Goal: Task Accomplishment & Management: Manage account settings

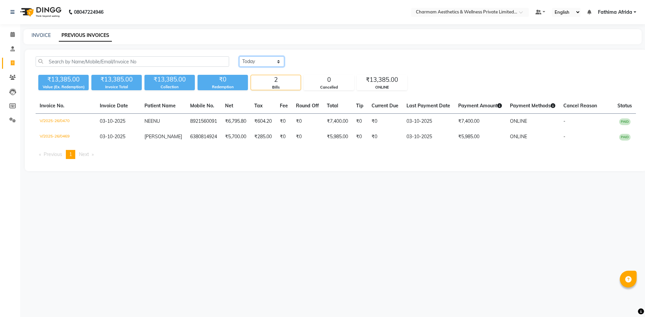
click at [273, 61] on select "Today Yesterday Custom Range" at bounding box center [261, 61] width 45 height 10
select select "range"
click at [239, 56] on select "Today Yesterday Custom Range" at bounding box center [261, 61] width 45 height 10
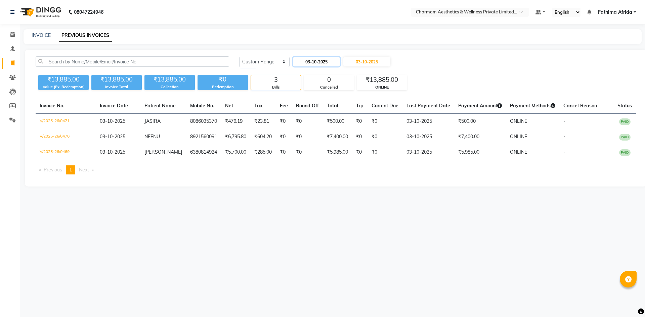
click at [302, 60] on input "03-10-2025" at bounding box center [316, 61] width 47 height 9
select select "10"
select select "2025"
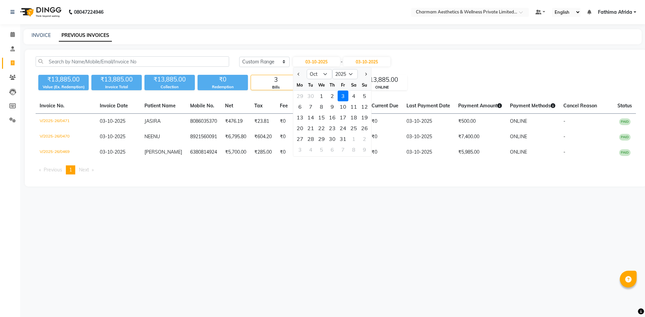
click at [438, 81] on div "₹13,885.00 Value (Ex. Redemption) ₹13,885.00 Invoice Total ₹13,885.00 Collectio…" at bounding box center [336, 81] width 600 height 18
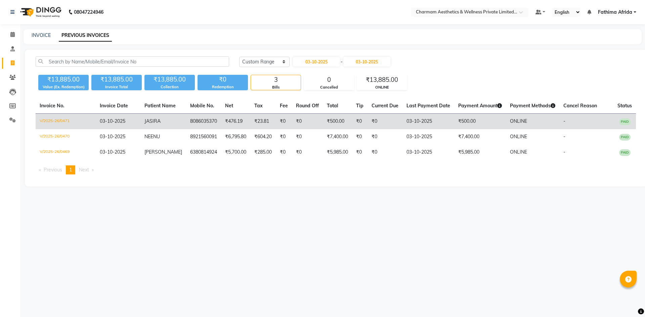
click at [162, 119] on td "JASIRA" at bounding box center [163, 122] width 46 height 16
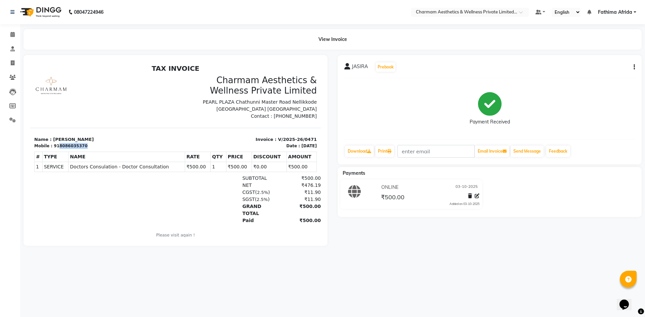
drag, startPoint x: 56, startPoint y: 145, endPoint x: 93, endPoint y: 143, distance: 36.7
click at [93, 143] on div "Mobile : 918086035370" at bounding box center [102, 146] width 137 height 6
copy div "8086035370"
click at [86, 104] on div at bounding box center [102, 97] width 145 height 45
drag, startPoint x: 272, startPoint y: 139, endPoint x: 324, endPoint y: 142, distance: 52.5
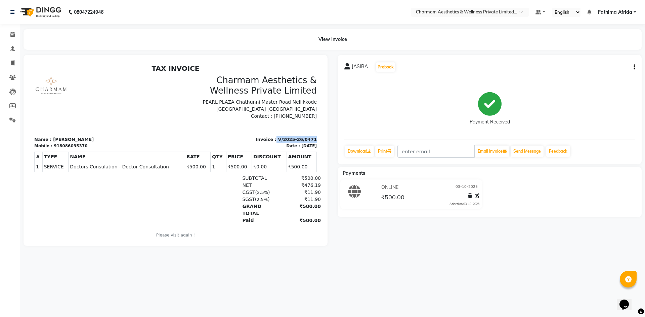
click at [321, 142] on html "TAX INVOICE Charmam Aesthetics & Wellness Private Limited PEARL PLAZA Chathunni…" at bounding box center [175, 156] width 290 height 188
copy p "V/2025-26/0471"
click at [129, 122] on div "TAX INVOICE Charmam Aesthetics & Wellness Private Limited PEARL PLAZA Chathunni…" at bounding box center [175, 155] width 290 height 183
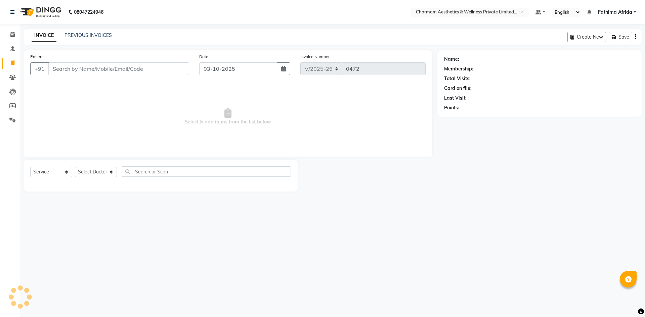
select select "7625"
select select "service"
click at [14, 34] on icon at bounding box center [12, 34] width 4 height 5
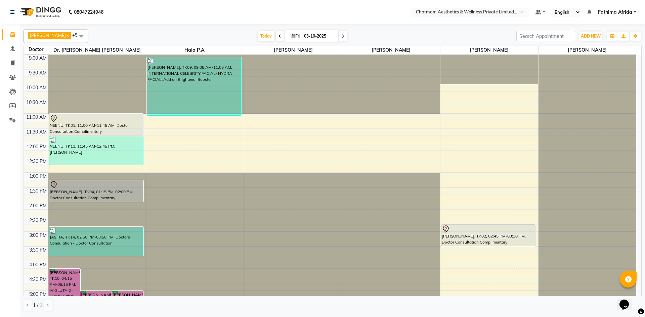
click at [347, 37] on span at bounding box center [343, 36] width 8 height 10
type input "04-10-2025"
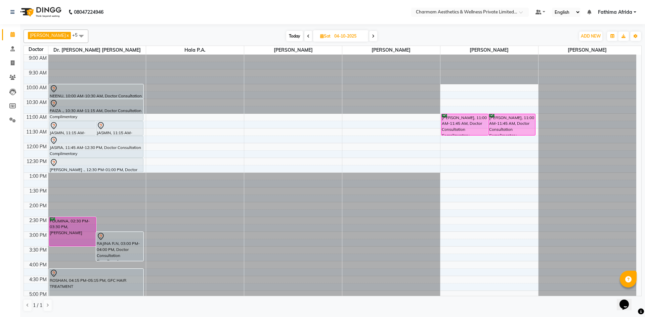
click at [368, 55] on div at bounding box center [391, 55] width 98 height 0
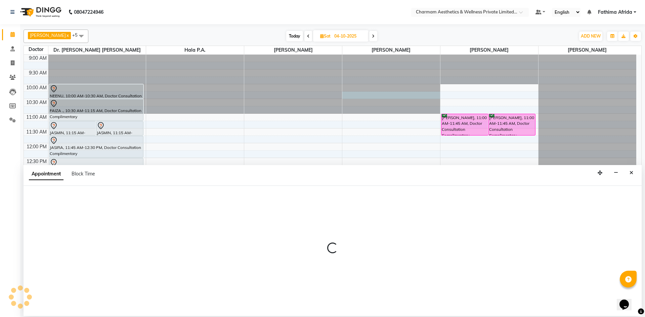
select select "69955"
select select "615"
select select "tentative"
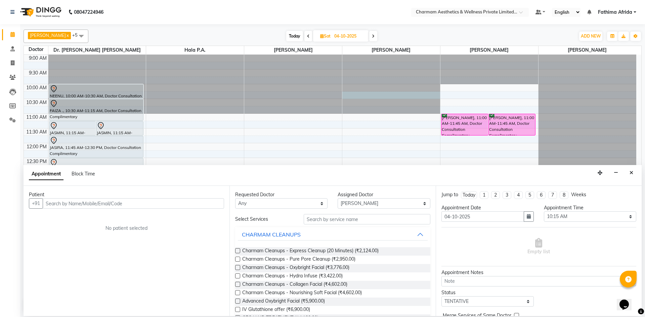
click at [184, 205] on input "text" at bounding box center [133, 203] width 181 height 10
click at [176, 205] on input "text" at bounding box center [133, 203] width 181 height 10
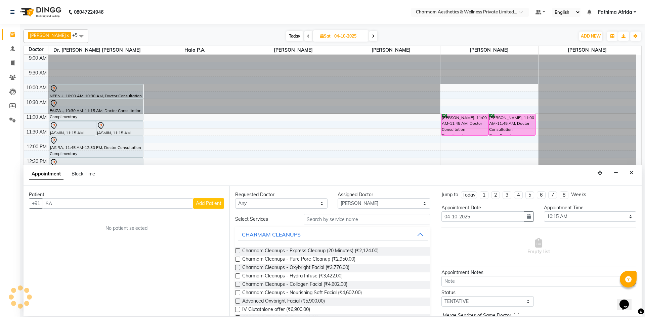
type input "S"
type input "9847009990"
click at [209, 201] on span "Add Patient" at bounding box center [209, 203] width 26 height 6
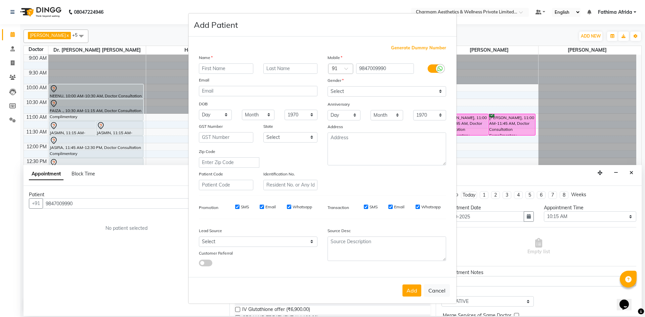
click at [236, 206] on input "SMS" at bounding box center [237, 207] width 4 height 4
checkbox input "false"
click at [262, 206] on input "Email" at bounding box center [262, 207] width 4 height 4
checkbox input "false"
click at [289, 208] on input "Whatsapp" at bounding box center [289, 207] width 4 height 4
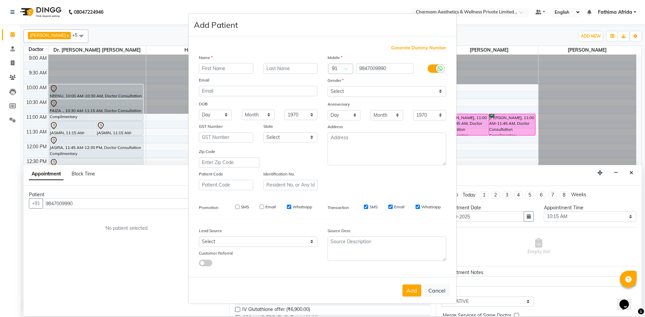
checkbox input "false"
click at [367, 207] on input "SMS" at bounding box center [366, 207] width 4 height 4
checkbox input "false"
click at [391, 206] on input "Email" at bounding box center [390, 207] width 4 height 4
checkbox input "false"
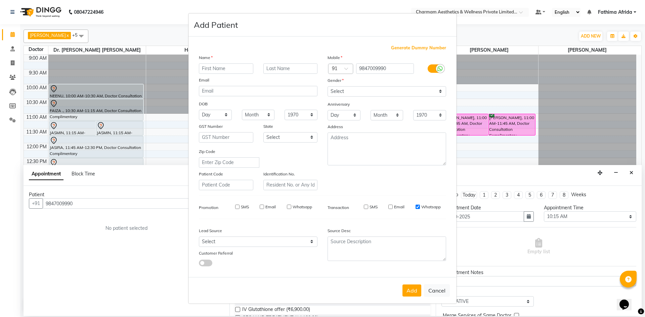
drag, startPoint x: 416, startPoint y: 208, endPoint x: 328, endPoint y: 118, distance: 125.6
click at [416, 207] on input "Whatsapp" at bounding box center [417, 207] width 4 height 4
checkbox input "false"
click at [239, 69] on input "text" at bounding box center [226, 68] width 54 height 10
type input "SAVAD"
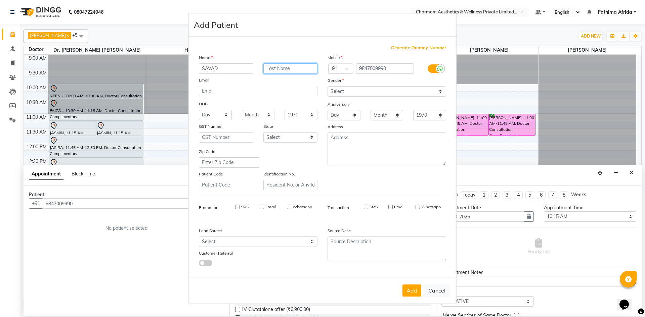
click at [277, 66] on input "text" at bounding box center [290, 68] width 54 height 10
type input "ENPEEZ"
click at [353, 85] on div "Gender" at bounding box center [386, 81] width 129 height 9
click at [352, 92] on select "Select Male Female Other Prefer Not To Say" at bounding box center [386, 91] width 119 height 10
select select "male"
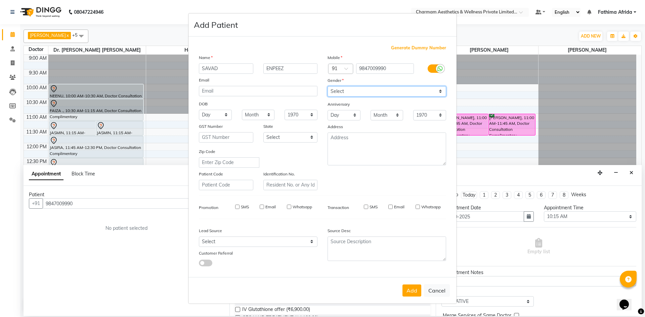
click at [327, 86] on select "Select Male Female Other Prefer Not To Say" at bounding box center [386, 91] width 119 height 10
click at [411, 296] on button "Add" at bounding box center [411, 291] width 19 height 12
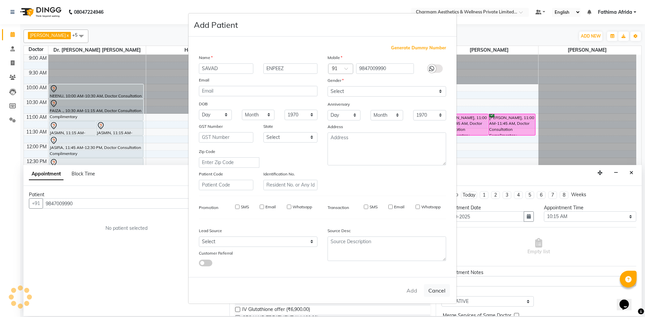
select select
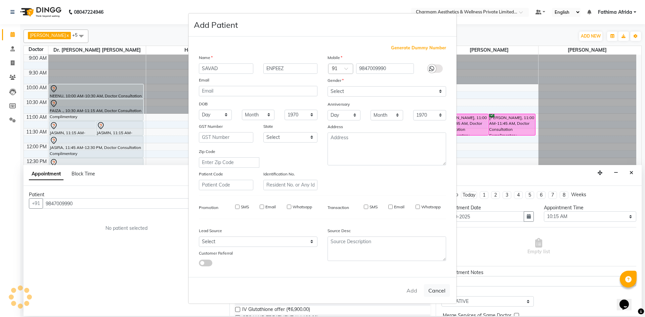
select select
checkbox input "false"
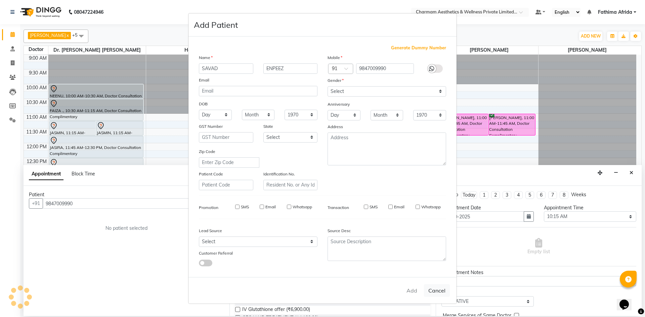
checkbox input "false"
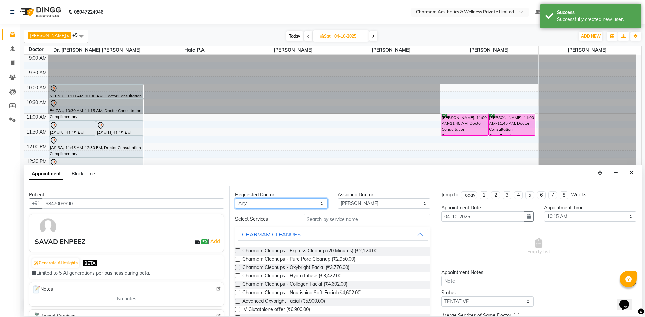
click at [296, 204] on select "Any Aparna G Dinsha K Dr. Aysha Lubna Dr. Elizabeth Thadikaran Dr. Praveen Samu…" at bounding box center [281, 203] width 92 height 10
select select "69956"
click at [235, 198] on select "Any Aparna G Dinsha K Dr. Aysha Lubna Dr. Elizabeth Thadikaran Dr. Praveen Samu…" at bounding box center [281, 203] width 92 height 10
select select "69956"
click at [354, 204] on select "Select Aparna G Dinsha K Dr. Aysha Lubna Dr. Elizabeth Thadikaran Dr. Praveen S…" at bounding box center [383, 203] width 92 height 10
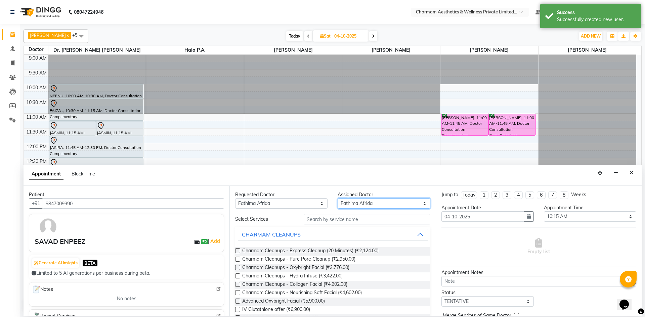
click at [337, 198] on select "Select Aparna G Dinsha K Dr. Aysha Lubna Dr. Elizabeth Thadikaran Dr. Praveen S…" at bounding box center [383, 203] width 92 height 10
click at [382, 223] on input "text" at bounding box center [367, 219] width 127 height 10
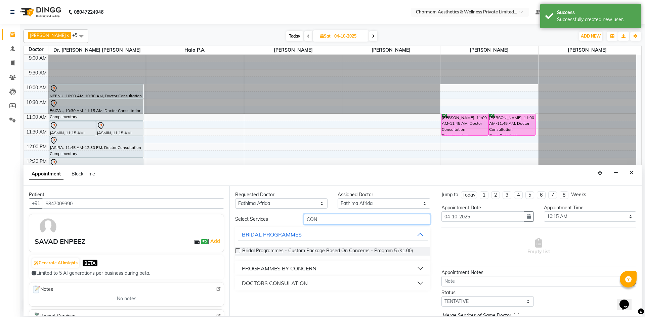
type input "CON"
click at [324, 287] on button "DOCTORS CONSULATION" at bounding box center [332, 283] width 189 height 12
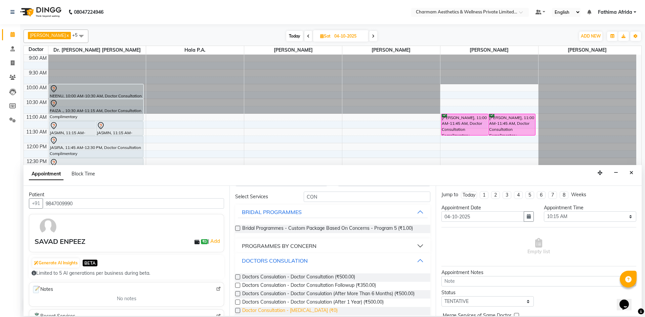
scroll to position [41, 0]
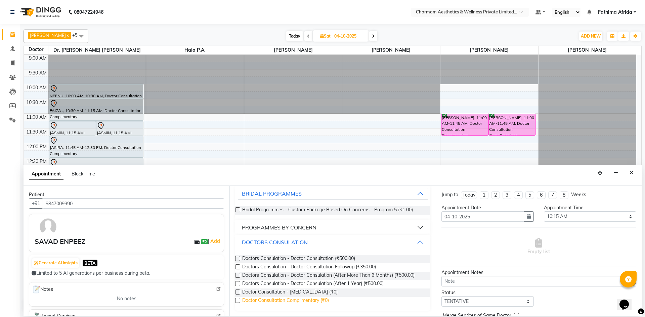
drag, startPoint x: 238, startPoint y: 301, endPoint x: 252, endPoint y: 300, distance: 14.1
click at [239, 301] on label at bounding box center [237, 300] width 5 height 5
click at [239, 301] on input "checkbox" at bounding box center [237, 301] width 4 height 4
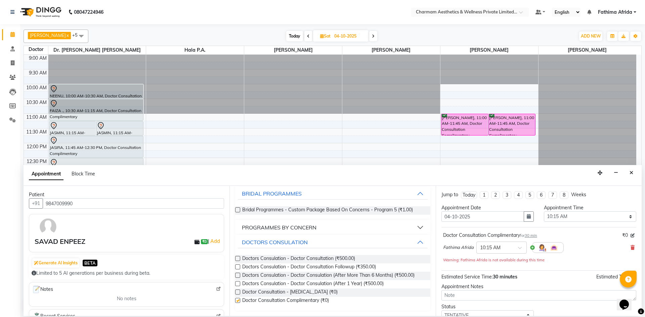
checkbox input "false"
click at [474, 294] on textarea at bounding box center [538, 295] width 195 height 10
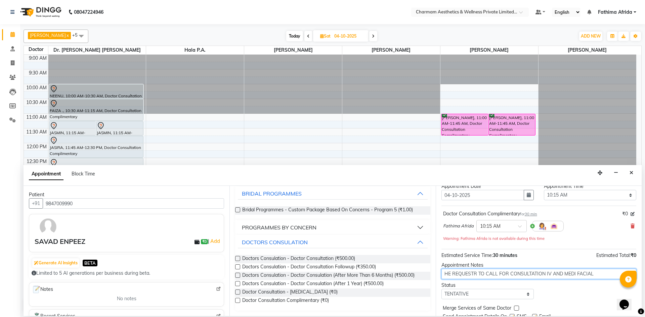
scroll to position [47, 0]
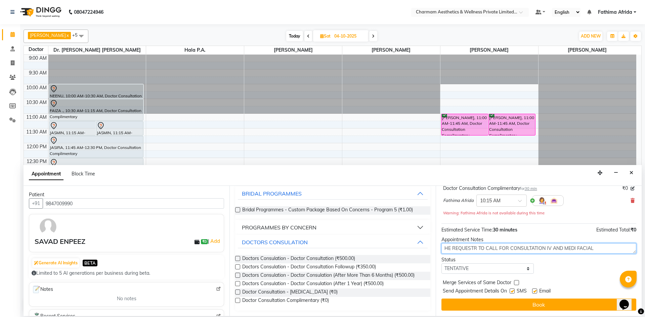
type textarea "HE REQUESTR TO CALL FOR CONSULTATION IV AND MEDI FACIAL"
click at [511, 291] on label at bounding box center [511, 291] width 5 height 5
click at [511, 291] on input "checkbox" at bounding box center [511, 292] width 4 height 4
checkbox input "false"
click at [534, 291] on label at bounding box center [534, 291] width 5 height 5
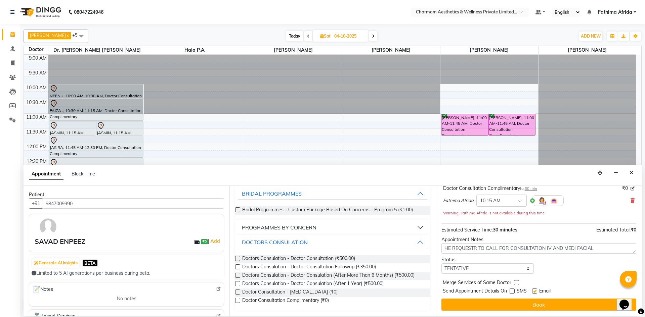
click at [534, 291] on input "checkbox" at bounding box center [534, 292] width 4 height 4
checkbox input "false"
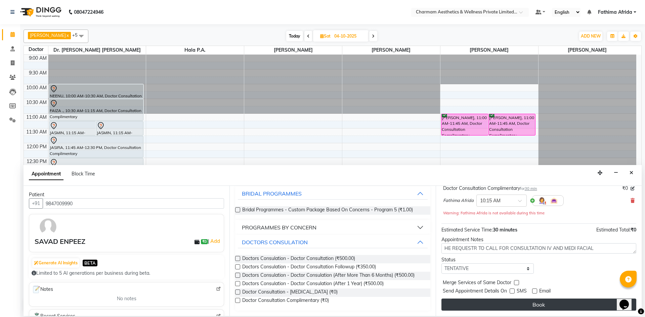
click at [536, 303] on button "Book" at bounding box center [538, 305] width 195 height 12
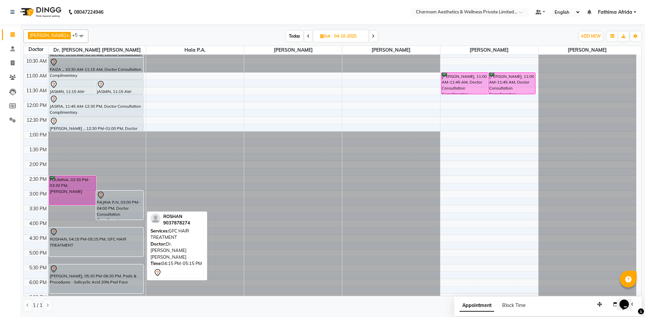
scroll to position [0, 0]
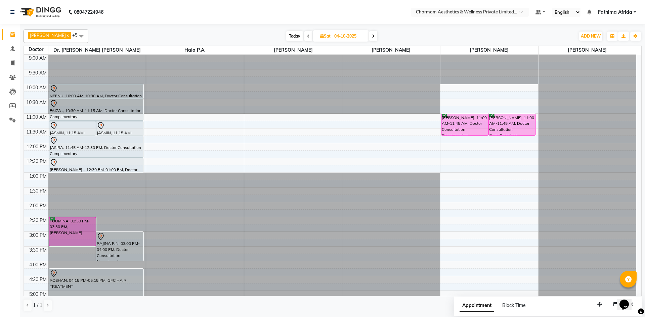
click at [80, 55] on div at bounding box center [97, 55] width 98 height 0
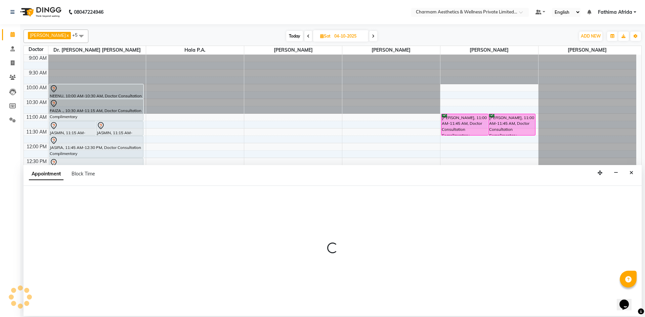
select select "69891"
select select "810"
select select "tentative"
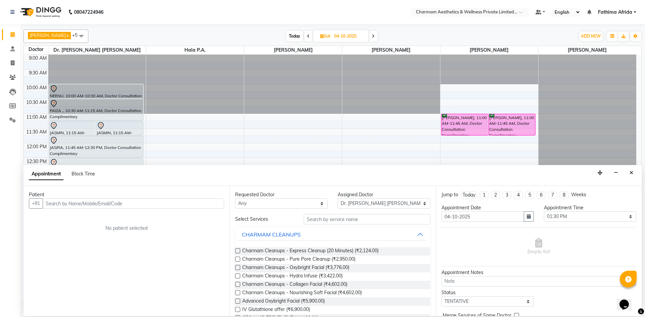
click at [98, 204] on input "text" at bounding box center [133, 203] width 181 height 10
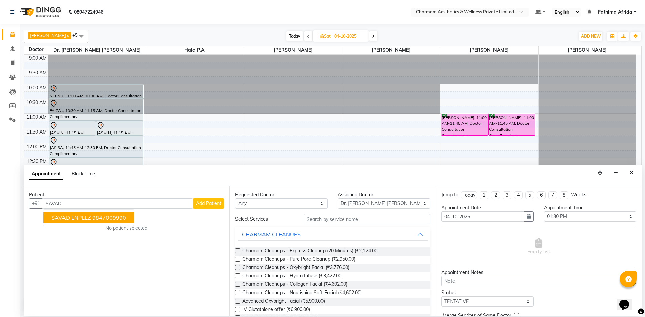
click at [81, 217] on span "SAVAD ENPEEZ" at bounding box center [71, 218] width 40 height 7
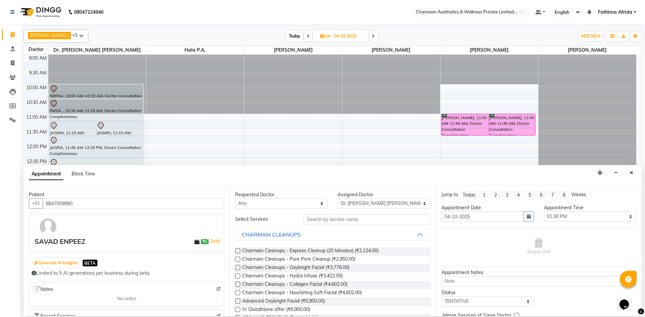
type input "9847009990"
click at [272, 205] on select "Any Aparna G Dinsha K Dr. Aysha Lubna Dr. Elizabeth Thadikaran Dr. Praveen Samu…" at bounding box center [281, 203] width 92 height 10
select select "69891"
click at [235, 198] on select "Any Aparna G Dinsha K Dr. Aysha Lubna Dr. Elizabeth Thadikaran Dr. Praveen Samu…" at bounding box center [281, 203] width 92 height 10
click at [312, 205] on select "Any Aparna G Dinsha K Dr. Aysha Lubna Dr. Elizabeth Thadikaran Dr. Praveen Samu…" at bounding box center [281, 203] width 92 height 10
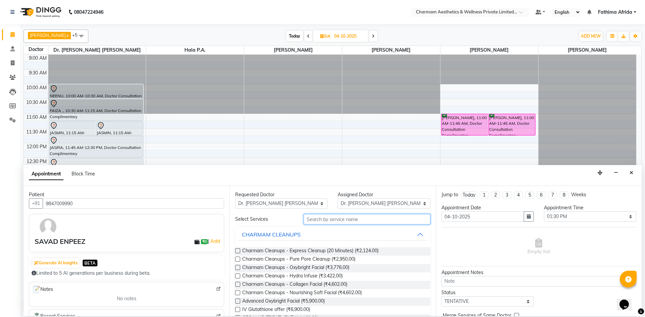
click at [356, 222] on input "text" at bounding box center [367, 219] width 127 height 10
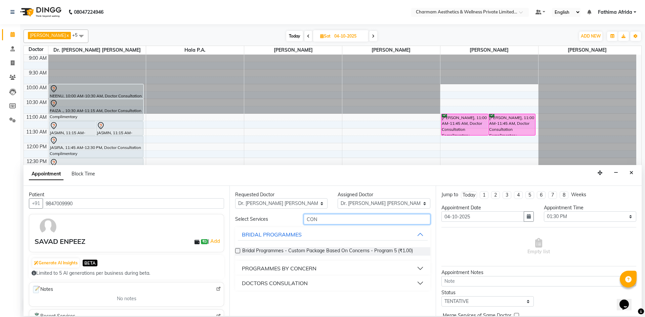
type input "CON"
click at [333, 285] on button "DOCTORS CONSULATION" at bounding box center [332, 283] width 189 height 12
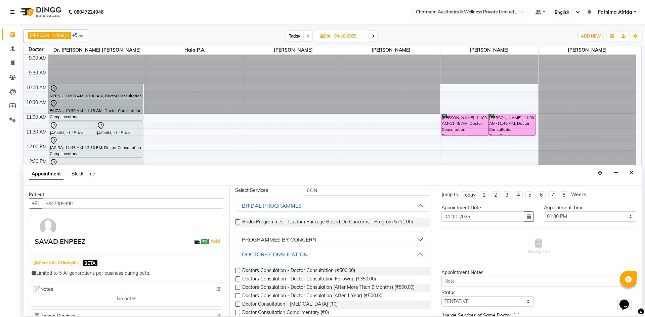
scroll to position [35, 0]
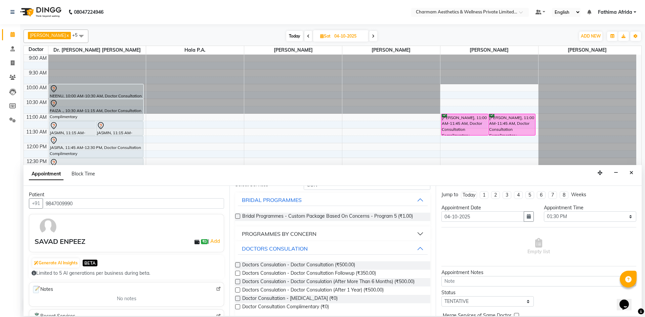
drag, startPoint x: 236, startPoint y: 309, endPoint x: 374, endPoint y: 297, distance: 138.1
click at [238, 309] on label at bounding box center [237, 307] width 5 height 5
click at [238, 309] on input "checkbox" at bounding box center [237, 308] width 4 height 4
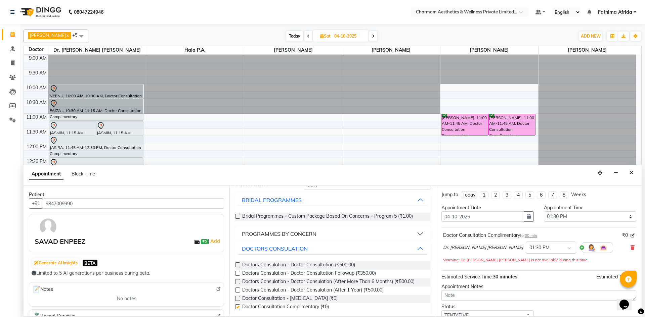
checkbox input "false"
drag, startPoint x: 467, startPoint y: 297, endPoint x: 472, endPoint y: 299, distance: 5.1
click at [472, 299] on textarea at bounding box center [538, 295] width 195 height 10
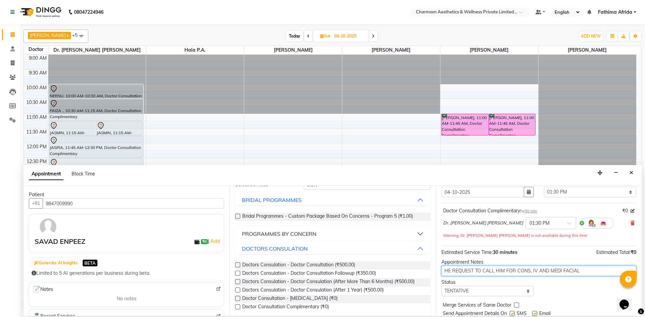
scroll to position [47, 0]
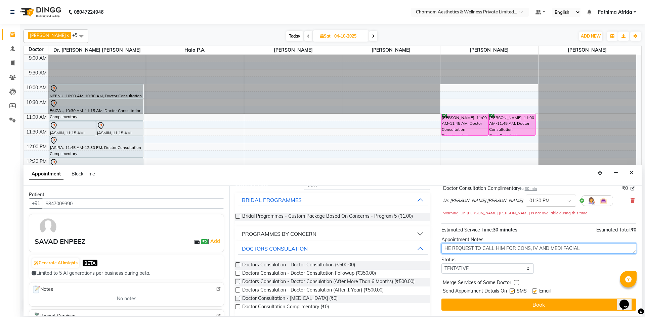
type textarea "HE REQUEST TO CALL HIM FOR CONS, IV AND MEDI FACIAL"
drag, startPoint x: 511, startPoint y: 290, endPoint x: 519, endPoint y: 293, distance: 8.7
click at [513, 290] on label at bounding box center [511, 291] width 5 height 5
click at [513, 290] on input "checkbox" at bounding box center [511, 292] width 4 height 4
checkbox input "false"
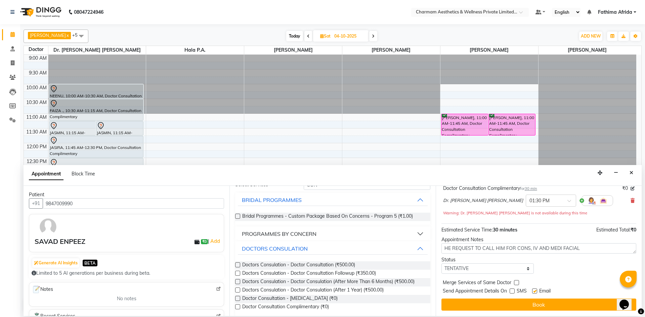
drag, startPoint x: 536, startPoint y: 290, endPoint x: 535, endPoint y: 295, distance: 5.0
click at [536, 290] on label at bounding box center [534, 291] width 5 height 5
click at [536, 290] on input "checkbox" at bounding box center [534, 292] width 4 height 4
checkbox input "false"
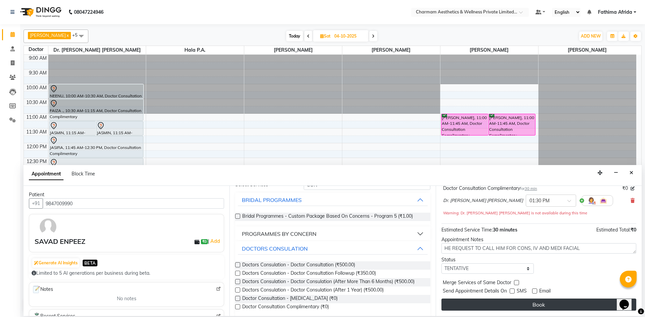
click at [533, 300] on button "Book" at bounding box center [538, 305] width 195 height 12
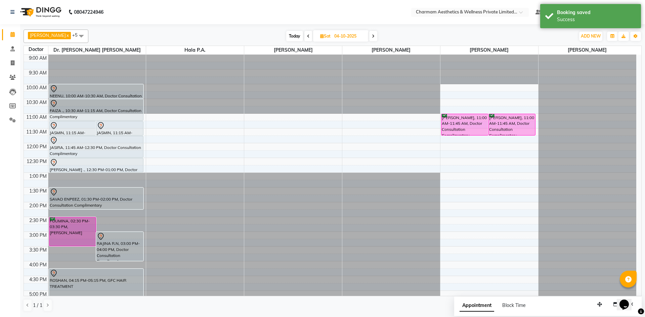
click at [129, 205] on div "JASMIN, 11:15 AM-11:45 AM, Doctor Consultation Complimentary JASMIN, 11:15 AM-1…" at bounding box center [97, 217] width 98 height 325
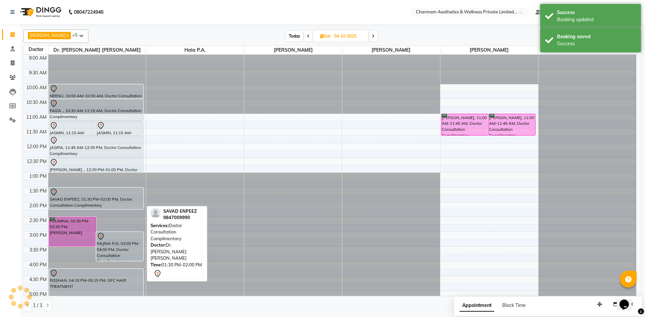
click at [129, 198] on div "SAVAD ENPEEZ, 01:30 PM-02:00 PM, Doctor Consultation Complimentary" at bounding box center [96, 198] width 94 height 21
select select "7"
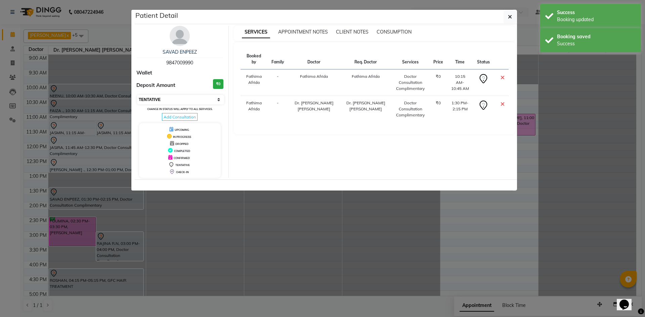
click at [189, 97] on select "Select CONFIRMED TENTATIVE" at bounding box center [180, 99] width 87 height 9
click at [107, 194] on ngb-modal-window "Patient Detail SAVAD ENPEEZ 9847009990 Wallet Deposit Amount ₹0 Select CONFIRME…" at bounding box center [322, 158] width 645 height 317
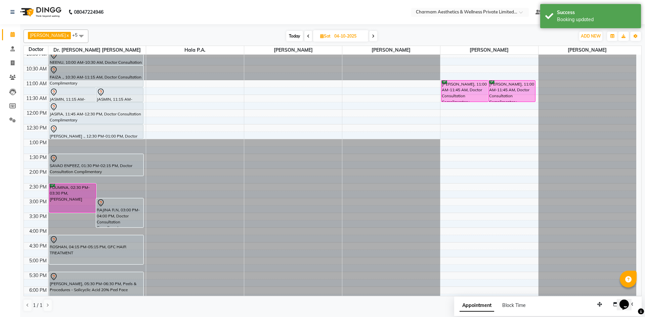
scroll to position [67, 0]
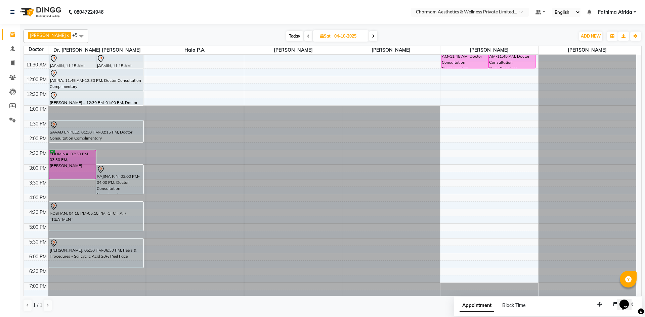
click at [312, 37] on span at bounding box center [308, 36] width 8 height 10
type input "03-10-2025"
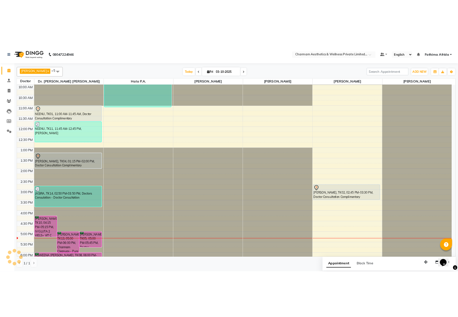
scroll to position [0, 0]
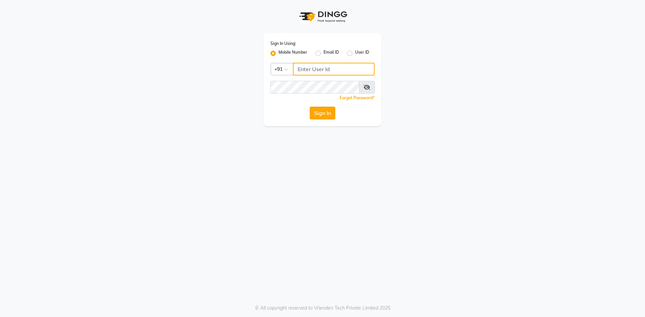
type input "9778373105"
click at [330, 113] on button "Sign In" at bounding box center [323, 113] width 26 height 13
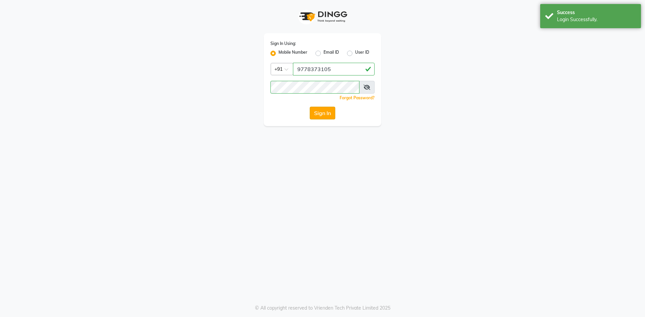
click at [317, 115] on button "Sign In" at bounding box center [323, 113] width 26 height 13
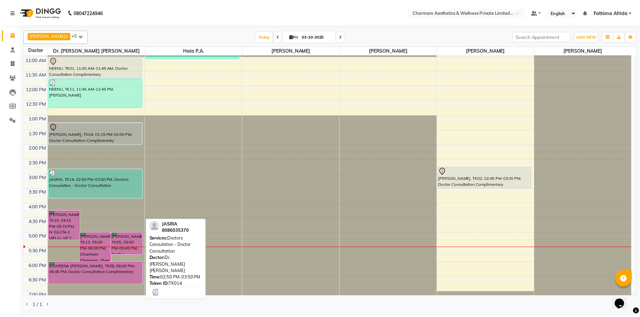
scroll to position [83, 0]
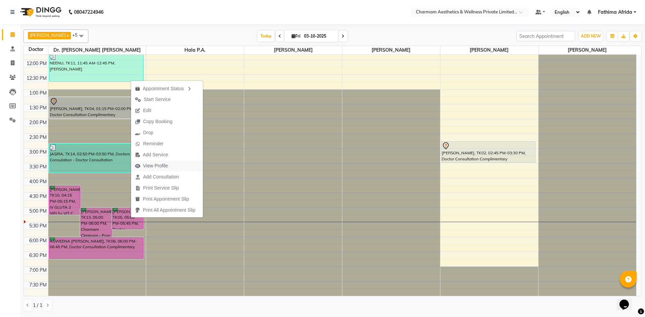
click at [183, 166] on button "View Profile" at bounding box center [167, 165] width 72 height 11
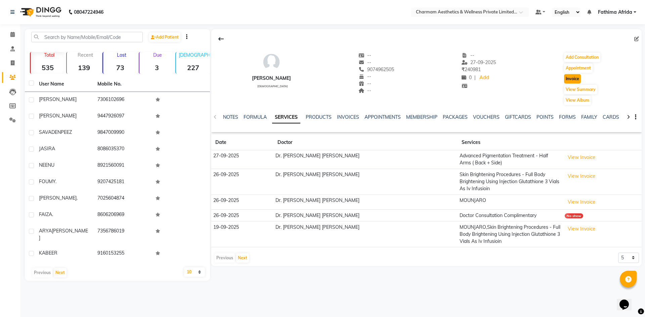
click at [572, 82] on button "Invoice" at bounding box center [572, 78] width 17 height 9
select select "service"
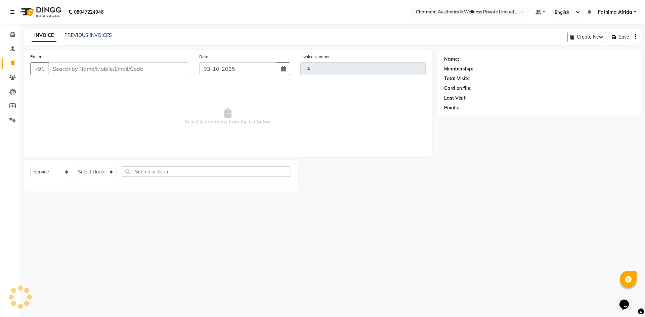
type input "0474"
select select "7625"
type input "9074962505"
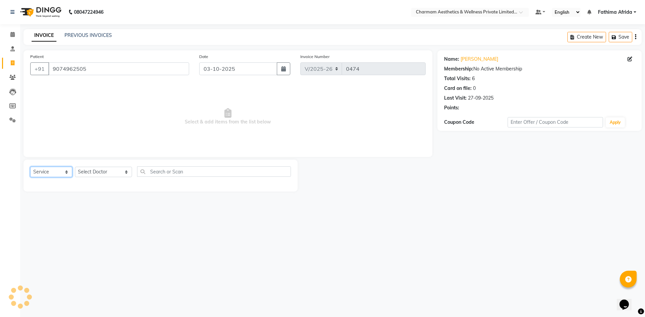
click at [64, 170] on select "Select Service Product Membership Package Voucher Prepaid Gift Card" at bounding box center [51, 172] width 42 height 10
click at [30, 167] on select "Select Service Product Membership Package Voucher Prepaid Gift Card" at bounding box center [51, 172] width 42 height 10
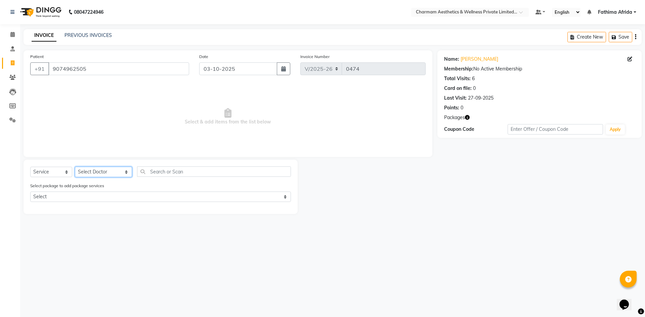
click at [90, 174] on select "Select Doctor Aparna G Dinsha K Dr. Aysha Lubna Dr. Elizabeth Thadikaran Dr. Pr…" at bounding box center [103, 172] width 57 height 10
select select "69891"
click at [75, 167] on select "Select Doctor Aparna G Dinsha K Dr. Aysha Lubna Dr. Elizabeth Thadikaran Dr. Pr…" at bounding box center [103, 172] width 57 height 10
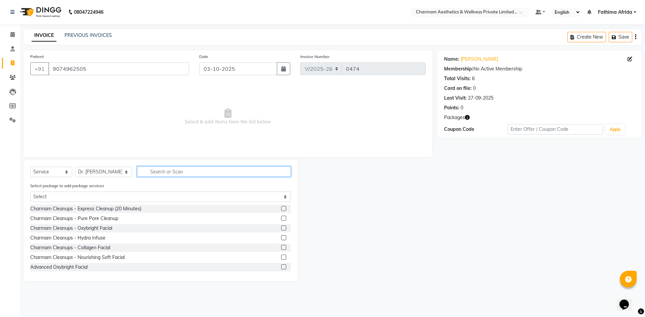
click at [153, 173] on input "text" at bounding box center [214, 172] width 154 height 10
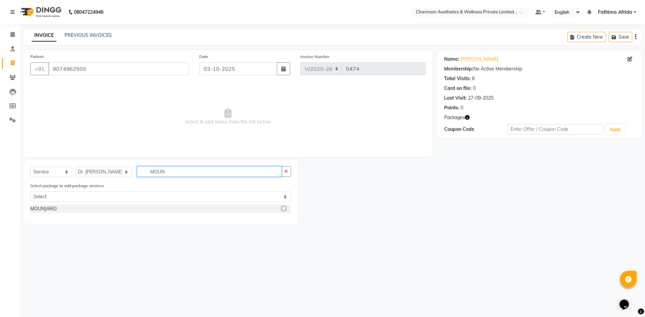
type input "MOUN"
click at [282, 210] on label at bounding box center [283, 208] width 5 height 5
click at [282, 210] on input "checkbox" at bounding box center [283, 209] width 4 height 4
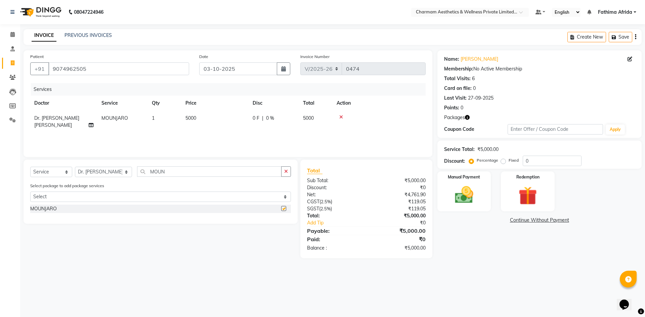
checkbox input "false"
click at [237, 171] on input "MOUN" at bounding box center [209, 172] width 144 height 10
type input "M"
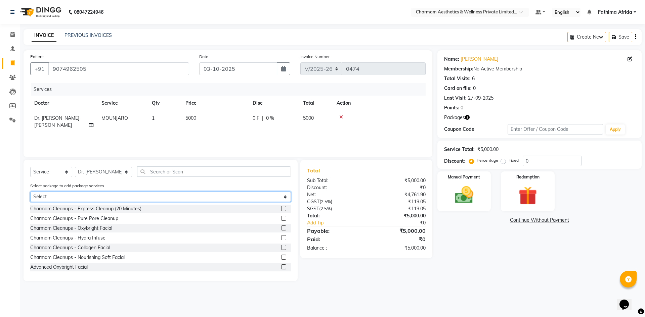
click at [130, 200] on select "Select IV GLUTATHIONE ANTI-OXIDANT THERAPY" at bounding box center [160, 197] width 261 height 10
select select "1: Object"
click at [30, 192] on select "Select IV GLUTATHIONE ANTI-OXIDANT THERAPY" at bounding box center [160, 197] width 261 height 10
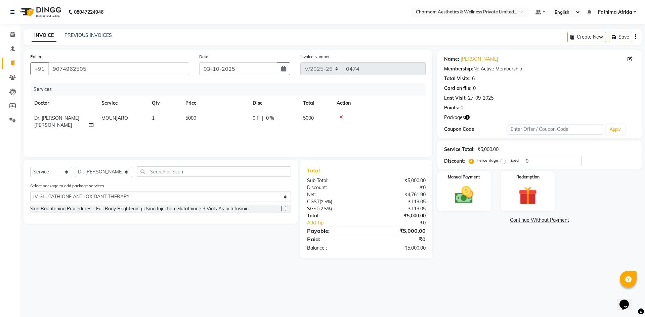
click at [284, 207] on label at bounding box center [283, 208] width 5 height 5
click at [284, 207] on input "checkbox" at bounding box center [283, 209] width 4 height 4
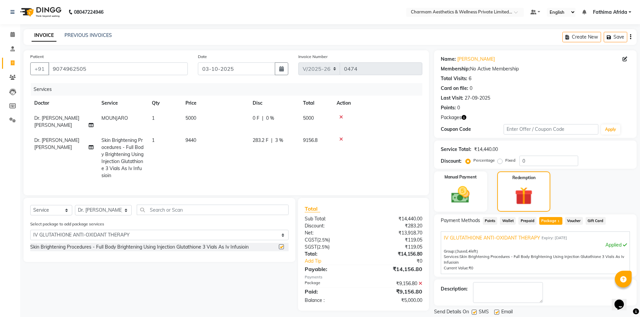
checkbox input "false"
click at [251, 208] on input "text" at bounding box center [213, 210] width 152 height 10
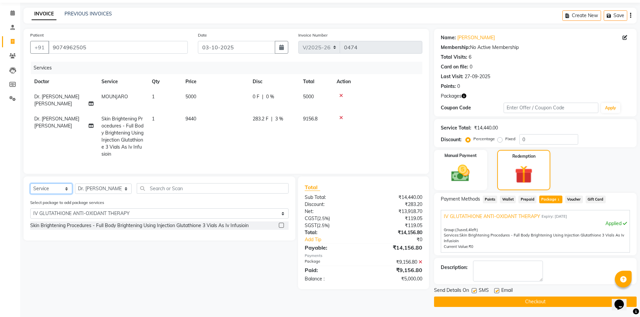
click at [58, 184] on select "Select Service Product Membership Package Voucher Prepaid Gift Card" at bounding box center [51, 189] width 42 height 10
select select "product"
click at [30, 184] on select "Select Service Product Membership Package Voucher Prepaid Gift Card" at bounding box center [51, 189] width 42 height 10
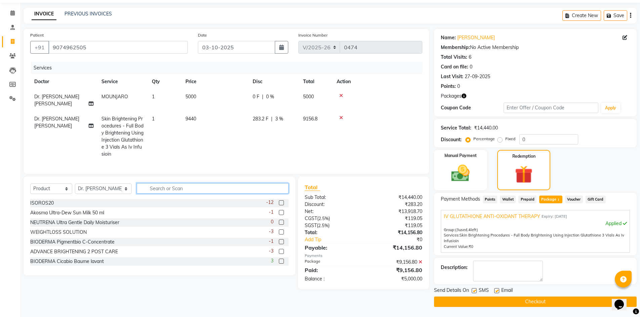
click at [193, 183] on input "text" at bounding box center [213, 188] width 152 height 10
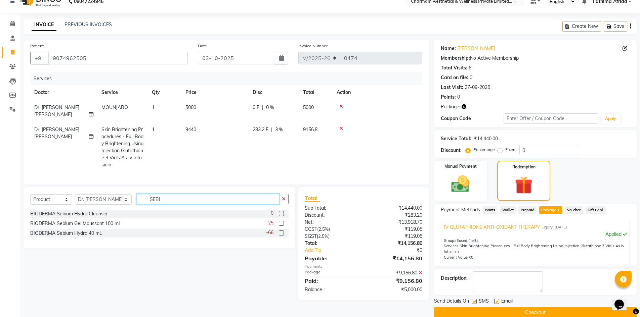
scroll to position [0, 0]
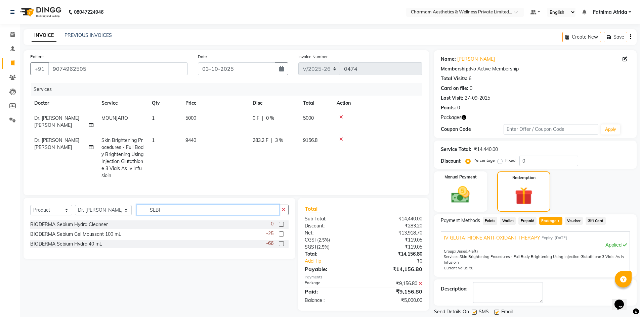
type input "SEBI"
click at [282, 241] on label at bounding box center [281, 243] width 5 height 5
click at [282, 242] on input "checkbox" at bounding box center [281, 244] width 4 height 4
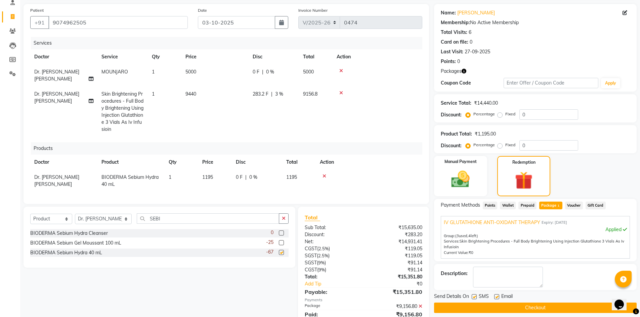
checkbox input "false"
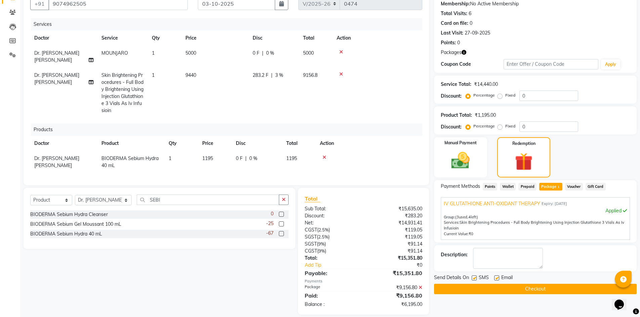
scroll to position [71, 0]
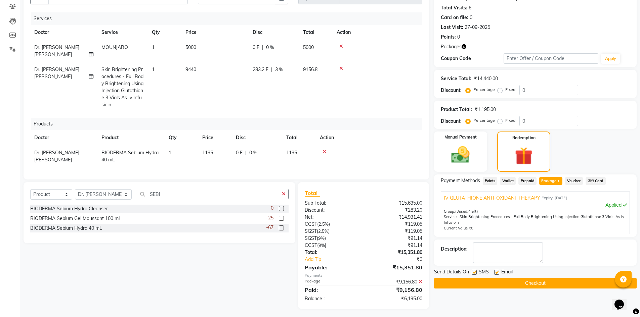
click at [472, 272] on label at bounding box center [473, 272] width 5 height 5
click at [472, 272] on input "checkbox" at bounding box center [473, 273] width 4 height 4
checkbox input "false"
click at [496, 273] on label at bounding box center [496, 272] width 5 height 5
click at [496, 273] on input "checkbox" at bounding box center [496, 273] width 4 height 4
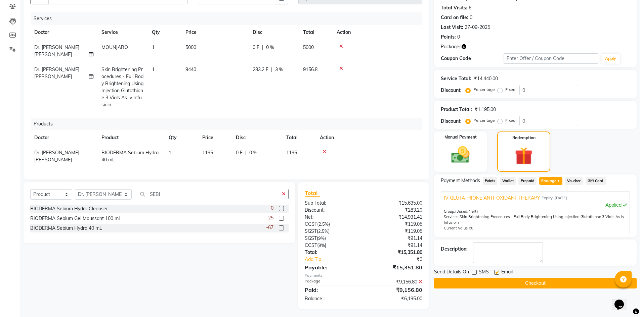
checkbox input "false"
click at [510, 284] on button "Checkout" at bounding box center [535, 283] width 202 height 10
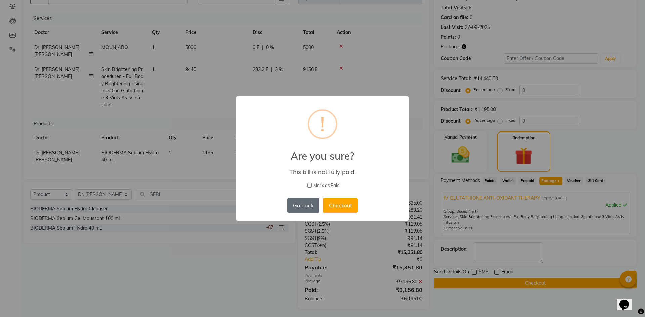
click at [306, 208] on button "Go back" at bounding box center [303, 205] width 32 height 15
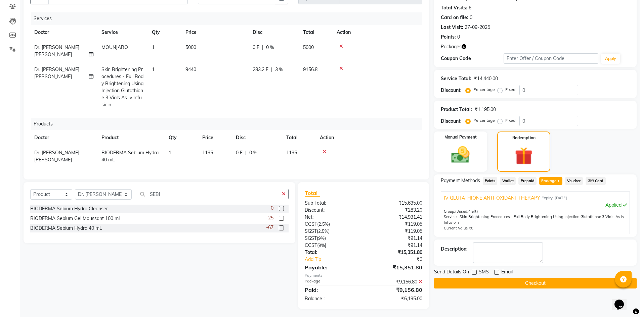
click at [340, 66] on icon at bounding box center [341, 68] width 4 height 5
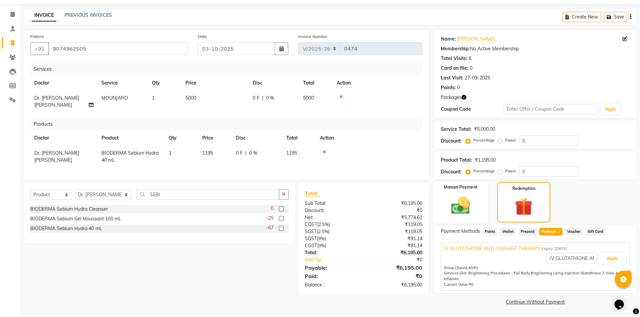
click at [474, 200] on img at bounding box center [460, 206] width 31 height 22
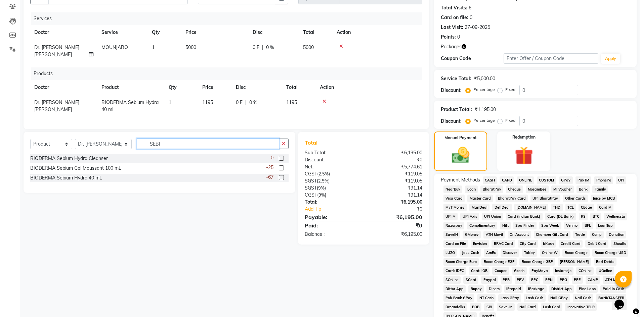
click at [249, 143] on input "SEBI" at bounding box center [208, 144] width 142 height 10
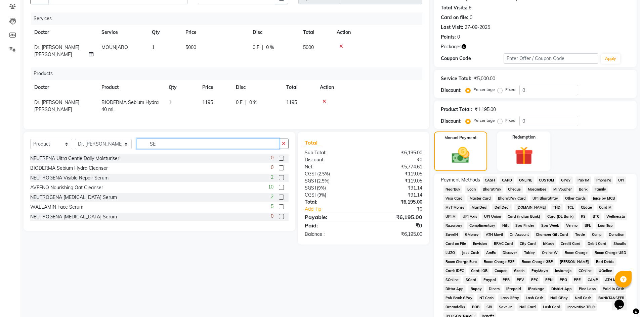
type input "S"
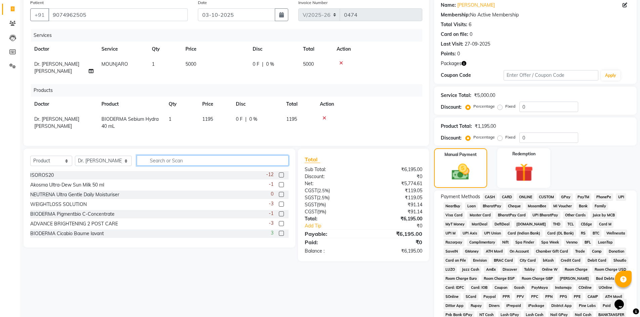
scroll to position [102, 0]
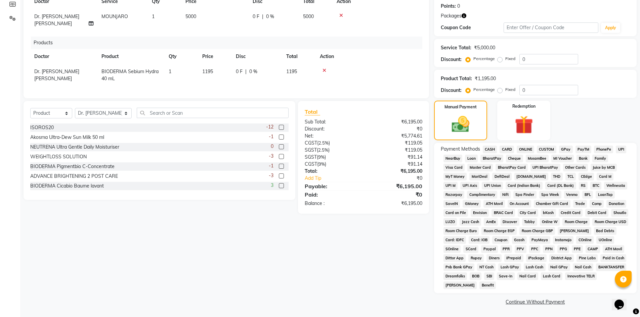
click at [488, 150] on span "CASH" at bounding box center [490, 150] width 14 height 8
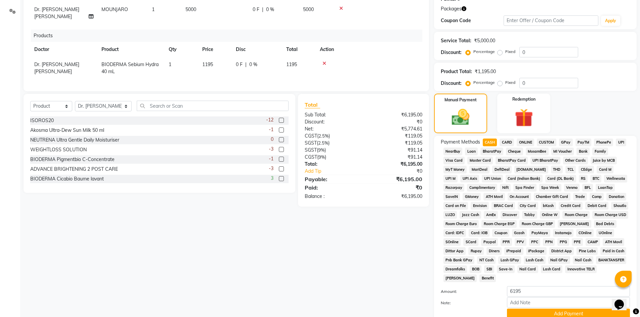
scroll to position [104, 0]
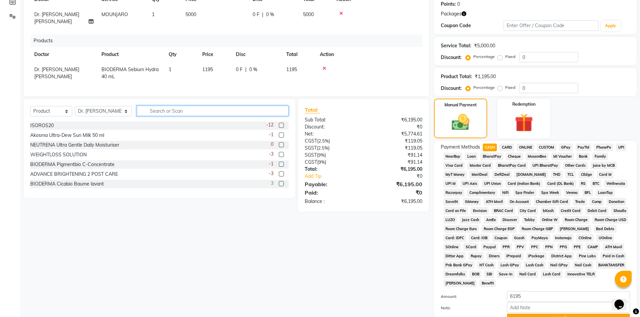
click at [194, 108] on input "text" at bounding box center [213, 111] width 152 height 10
click at [65, 108] on select "Select Service Product Membership Package Voucher Prepaid Gift Card" at bounding box center [51, 111] width 42 height 10
select select "service"
click at [30, 106] on select "Select Service Product Membership Package Voucher Prepaid Gift Card" at bounding box center [51, 111] width 42 height 10
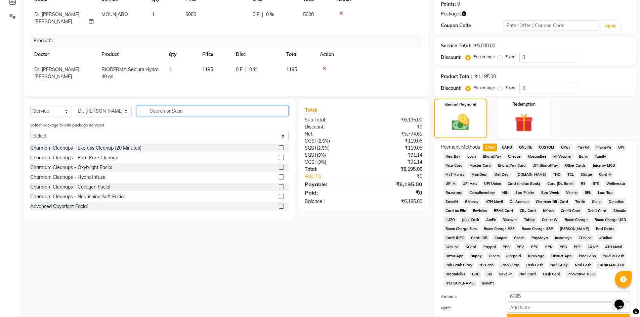
click at [137, 110] on input "text" at bounding box center [213, 111] width 152 height 10
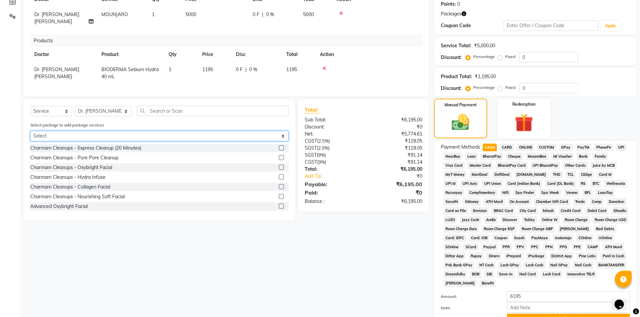
click at [173, 133] on select "Select IV GLUTATHIONE ANTI-OXIDANT THERAPY" at bounding box center [159, 136] width 258 height 10
select select "1: Object"
click at [30, 131] on select "Select IV GLUTATHIONE ANTI-OXIDANT THERAPY" at bounding box center [159, 136] width 258 height 10
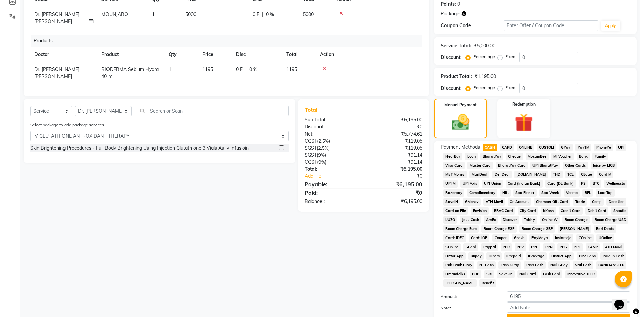
click at [283, 147] on label at bounding box center [281, 147] width 5 height 5
click at [283, 147] on input "checkbox" at bounding box center [281, 148] width 4 height 4
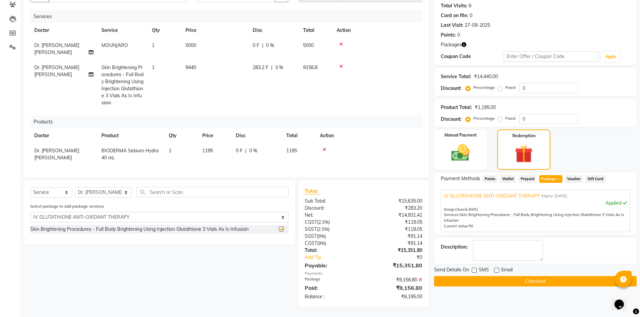
scroll to position [71, 0]
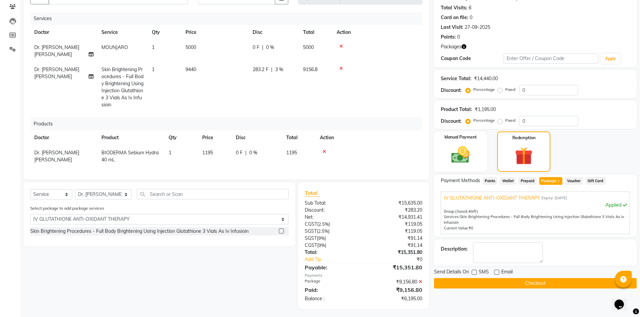
checkbox input "false"
click at [478, 282] on button "Checkout" at bounding box center [535, 283] width 202 height 10
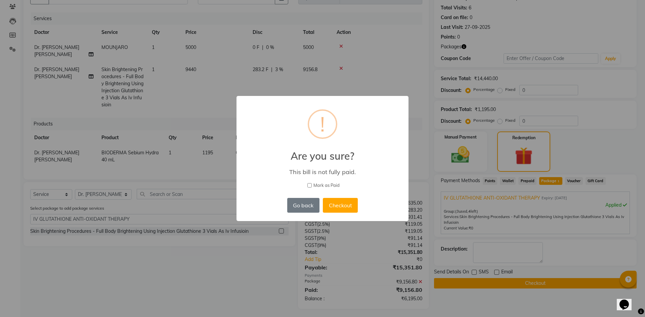
click at [259, 235] on div "× ! Are you sure? This bill is not fully paid. Mark as Paid Go back No Checkout" at bounding box center [322, 158] width 645 height 317
click at [301, 210] on button "Go back" at bounding box center [303, 205] width 32 height 15
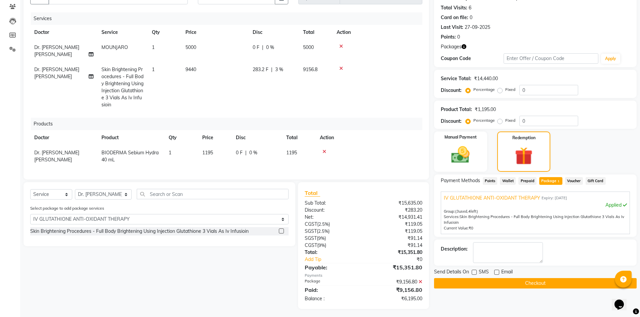
click at [341, 66] on icon at bounding box center [341, 68] width 4 height 5
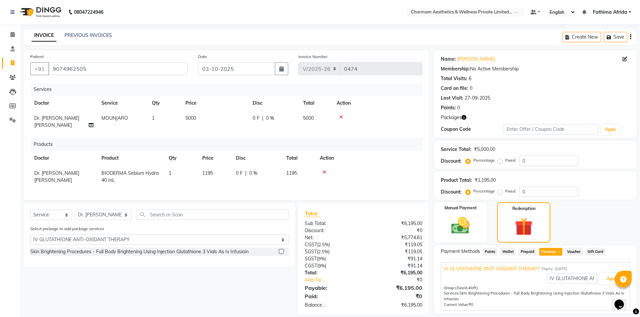
scroll to position [20, 0]
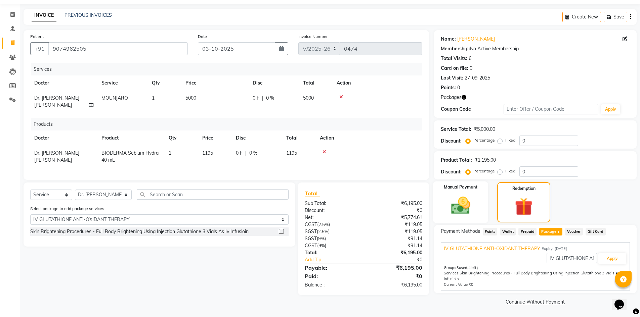
click at [469, 208] on img at bounding box center [460, 206] width 31 height 22
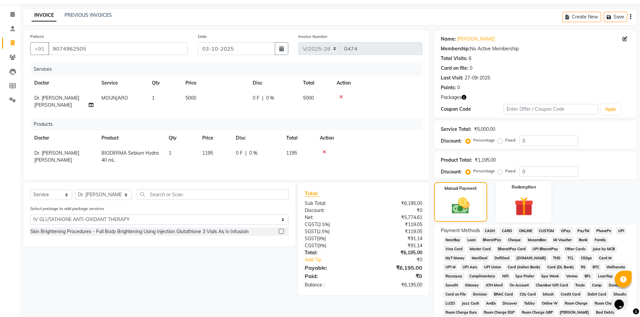
scroll to position [102, 0]
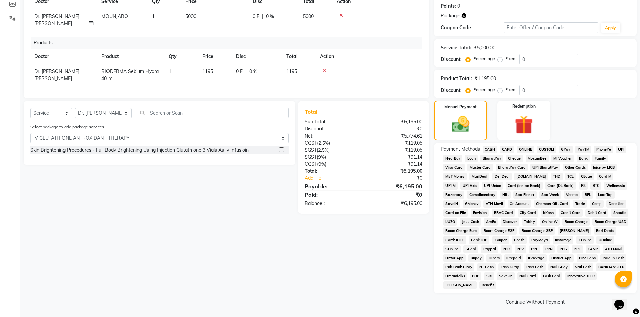
click at [490, 149] on span "CASH" at bounding box center [490, 150] width 14 height 8
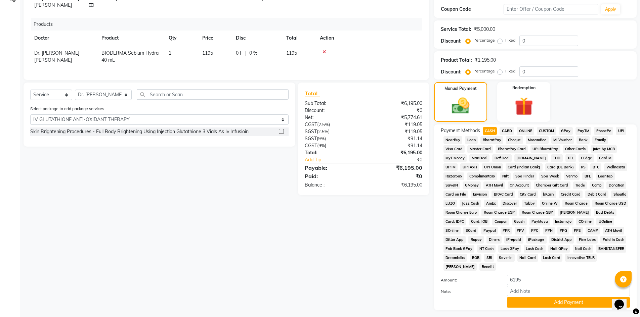
scroll to position [137, 0]
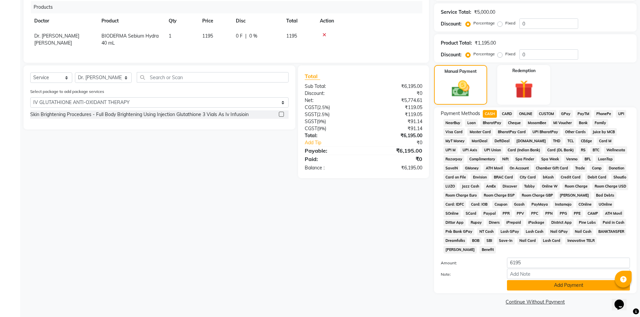
click at [548, 284] on button "Add Payment" at bounding box center [568, 285] width 123 height 10
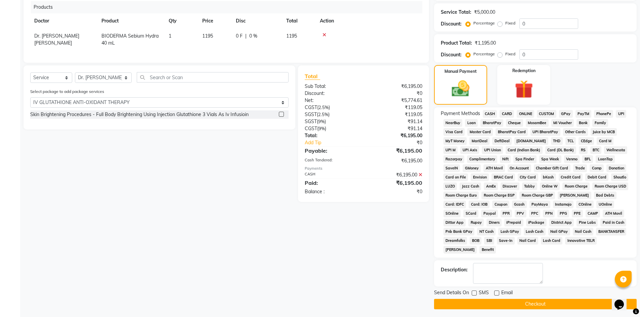
click at [504, 305] on button "Checkout" at bounding box center [535, 304] width 202 height 10
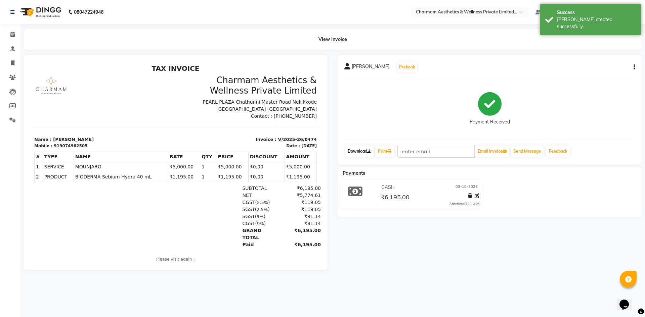
click at [364, 151] on link "Download" at bounding box center [359, 151] width 29 height 11
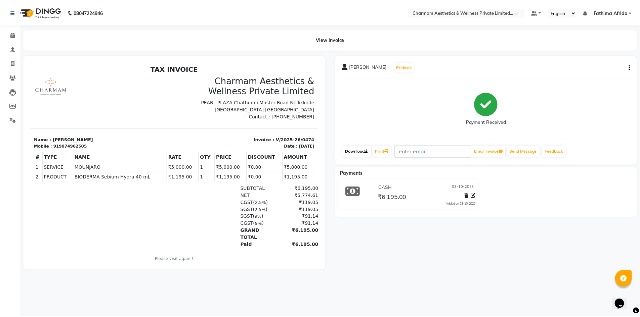
scroll to position [5, 0]
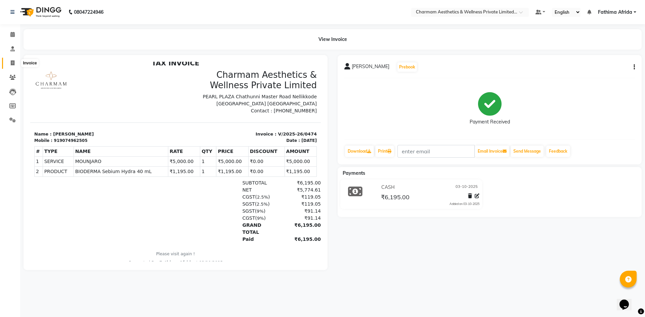
click at [14, 62] on icon at bounding box center [13, 62] width 4 height 5
select select "7625"
select select "service"
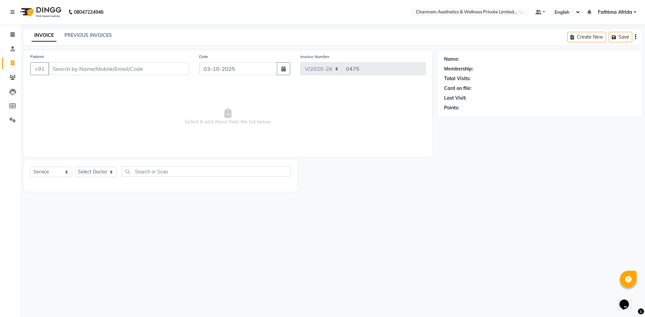
click at [70, 71] on input "Patient" at bounding box center [118, 68] width 141 height 13
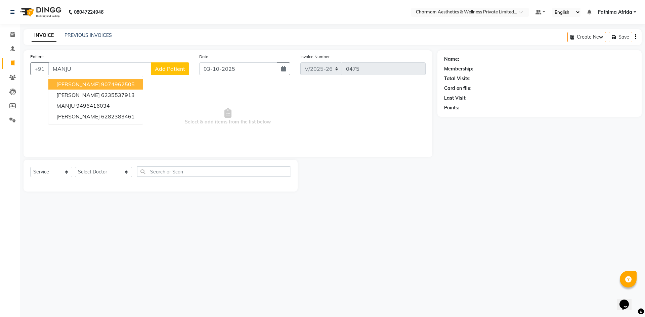
click at [103, 84] on ngb-highlight "9074962505" at bounding box center [118, 84] width 34 height 7
type input "9074962505"
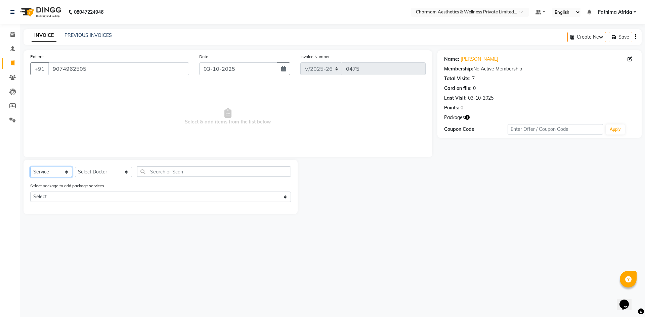
click at [56, 173] on select "Select Service Product Membership Package Voucher Prepaid Gift Card" at bounding box center [51, 172] width 42 height 10
drag, startPoint x: 95, startPoint y: 229, endPoint x: 92, endPoint y: 206, distance: 22.4
click at [94, 226] on div "08047224946 Select Location × Charmam Aesthetics & Wellness Private Limited, Ne…" at bounding box center [322, 158] width 645 height 317
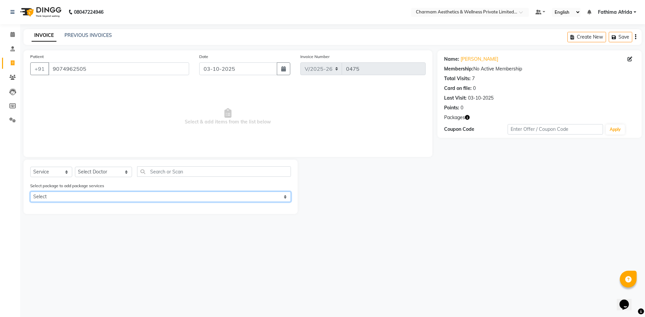
click at [95, 194] on select "Select IV GLUTATHIONE ANTI-OXIDANT THERAPY" at bounding box center [160, 197] width 261 height 10
select select "1: Object"
click at [30, 192] on select "Select IV GLUTATHIONE ANTI-OXIDANT THERAPY" at bounding box center [160, 197] width 261 height 10
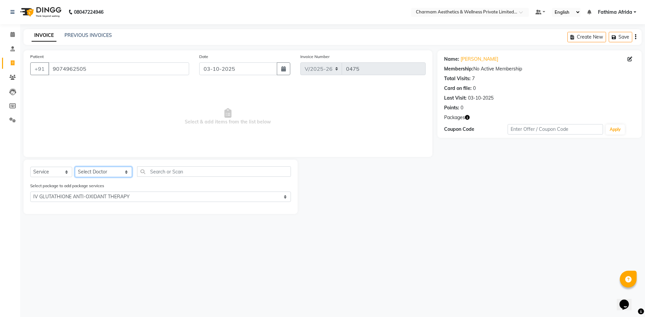
click at [106, 170] on select "Select Doctor Aparna G Dinsha K Dr. Aysha Lubna Dr. Elizabeth Thadikaran Dr. Pr…" at bounding box center [103, 172] width 57 height 10
select select "69922"
click at [75, 167] on select "Select Doctor Aparna G Dinsha K Dr. Aysha Lubna Dr. Elizabeth Thadikaran Dr. Pr…" at bounding box center [103, 172] width 57 height 10
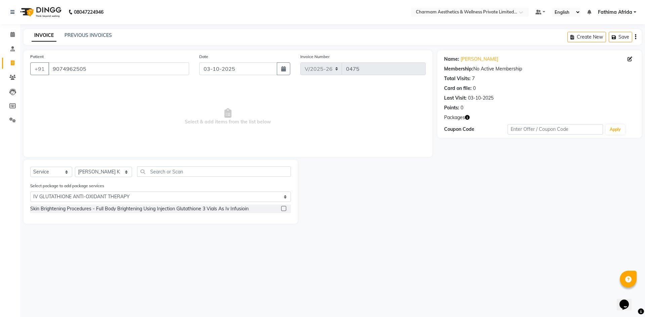
click at [283, 209] on label at bounding box center [283, 208] width 5 height 5
click at [283, 209] on input "checkbox" at bounding box center [283, 209] width 4 height 4
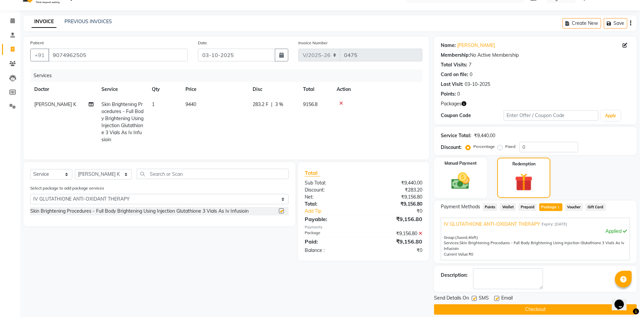
checkbox input "false"
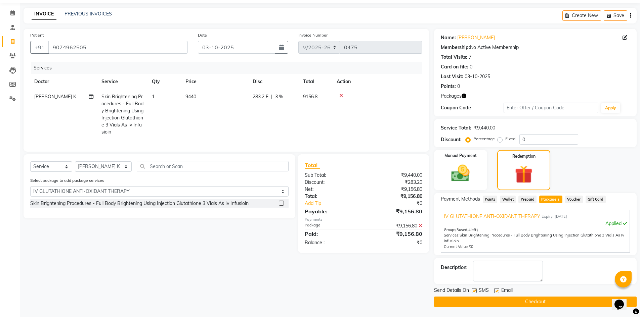
click at [473, 290] on label at bounding box center [473, 290] width 5 height 5
click at [473, 290] on input "checkbox" at bounding box center [473, 291] width 4 height 4
checkbox input "false"
click at [498, 291] on label at bounding box center [496, 290] width 5 height 5
click at [498, 291] on input "checkbox" at bounding box center [496, 291] width 4 height 4
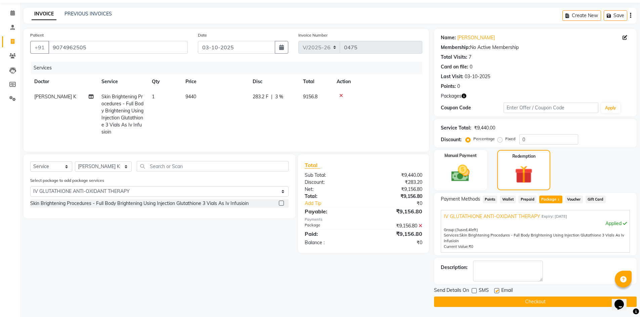
checkbox input "false"
click at [506, 240] on div "Services: Skin Brightening Procedures - Full Body Brightening Using Injection G…" at bounding box center [535, 238] width 183 height 11
click at [523, 301] on button "Checkout" at bounding box center [535, 302] width 202 height 10
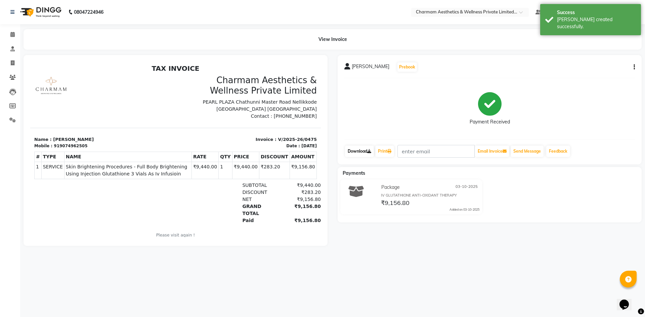
click at [356, 151] on link "Download" at bounding box center [359, 151] width 29 height 11
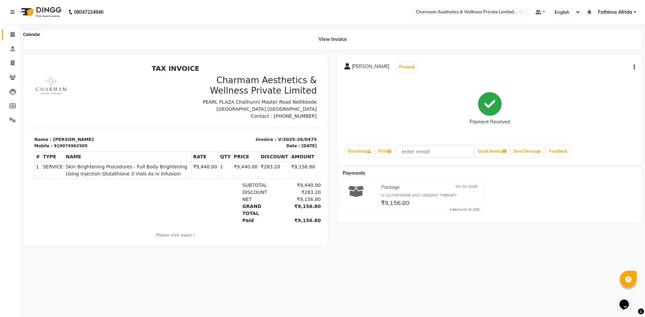
click at [10, 32] on span at bounding box center [13, 35] width 12 height 8
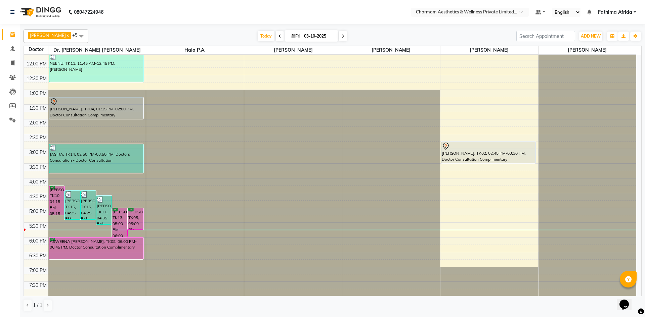
scroll to position [83, 0]
click at [12, 63] on icon at bounding box center [13, 62] width 4 height 5
select select "7625"
select select "service"
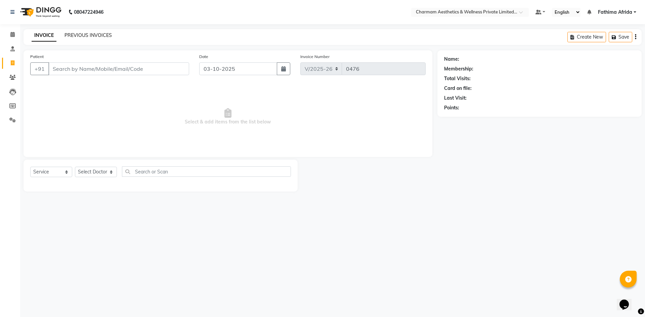
click at [76, 35] on link "PREVIOUS INVOICES" at bounding box center [87, 35] width 47 height 6
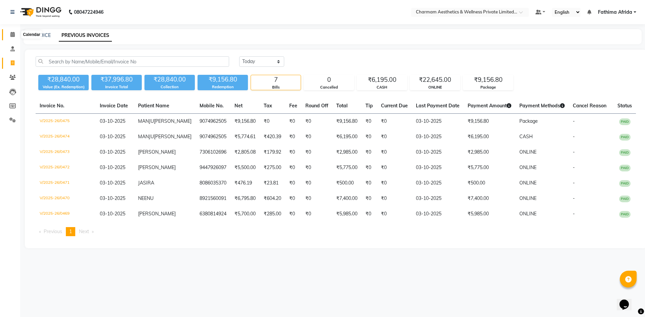
click at [12, 32] on icon at bounding box center [12, 34] width 4 height 5
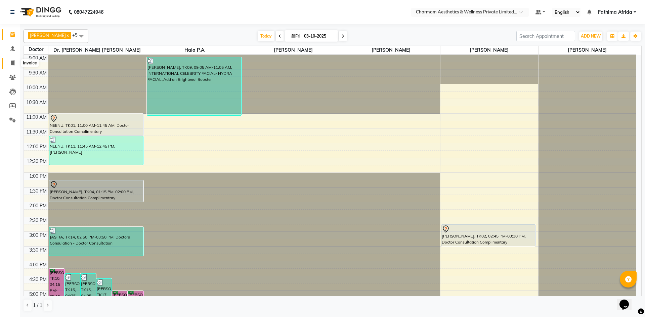
click at [12, 62] on icon at bounding box center [13, 62] width 4 height 5
select select "service"
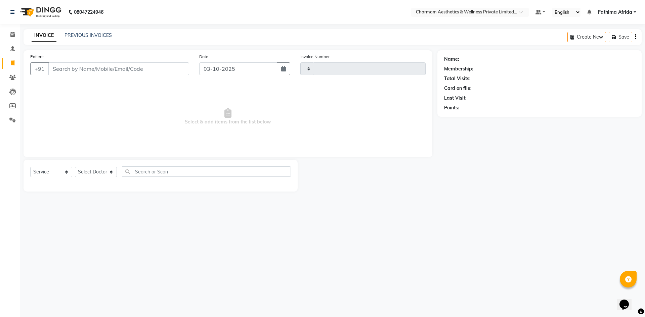
type input "0476"
select select "7625"
click at [75, 68] on input "Patient" at bounding box center [118, 68] width 141 height 13
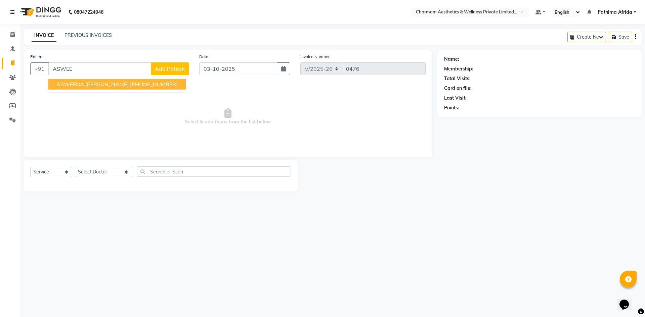
click at [80, 83] on span "ASWEENA ELIZEBATH" at bounding box center [92, 84] width 72 height 7
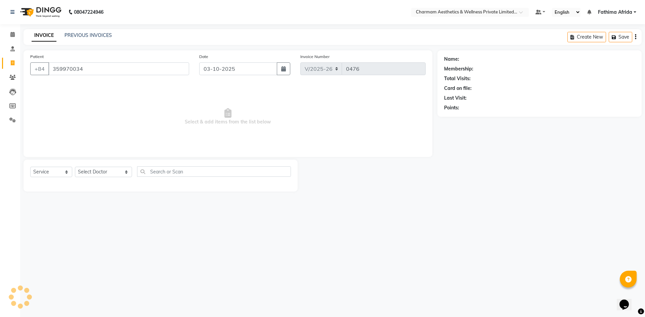
type input "359970034"
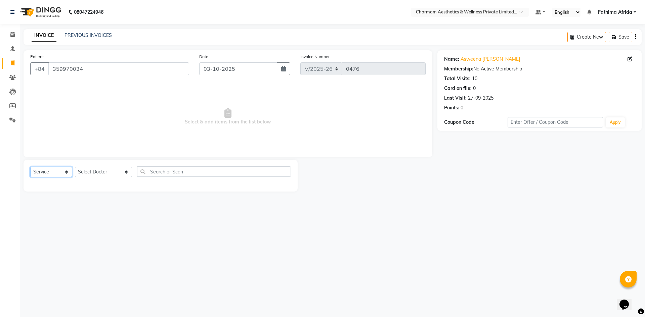
click at [63, 171] on select "Select Service Product Membership Package Voucher Prepaid Gift Card" at bounding box center [51, 172] width 42 height 10
click at [30, 167] on select "Select Service Product Membership Package Voucher Prepaid Gift Card" at bounding box center [51, 172] width 42 height 10
drag, startPoint x: 85, startPoint y: 173, endPoint x: 89, endPoint y: 177, distance: 5.9
click at [89, 176] on select "Select Doctor Aparna G Dinsha K Dr. Aysha Lubna Dr. Elizabeth Thadikaran Dr. Pr…" at bounding box center [103, 172] width 57 height 10
click at [13, 78] on icon at bounding box center [12, 77] width 6 height 5
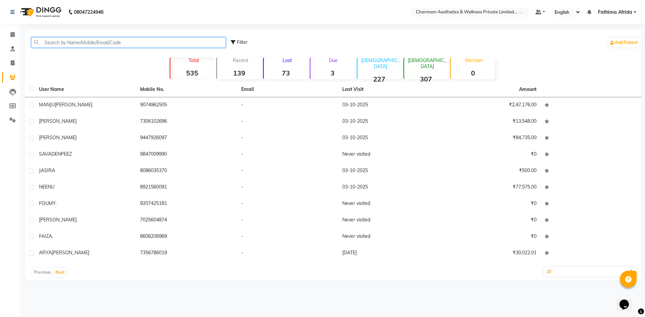
click at [180, 47] on input "text" at bounding box center [128, 42] width 194 height 10
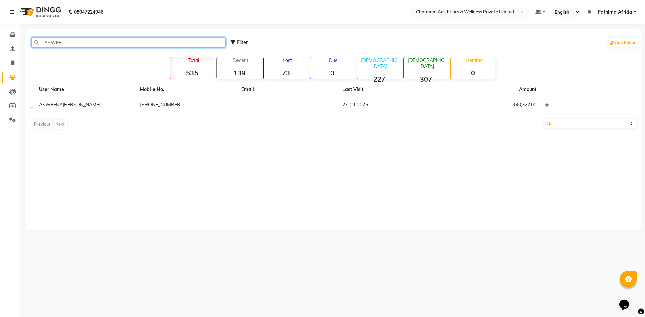
type input "ASWEE"
click at [250, 97] on th "Email" at bounding box center [287, 89] width 101 height 15
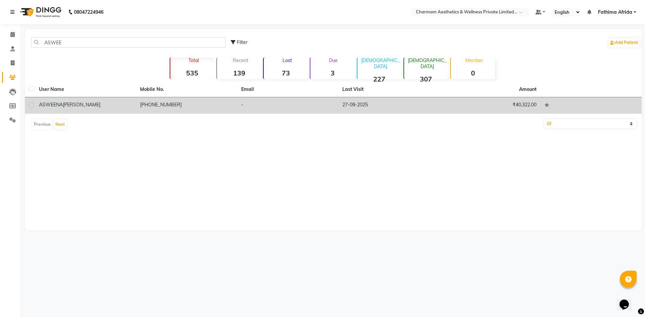
click at [296, 102] on td "-" at bounding box center [287, 105] width 101 height 16
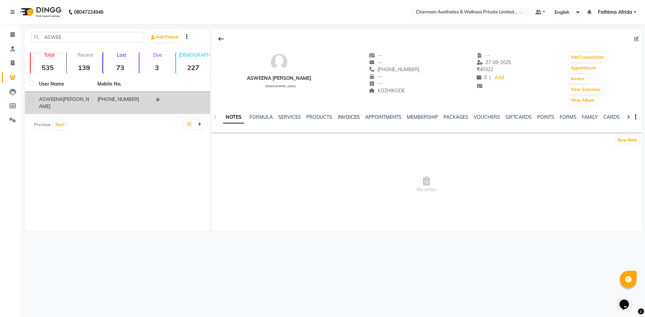
click at [351, 115] on link "INVOICES" at bounding box center [348, 117] width 22 height 6
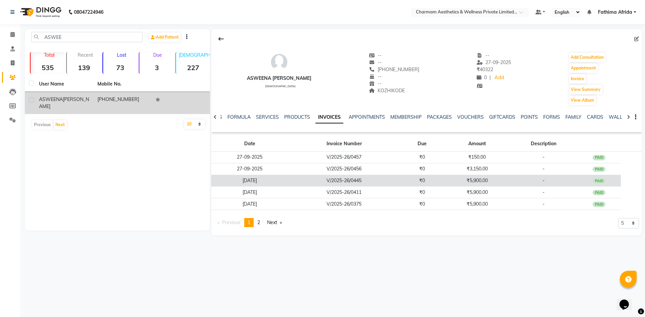
click at [400, 179] on td "₹0" at bounding box center [422, 181] width 44 height 12
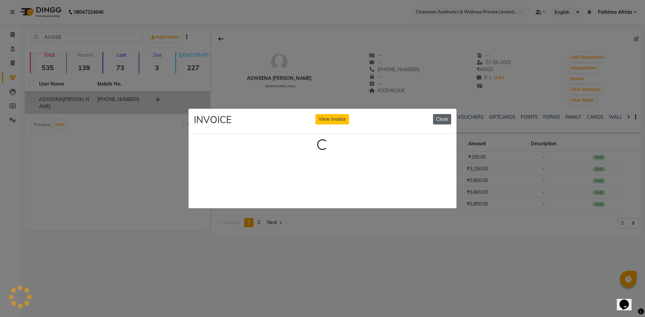
click at [450, 116] on button "Close" at bounding box center [442, 119] width 18 height 10
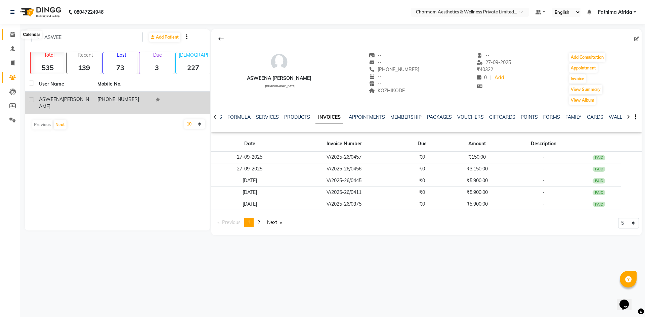
click at [12, 33] on icon at bounding box center [12, 34] width 4 height 5
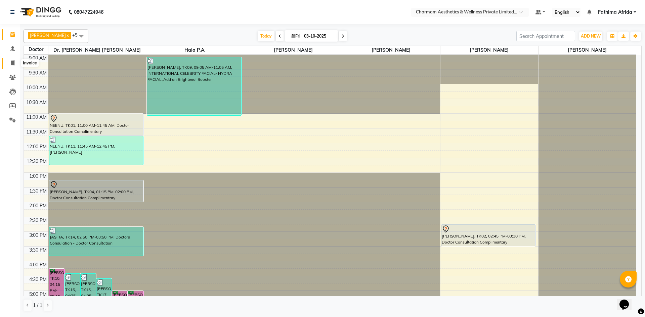
click at [11, 63] on icon at bounding box center [13, 62] width 4 height 5
select select "7625"
select select "service"
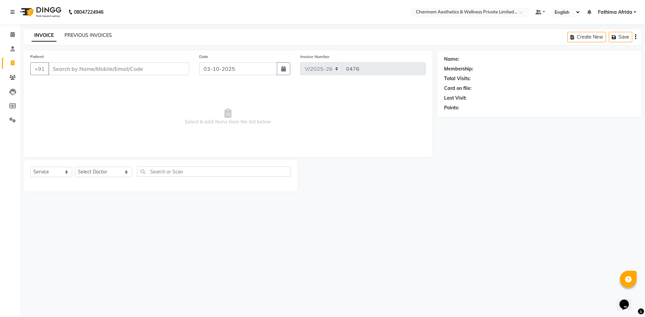
click at [87, 33] on link "PREVIOUS INVOICES" at bounding box center [87, 35] width 47 height 6
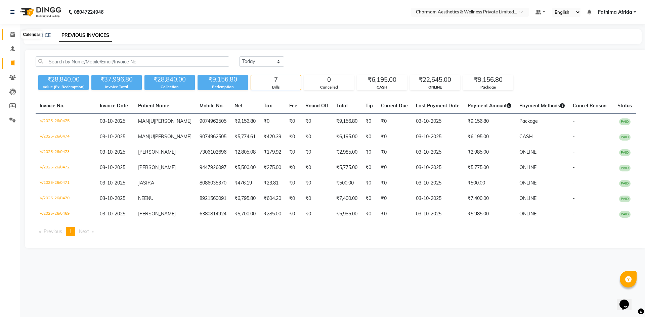
click at [12, 32] on icon at bounding box center [12, 34] width 4 height 5
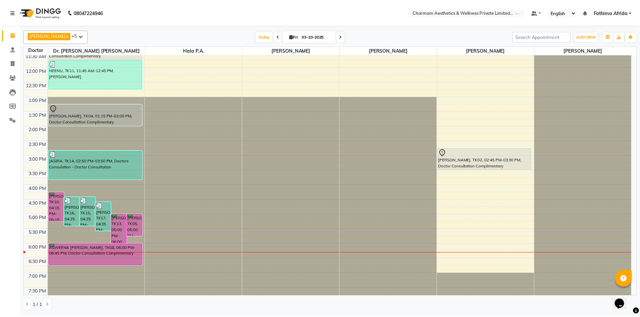
scroll to position [83, 0]
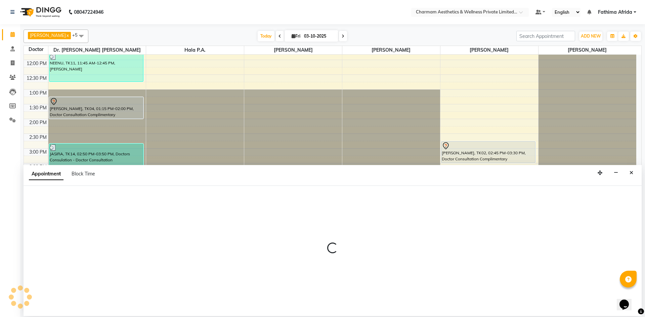
select select "69891"
select select "tentative"
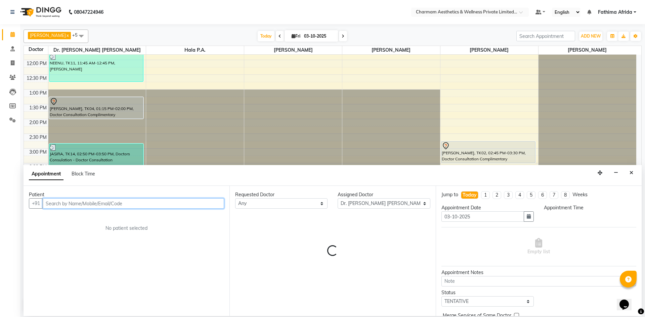
select select "1065"
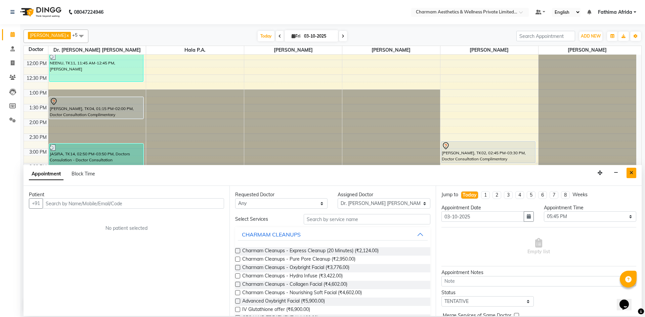
click at [630, 174] on icon "Close" at bounding box center [631, 173] width 4 height 5
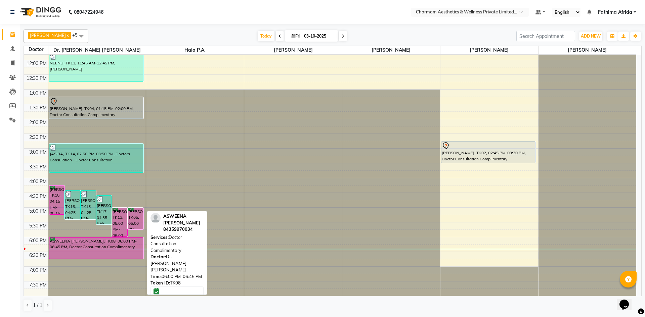
click at [134, 247] on div "ASWEENA ELIZEBATH, TK08, 06:00 PM-06:45 PM, Doctor Consultation Complimentary" at bounding box center [96, 248] width 94 height 21
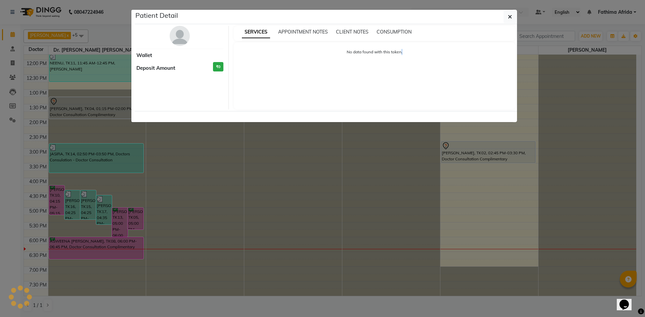
click at [134, 247] on ngb-modal-window "Patient Detail Wallet Deposit Amount ₹0 SERVICES APPOINTMENT NOTES CLIENT NOTES…" at bounding box center [322, 158] width 645 height 317
select select "6"
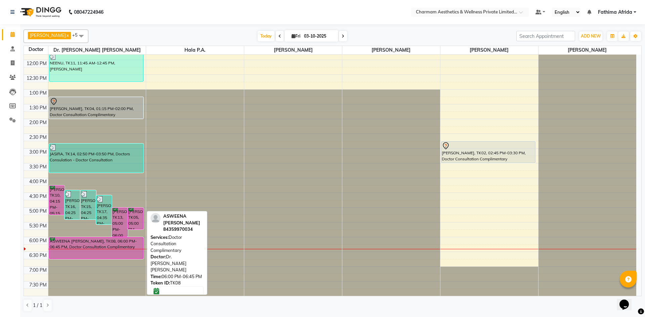
click at [134, 247] on div "ASWEENA ELIZEBATH, TK08, 06:00 PM-06:45 PM, Doctor Consultation Complimentary" at bounding box center [96, 248] width 94 height 21
select select "6"
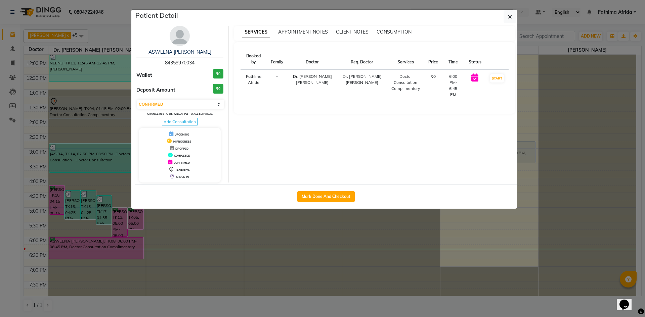
click at [186, 120] on span "Add Consultation" at bounding box center [180, 122] width 36 height 8
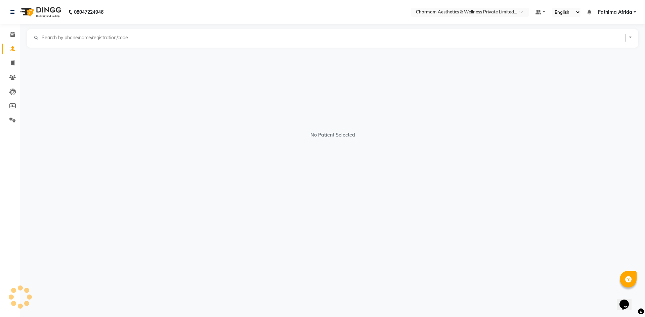
select select "female"
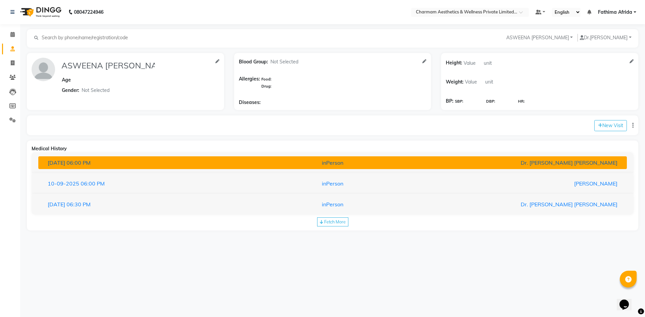
click at [302, 160] on div "inPerson" at bounding box center [332, 163] width 193 height 8
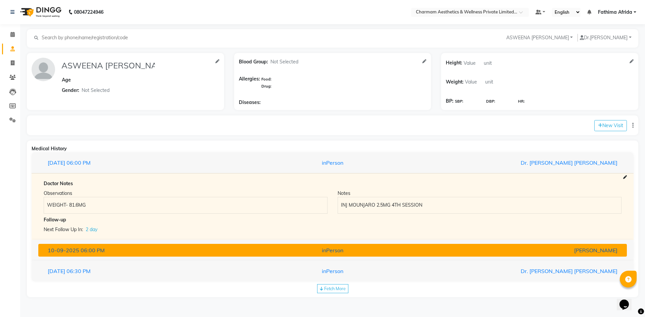
click at [224, 248] on div "10-09-2025 06:00 PM" at bounding box center [139, 250] width 193 height 8
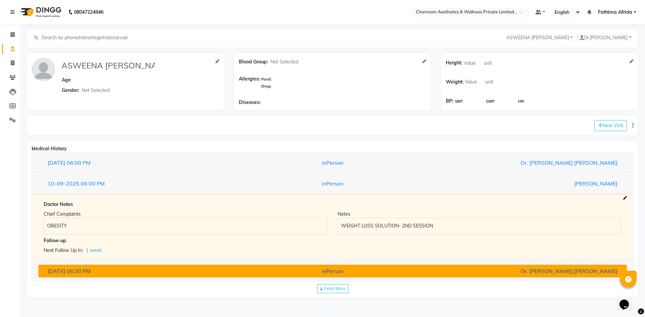
click at [286, 273] on div "inPerson" at bounding box center [332, 271] width 193 height 8
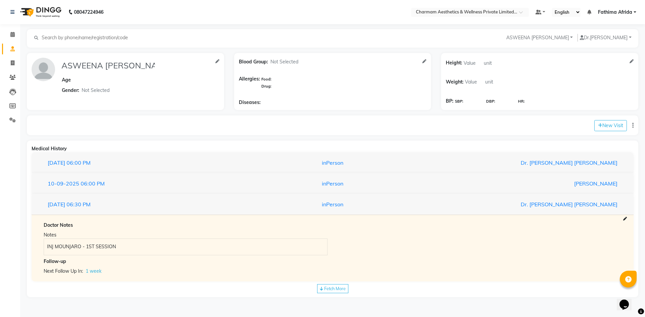
click at [335, 287] on span "Fetch More" at bounding box center [334, 288] width 21 height 5
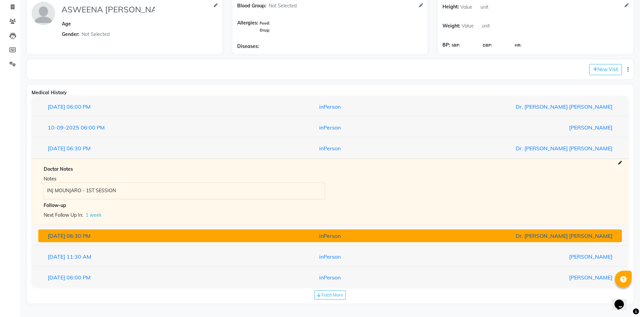
click at [336, 241] on button "04-09-2025 06:30 PM inPerson Dr. Aysha Lubna" at bounding box center [329, 236] width 583 height 13
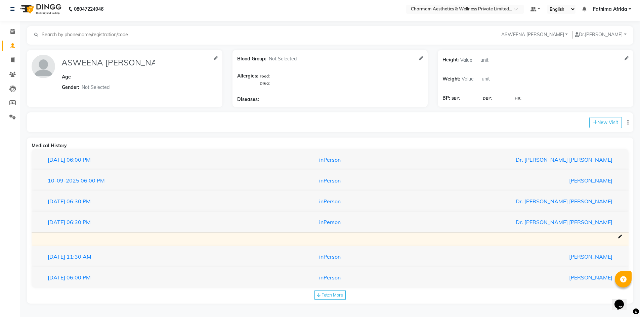
scroll to position [3, 0]
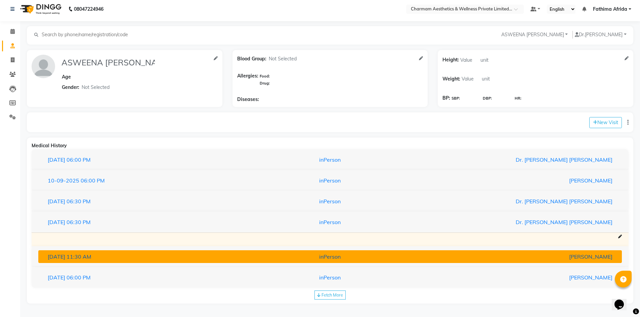
click at [323, 259] on div "inPerson" at bounding box center [329, 257] width 191 height 8
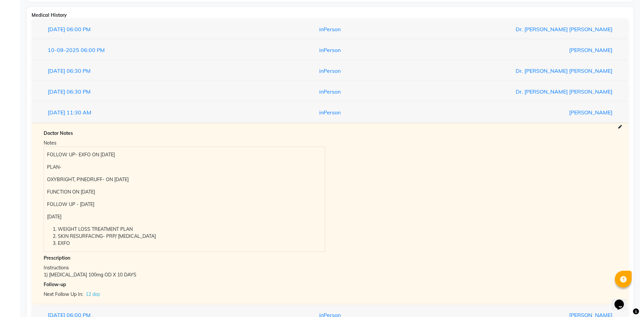
scroll to position [171, 0]
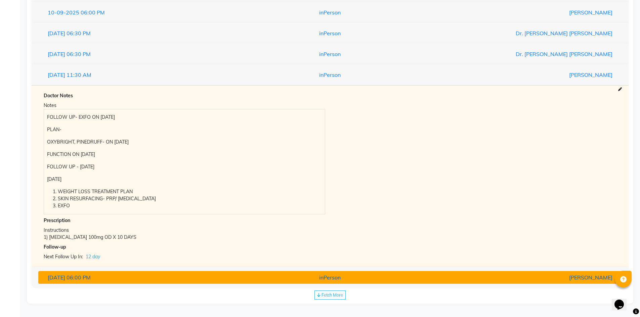
click at [221, 283] on button "08-08-2025 06:00 PM inPerson Dr. Praveen Samuel" at bounding box center [329, 277] width 583 height 13
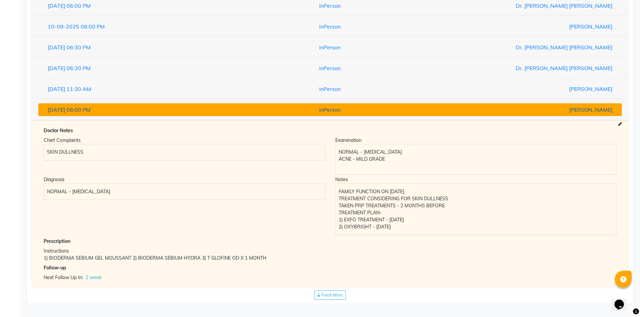
scroll to position [157, 0]
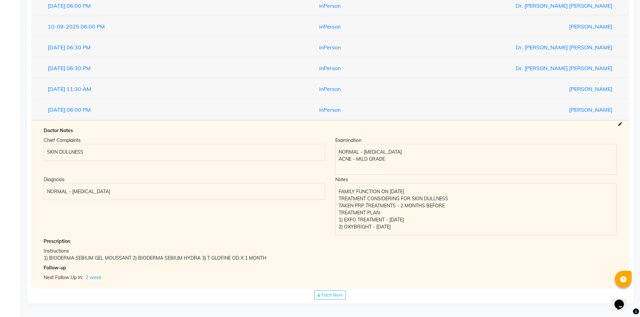
click at [200, 101] on div "08-08-2025 06:00 PM inPerson Dr. Praveen Samuel" at bounding box center [330, 109] width 597 height 21
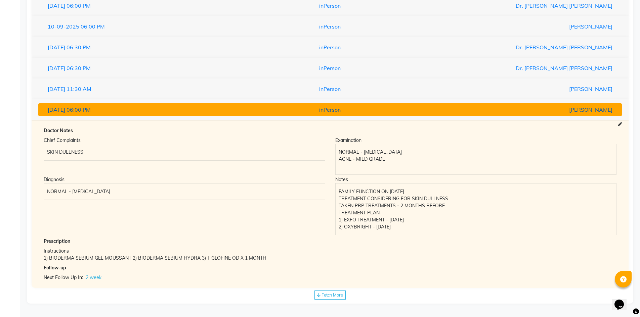
click at [200, 110] on div "08-08-2025 06:00 PM" at bounding box center [138, 110] width 191 height 8
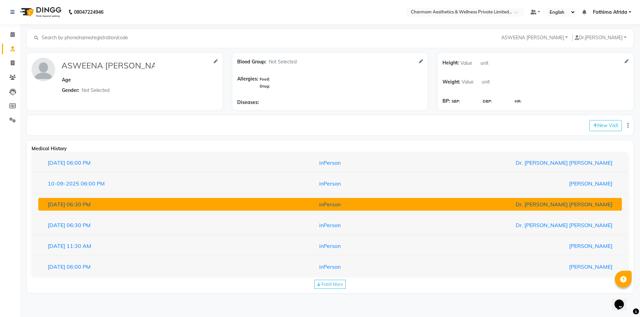
scroll to position [0, 0]
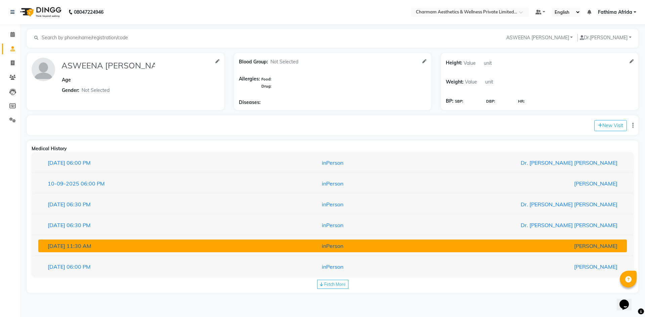
click at [178, 241] on button "22-08-2025 11:30 AM inPerson Dr. Praveen Samuel" at bounding box center [332, 246] width 588 height 13
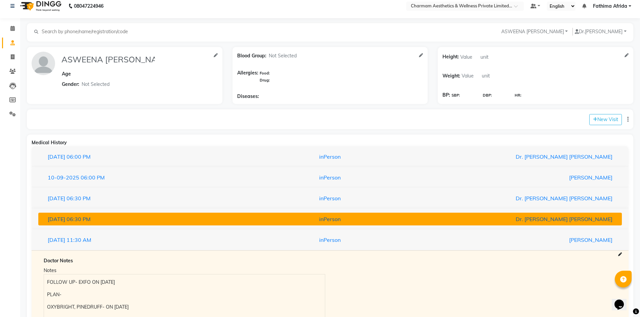
scroll to position [3, 0]
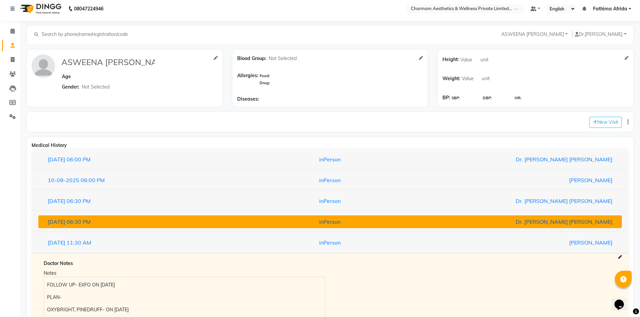
click at [185, 222] on div "04-09-2025 06:30 PM" at bounding box center [138, 222] width 191 height 8
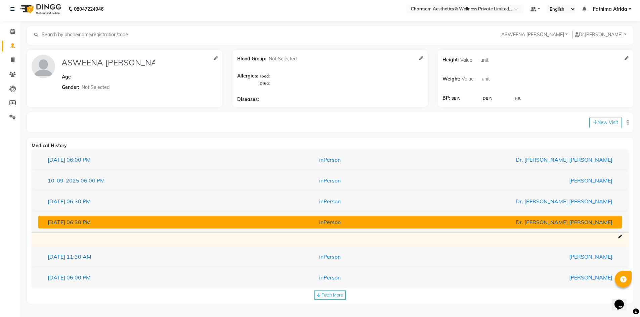
scroll to position [3, 0]
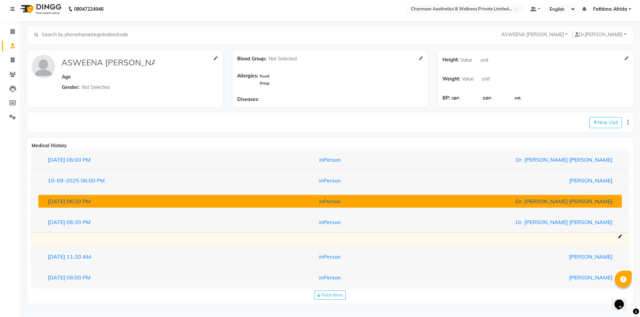
click at [190, 204] on div "03-09-2025 06:30 PM" at bounding box center [138, 201] width 191 height 8
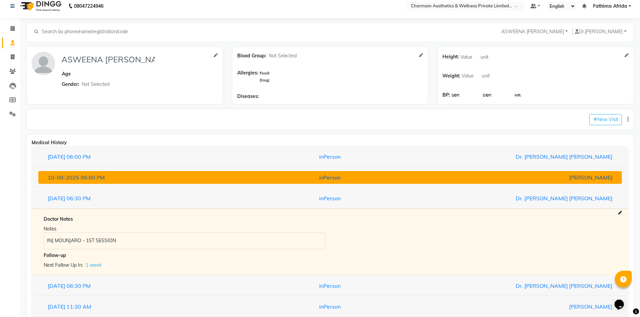
scroll to position [0, 0]
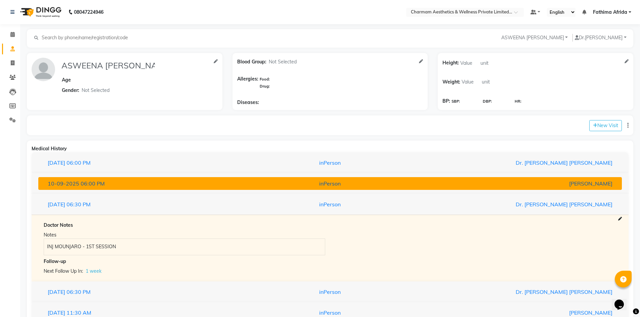
click at [171, 187] on div "10-09-2025 06:00 PM" at bounding box center [138, 184] width 191 height 8
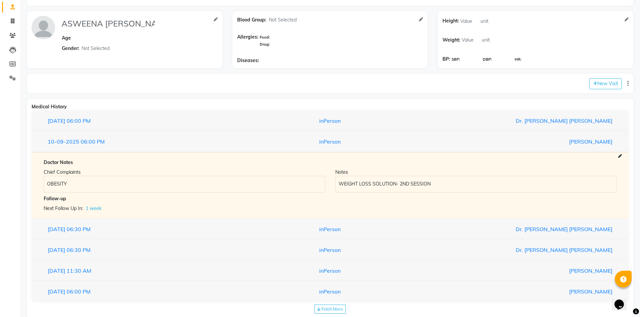
scroll to position [56, 0]
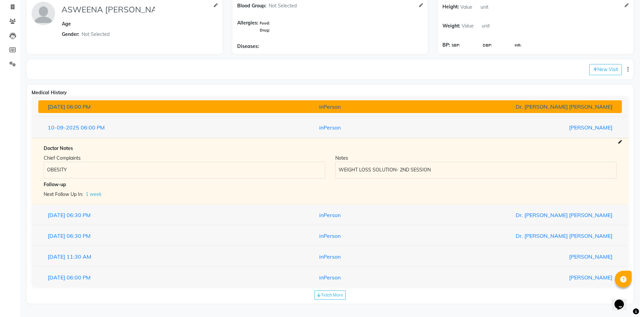
click at [183, 111] on button "25-09-2025 06:00 PM inPerson Dr. Aysha Lubna" at bounding box center [329, 106] width 583 height 13
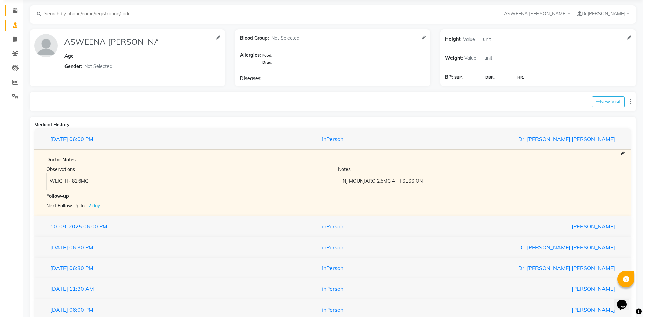
scroll to position [0, 0]
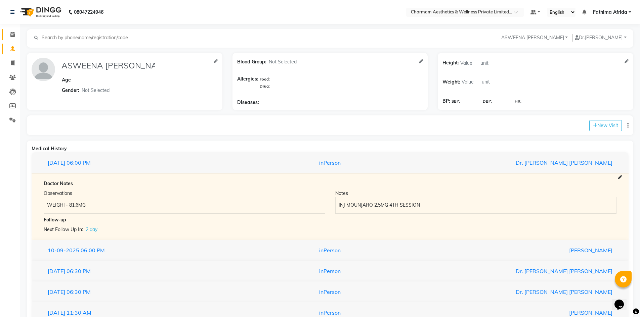
click at [12, 32] on icon at bounding box center [12, 34] width 4 height 5
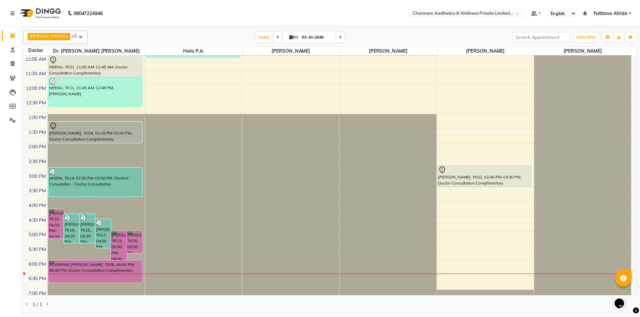
scroll to position [83, 0]
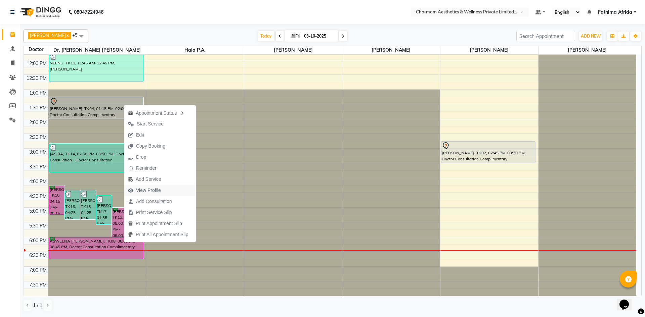
click at [163, 188] on span "View Profile" at bounding box center [144, 190] width 41 height 11
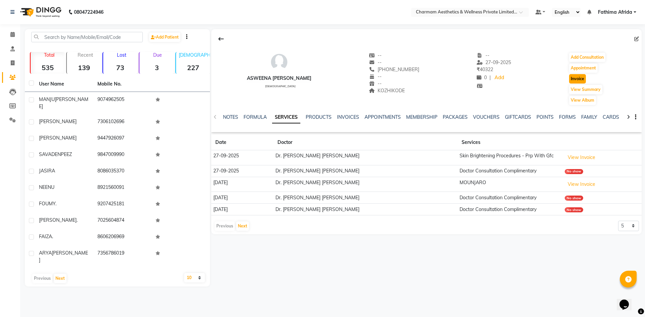
click at [576, 77] on button "Invoice" at bounding box center [577, 78] width 17 height 9
select select "7625"
select select "service"
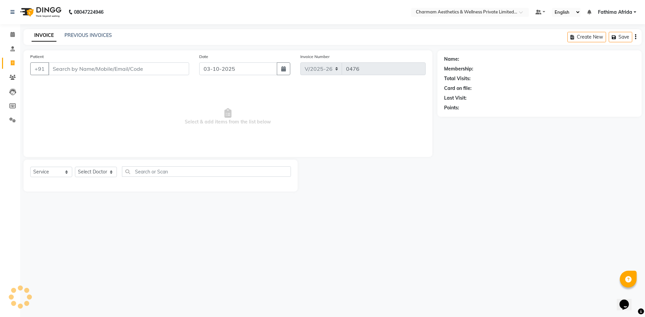
type input "359970034"
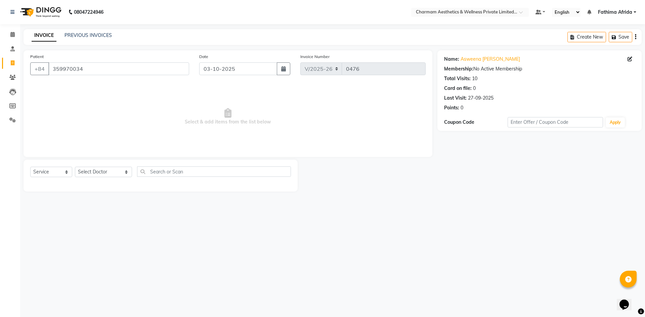
drag, startPoint x: 55, startPoint y: 178, endPoint x: 56, endPoint y: 174, distance: 4.4
click at [55, 178] on div "Select Service Product Membership Package Voucher Prepaid Gift Card Select Doct…" at bounding box center [160, 175] width 261 height 16
click at [56, 173] on select "Select Service Product Membership Package Voucher Prepaid Gift Card" at bounding box center [51, 172] width 42 height 10
click at [30, 167] on select "Select Service Product Membership Package Voucher Prepaid Gift Card" at bounding box center [51, 172] width 42 height 10
click at [97, 172] on select "Select Doctor Aparna G Dinsha K Dr. Aysha Lubna Dr. Elizabeth Thadikaran Dr. Pr…" at bounding box center [103, 172] width 57 height 10
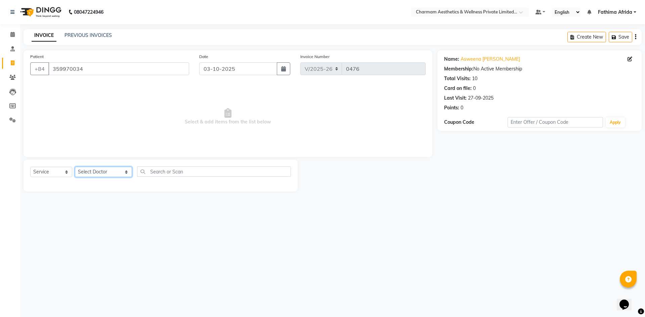
select select "69891"
click at [75, 167] on select "Select Doctor Aparna G Dinsha K Dr. Aysha Lubna Dr. Elizabeth Thadikaran Dr. Pr…" at bounding box center [103, 172] width 57 height 10
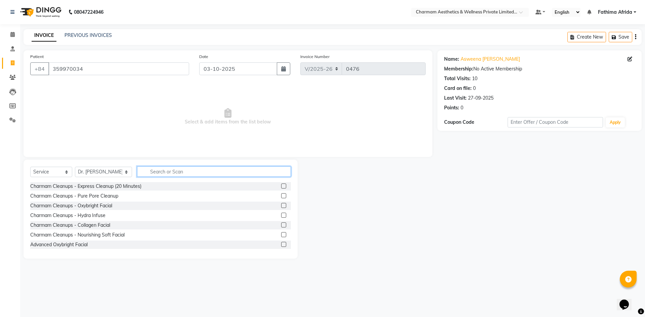
click at [158, 172] on input "text" at bounding box center [214, 172] width 154 height 10
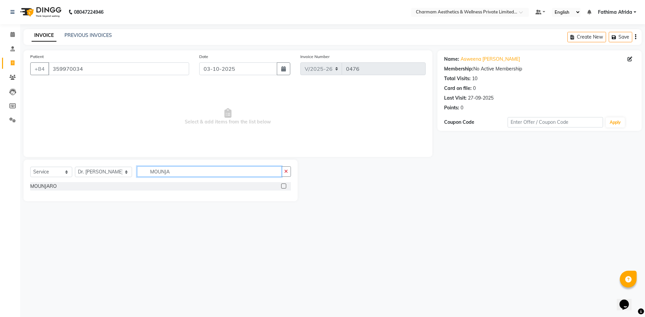
type input "MOUNJA"
click at [281, 189] on div at bounding box center [283, 187] width 4 height 7
drag, startPoint x: 281, startPoint y: 189, endPoint x: 281, endPoint y: 183, distance: 5.7
click at [281, 183] on div at bounding box center [286, 186] width 10 height 8
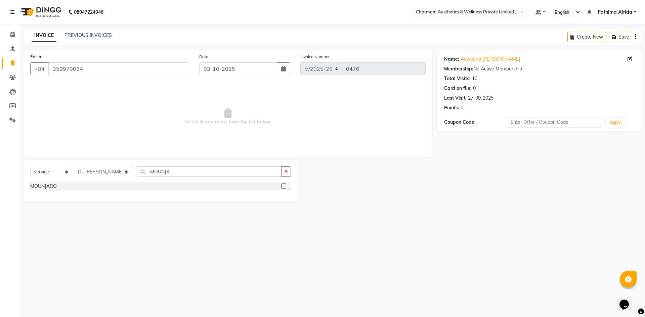
click at [286, 186] on label at bounding box center [283, 186] width 5 height 5
click at [285, 186] on input "checkbox" at bounding box center [283, 186] width 4 height 4
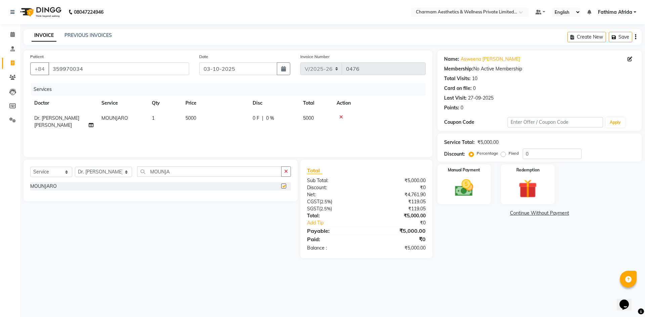
checkbox input "false"
click at [191, 119] on span "5000" at bounding box center [190, 118] width 11 height 6
select select "69891"
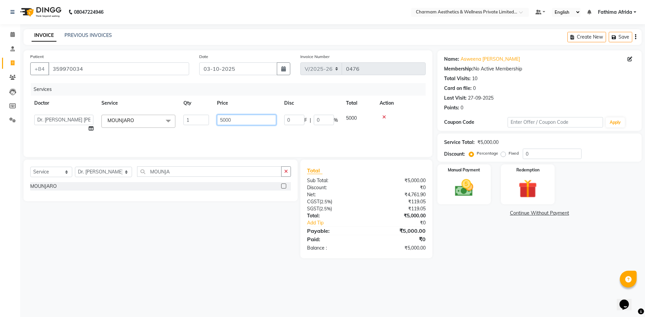
drag, startPoint x: 226, startPoint y: 120, endPoint x: 235, endPoint y: 117, distance: 9.6
click at [226, 119] on input "5000" at bounding box center [246, 120] width 59 height 10
click at [235, 117] on input "5000" at bounding box center [246, 120] width 59 height 10
type input "5250"
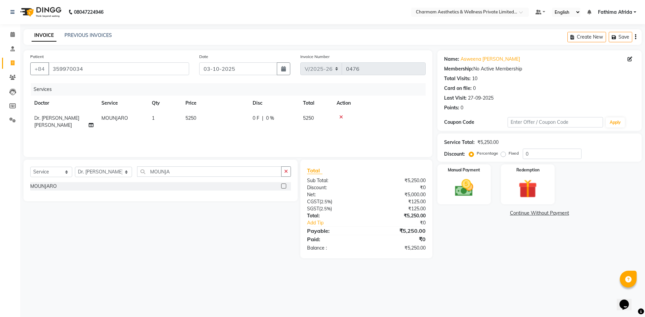
click at [271, 135] on div "Services Doctor Service Qty Price Disc Total Action Dr. Aysha Lubna MOUNJARO 1 …" at bounding box center [227, 116] width 395 height 67
click at [289, 168] on button "button" at bounding box center [286, 172] width 10 height 10
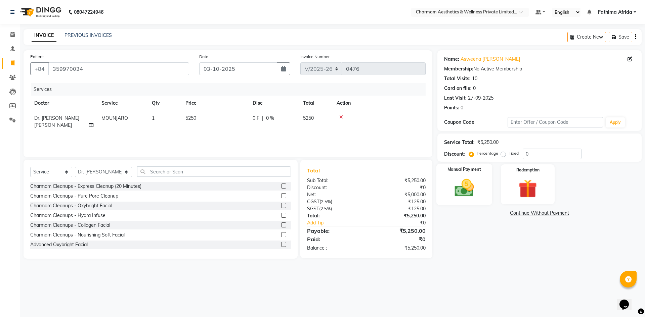
click at [469, 188] on img at bounding box center [463, 188] width 31 height 22
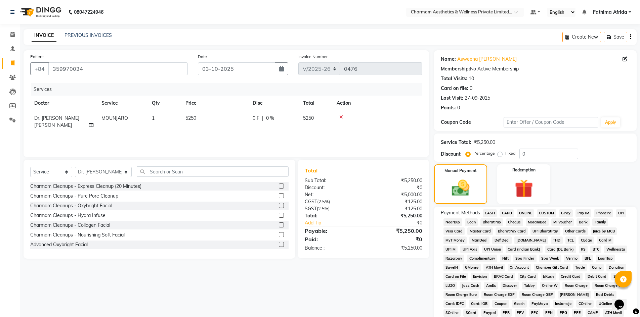
click at [524, 211] on span "ONLINE" at bounding box center [524, 214] width 17 height 8
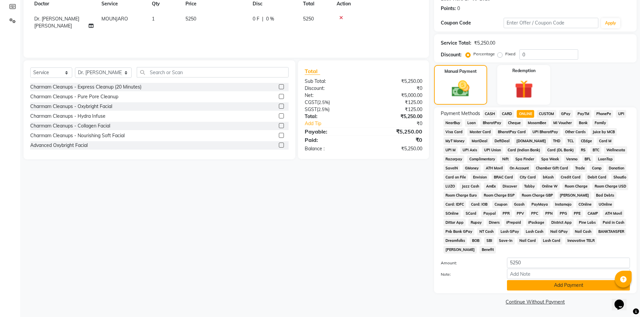
click at [583, 287] on button "Add Payment" at bounding box center [568, 285] width 123 height 10
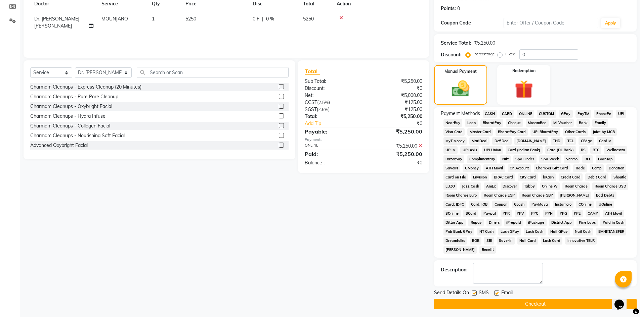
click at [498, 291] on label at bounding box center [496, 293] width 5 height 5
click at [498, 291] on input "checkbox" at bounding box center [496, 293] width 4 height 4
checkbox input "false"
drag, startPoint x: 472, startPoint y: 293, endPoint x: 481, endPoint y: 302, distance: 12.8
click at [472, 293] on label at bounding box center [473, 293] width 5 height 5
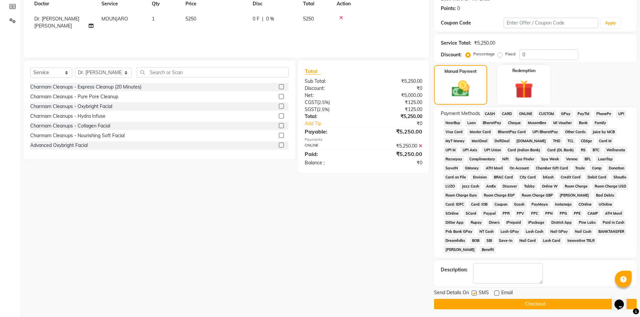
click at [472, 293] on input "checkbox" at bounding box center [473, 293] width 4 height 4
checkbox input "false"
click at [481, 302] on button "Checkout" at bounding box center [535, 304] width 202 height 10
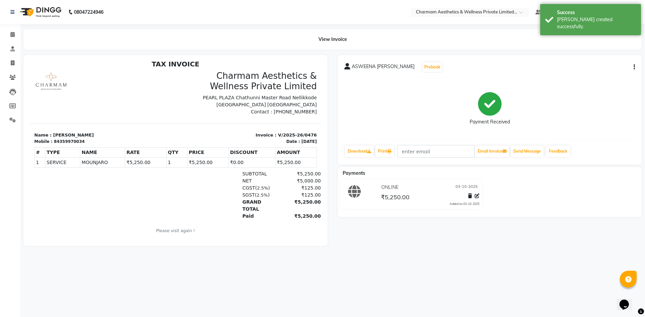
scroll to position [5, 0]
click at [13, 34] on icon at bounding box center [12, 34] width 4 height 5
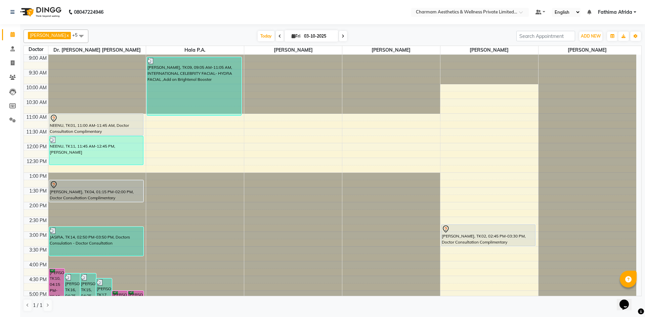
click at [347, 35] on span at bounding box center [343, 36] width 8 height 10
type input "04-10-2025"
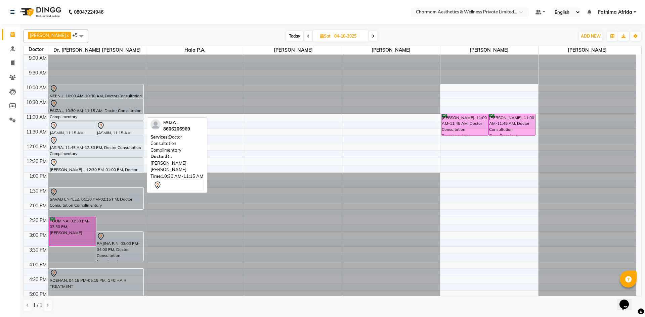
click at [87, 111] on div "FAIZA ., 10:30 AM-11:15 AM, Doctor Consultation Complimentary" at bounding box center [96, 109] width 94 height 21
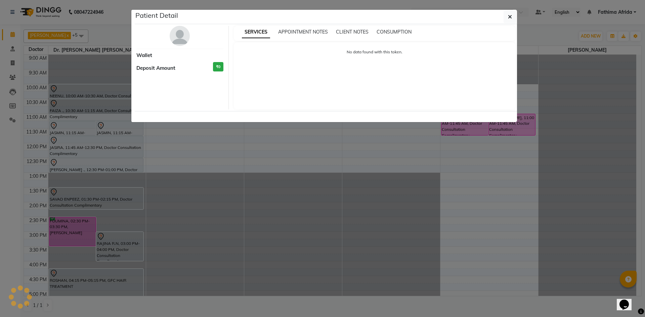
select select "7"
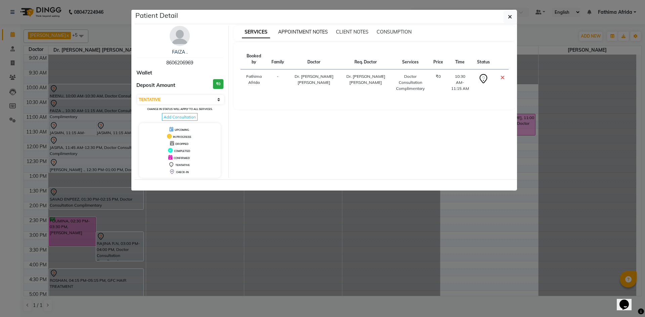
click at [311, 32] on span "APPOINTMENT NOTES" at bounding box center [303, 32] width 50 height 6
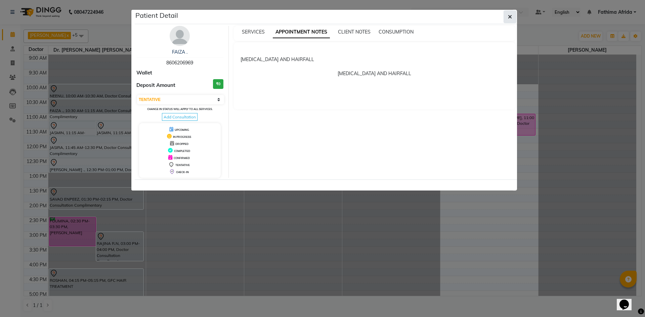
click at [509, 20] on span "button" at bounding box center [510, 16] width 4 height 7
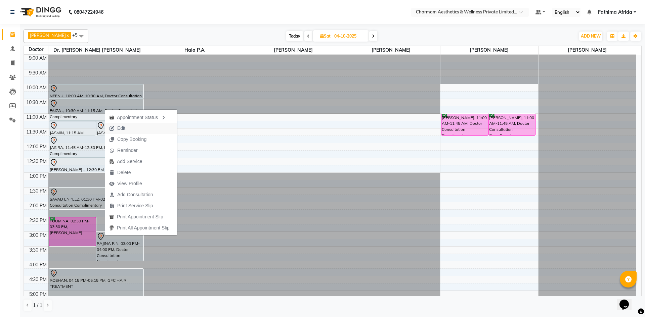
click at [135, 127] on button "Edit" at bounding box center [141, 128] width 72 height 11
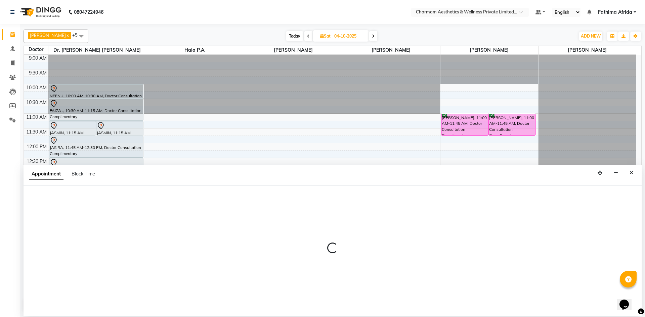
select select "tentative"
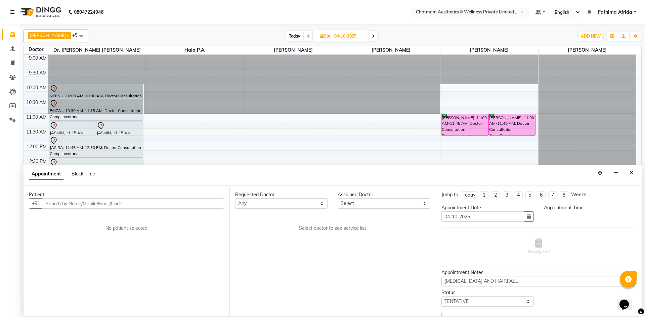
select select "69891"
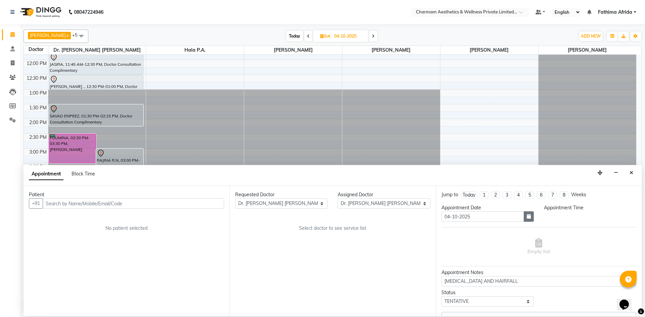
select select "630"
select select "3905"
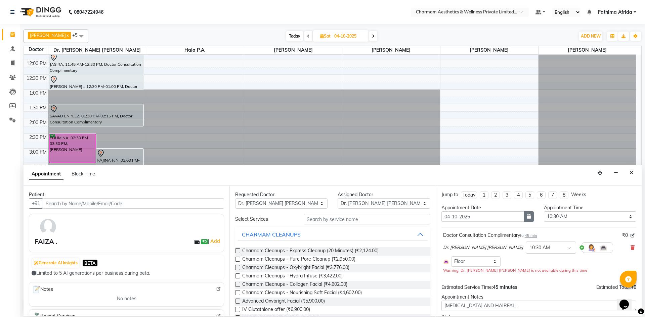
click at [529, 218] on button "button" at bounding box center [528, 217] width 10 height 10
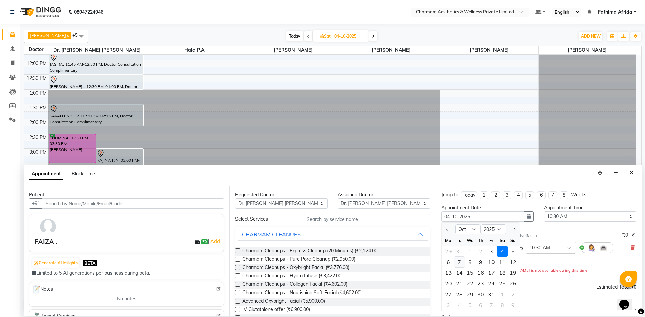
click at [461, 259] on div "7" at bounding box center [459, 262] width 11 height 11
type input "07-10-2025"
select select "630"
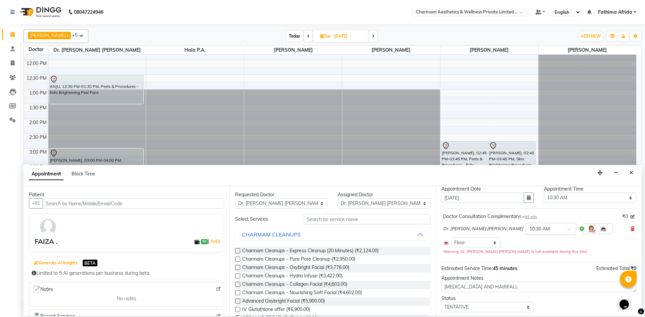
scroll to position [38, 0]
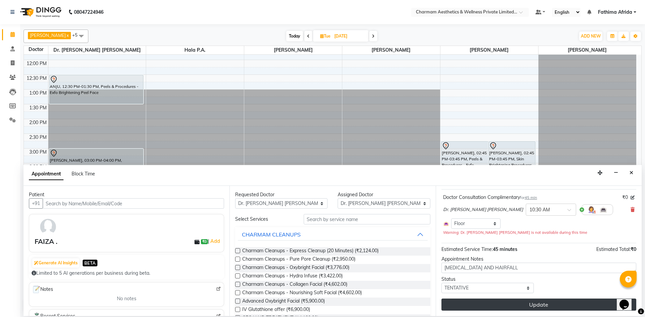
click at [535, 302] on button "Update" at bounding box center [538, 305] width 195 height 12
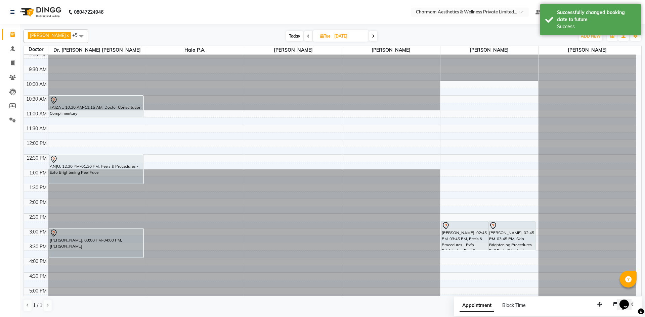
scroll to position [0, 0]
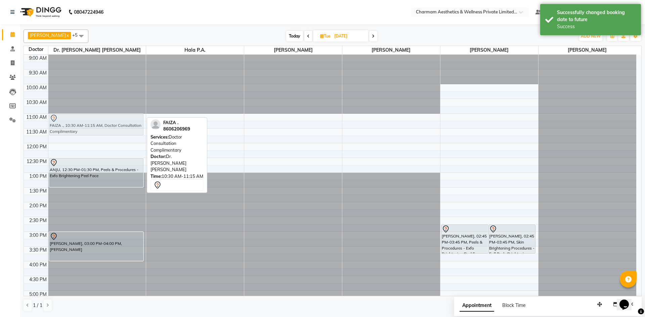
drag, startPoint x: 100, startPoint y: 104, endPoint x: 101, endPoint y: 118, distance: 14.5
click at [101, 118] on div "FAIZA ., 10:30 AM-11:15 AM, Doctor Consultation Complimentary ANJU, 12:30 PM-01…" at bounding box center [97, 217] width 98 height 325
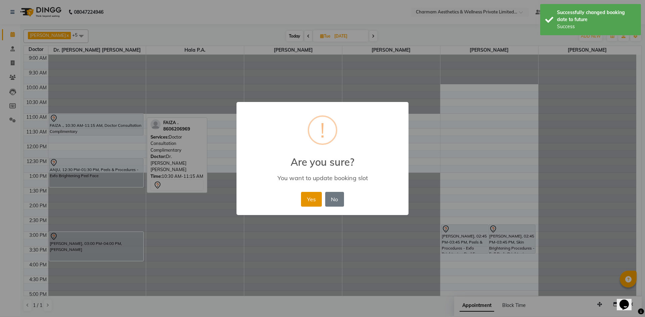
click at [311, 201] on button "Yes" at bounding box center [311, 199] width 20 height 15
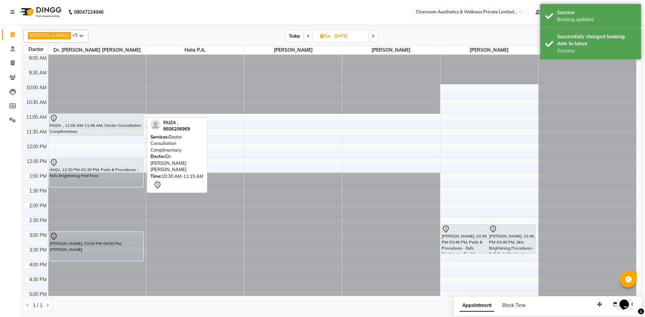
click at [324, 34] on icon at bounding box center [322, 36] width 4 height 4
select select "10"
select select "2025"
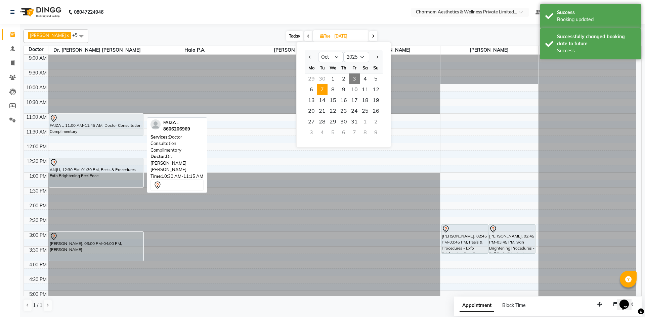
click at [353, 80] on span "3" at bounding box center [354, 79] width 11 height 11
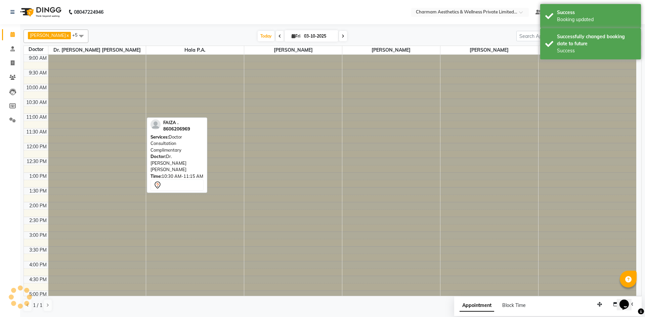
scroll to position [83, 0]
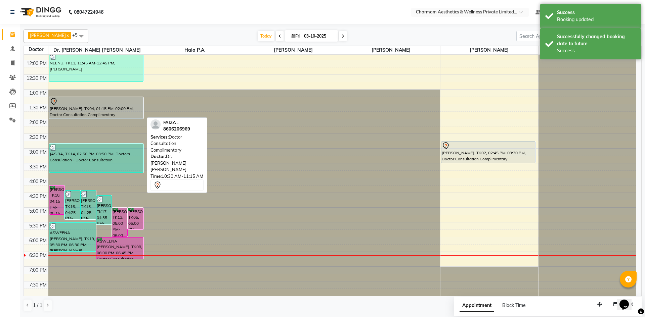
click at [347, 38] on span at bounding box center [343, 36] width 8 height 10
type input "04-10-2025"
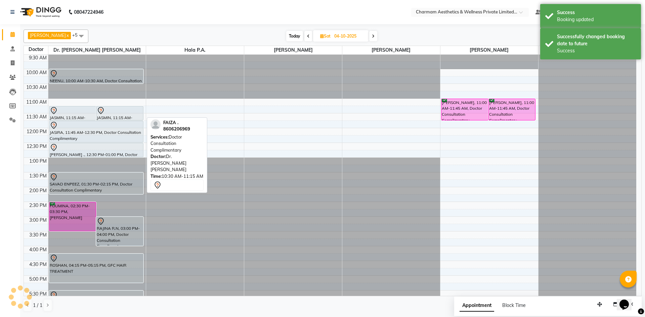
scroll to position [0, 0]
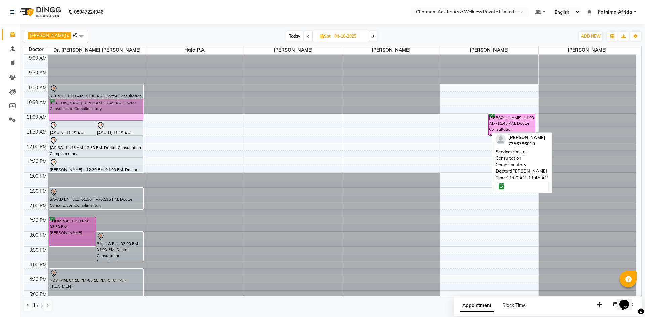
drag, startPoint x: 465, startPoint y: 122, endPoint x: 108, endPoint y: 110, distance: 357.1
click at [108, 110] on tr "JASMIN, 11:15 AM-11:45 AM, Doctor Consultation Complimentary JASMIN, 11:15 AM-1…" at bounding box center [330, 217] width 612 height 325
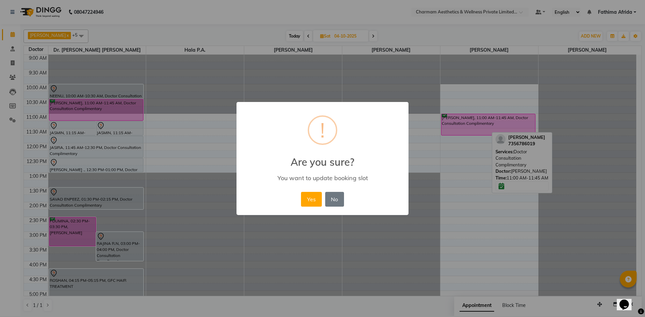
drag, startPoint x: 313, startPoint y: 200, endPoint x: 323, endPoint y: 193, distance: 12.0
click at [313, 200] on button "Yes" at bounding box center [311, 199] width 20 height 15
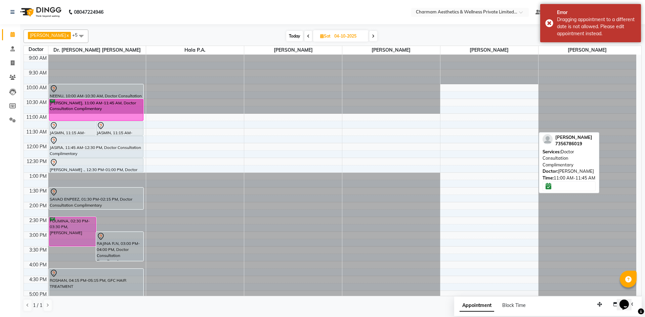
drag, startPoint x: 510, startPoint y: 118, endPoint x: 150, endPoint y: 104, distance: 359.9
click at [150, 104] on tr "JASMIN, 11:15 AM-11:45 AM, Doctor Consultation Complimentary JASMIN, 11:15 AM-1…" at bounding box center [330, 217] width 612 height 325
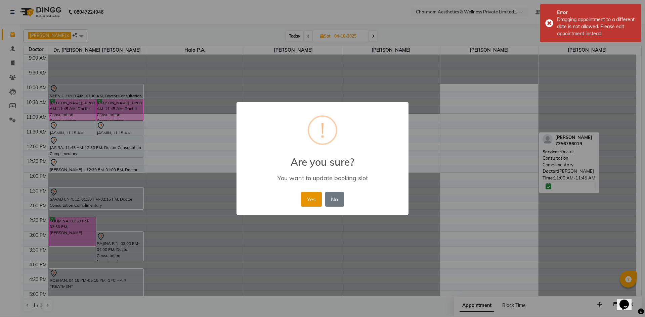
click at [313, 199] on button "Yes" at bounding box center [311, 199] width 20 height 15
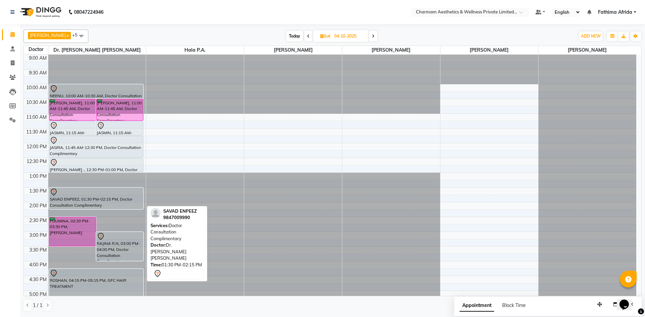
click at [122, 201] on div "SAVAD ENPEEZ, 01:30 PM-02:15 PM, Doctor Consultation Complimentary" at bounding box center [96, 198] width 94 height 21
select select "7"
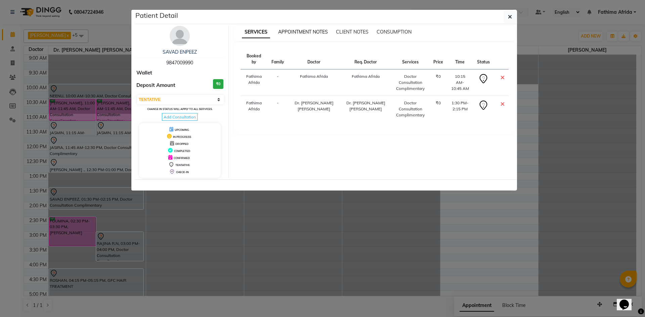
click at [309, 30] on span "APPOINTMENT NOTES" at bounding box center [303, 32] width 50 height 6
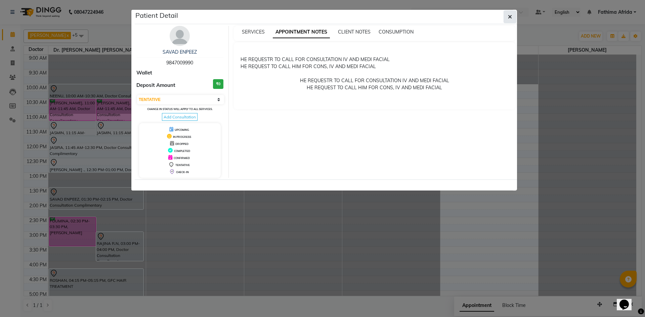
click at [513, 19] on button "button" at bounding box center [509, 16] width 13 height 13
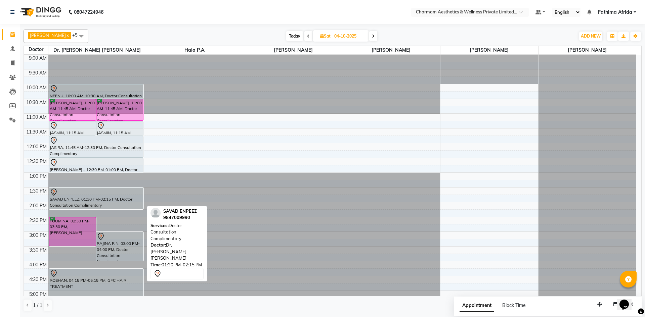
click at [105, 195] on div at bounding box center [96, 192] width 93 height 8
select select "7"
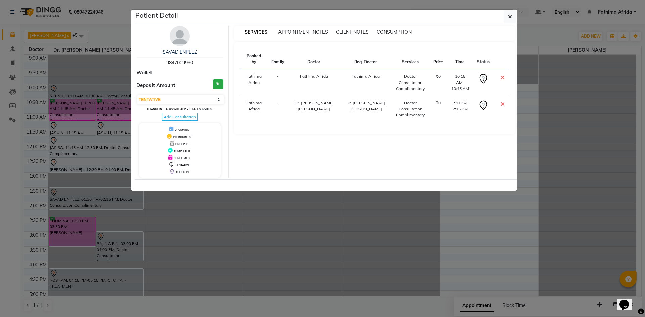
click at [502, 75] on icon at bounding box center [502, 77] width 4 height 5
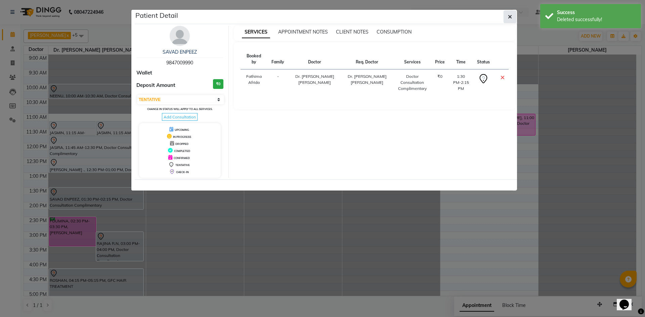
click at [510, 16] on icon "button" at bounding box center [510, 16] width 4 height 5
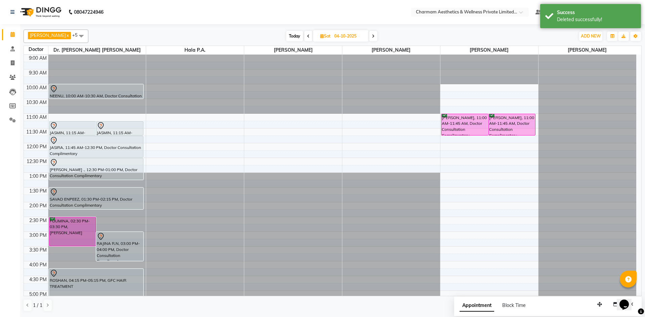
click at [107, 175] on div "JASMIN, 11:15 AM-11:45 AM, Doctor Consultation Complimentary JASMIN, 11:15 AM-1…" at bounding box center [97, 217] width 98 height 325
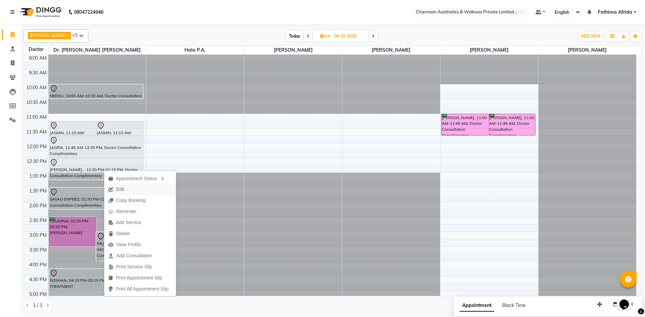
click at [125, 189] on span "Edit" at bounding box center [116, 189] width 24 height 11
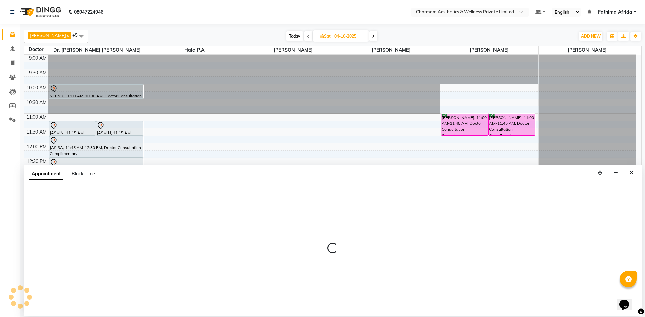
select select "tentative"
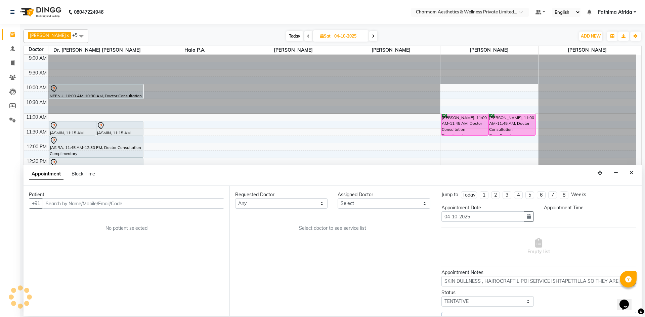
select select "69891"
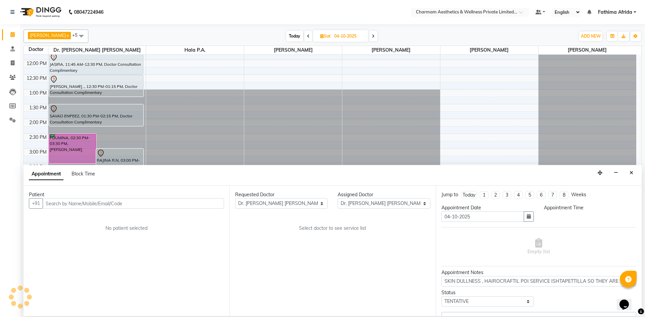
select select "750"
select select "3905"
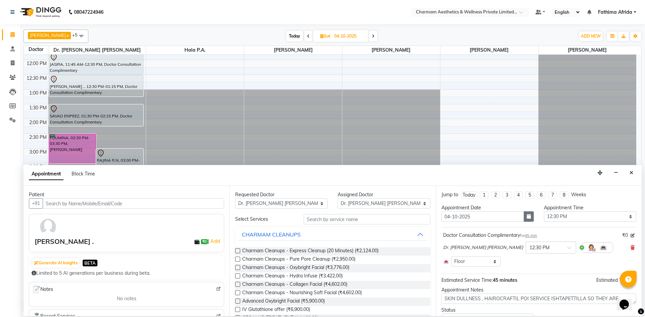
click at [530, 217] on button "button" at bounding box center [528, 217] width 10 height 10
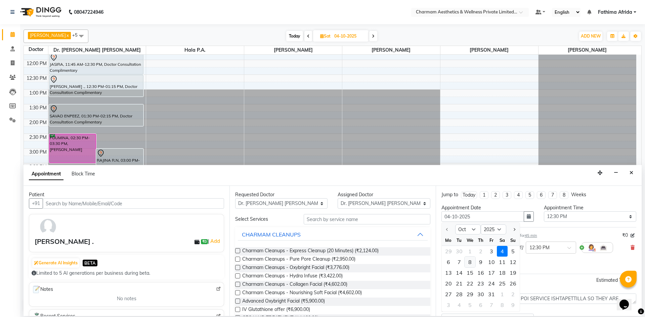
click at [471, 261] on div "8" at bounding box center [469, 262] width 11 height 11
type input "08-10-2025"
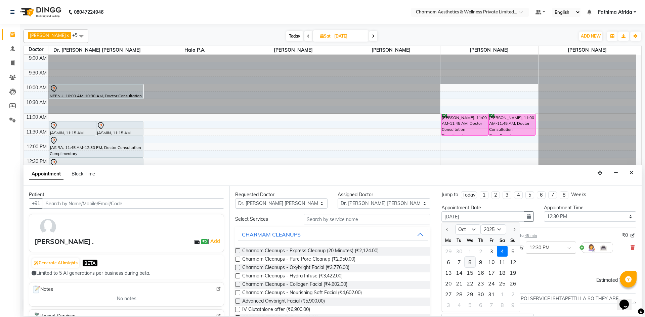
select select "750"
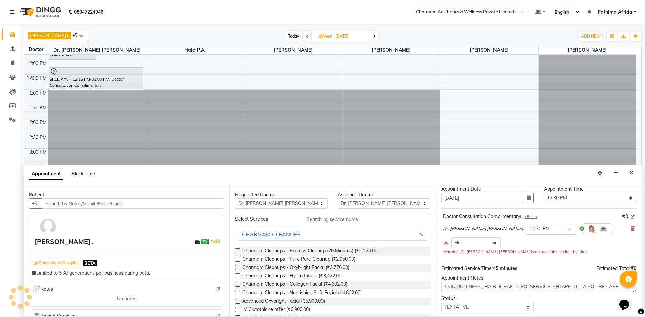
scroll to position [38, 0]
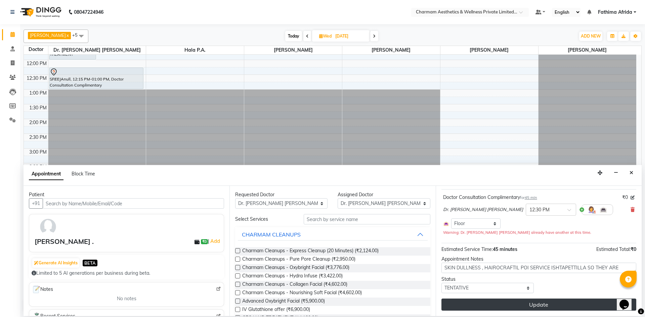
click at [507, 305] on button "Update" at bounding box center [538, 305] width 195 height 12
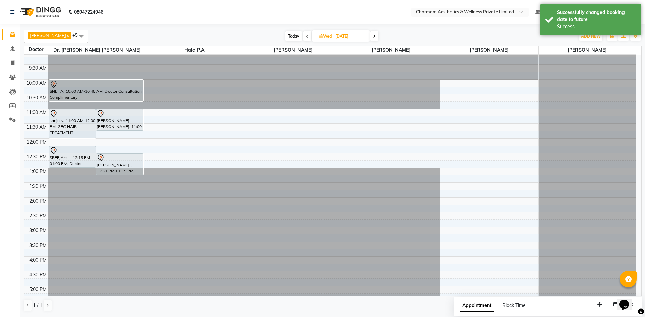
scroll to position [0, 0]
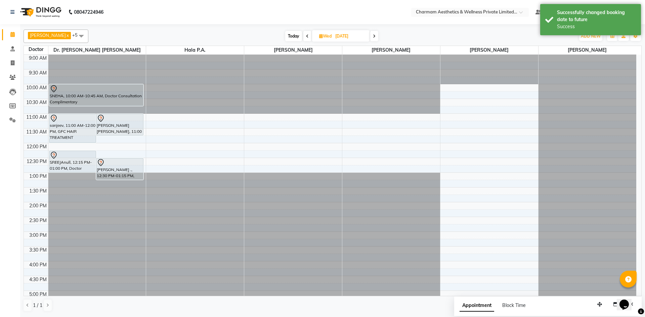
click at [323, 36] on icon at bounding box center [321, 36] width 4 height 4
select select "10"
select select "2025"
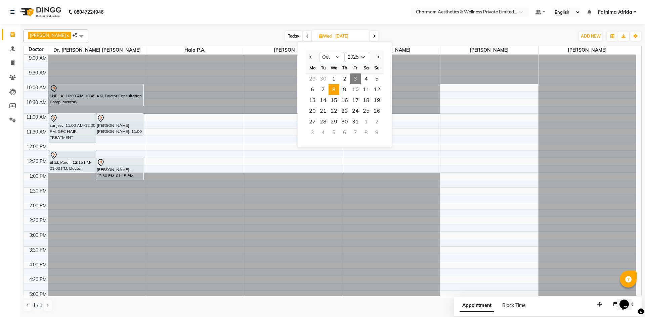
click at [356, 79] on span "3" at bounding box center [355, 79] width 11 height 11
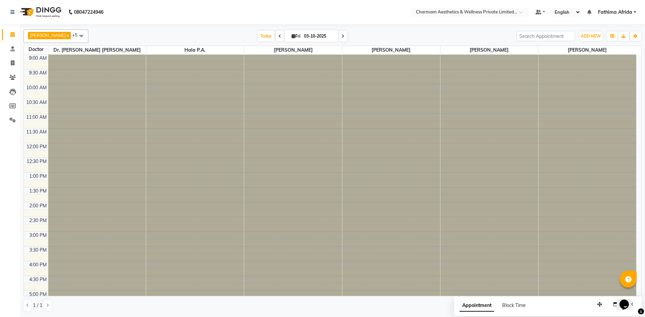
scroll to position [83, 0]
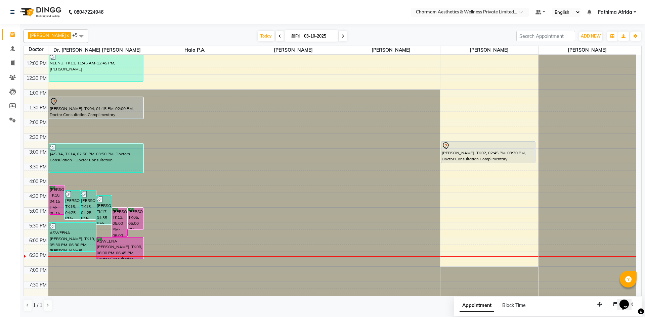
click at [347, 37] on span at bounding box center [343, 36] width 8 height 10
type input "04-10-2025"
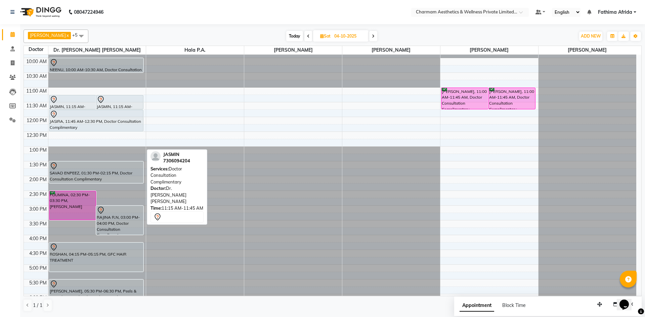
scroll to position [0, 0]
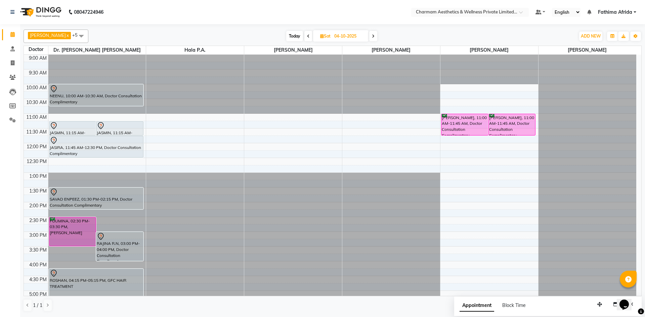
click at [114, 104] on div "JASMIN, 11:15 AM-11:45 AM, Doctor Consultation Complimentary JASMIN, 11:15 AM-1…" at bounding box center [97, 217] width 98 height 325
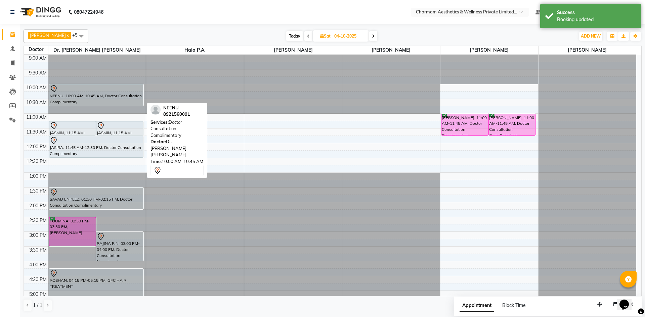
click at [112, 100] on div "JASMIN, 11:15 AM-11:45 AM, Doctor Consultation Complimentary JASMIN, 11:15 AM-1…" at bounding box center [97, 217] width 98 height 325
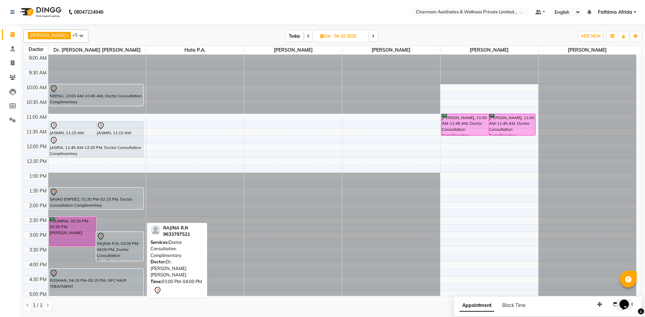
click at [124, 250] on div "RAJINA R.N, 03:00 PM-04:00 PM, Doctor Consultation Complimentary" at bounding box center [119, 246] width 47 height 29
select select "7"
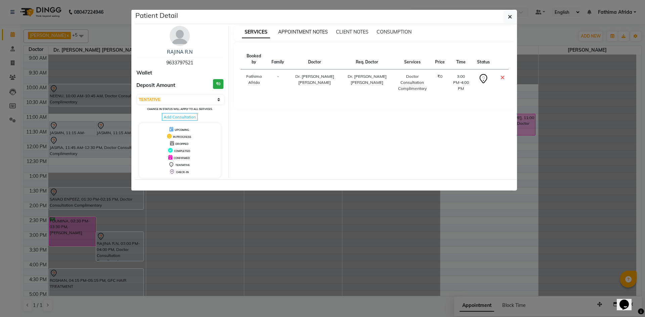
click at [306, 31] on span "APPOINTMENT NOTES" at bounding box center [303, 32] width 50 height 6
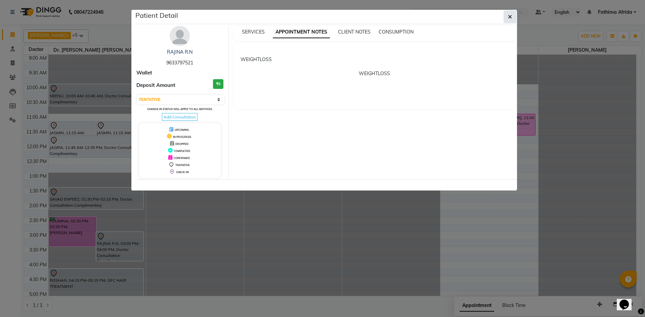
click at [515, 15] on button "button" at bounding box center [509, 16] width 13 height 13
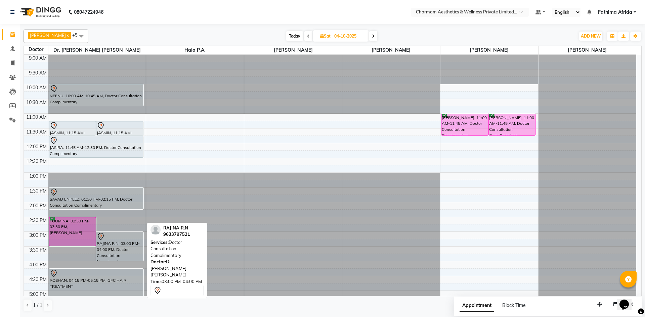
click at [117, 242] on div "RAJINA R.N, 03:00 PM-04:00 PM, Doctor Consultation Complimentary" at bounding box center [119, 246] width 47 height 29
select select "7"
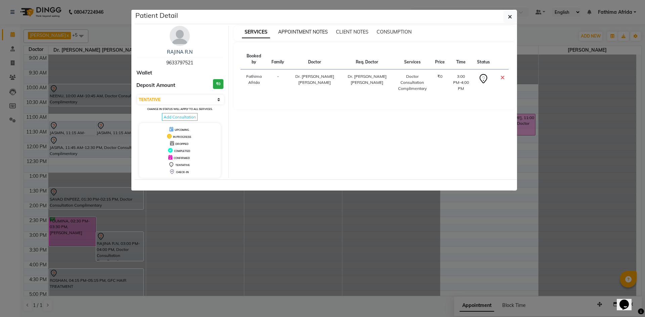
click at [310, 32] on span "APPOINTMENT NOTES" at bounding box center [303, 32] width 50 height 6
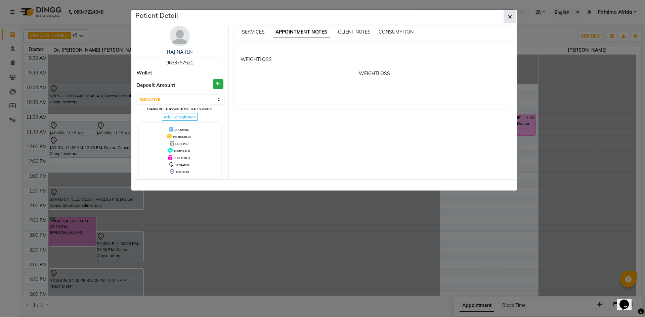
click at [507, 17] on button "button" at bounding box center [509, 16] width 13 height 13
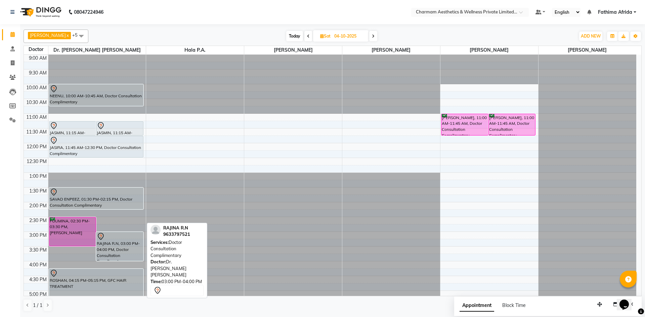
click at [119, 245] on div "RAJINA R.N, 03:00 PM-04:00 PM, Doctor Consultation Complimentary" at bounding box center [119, 246] width 47 height 29
select select "7"
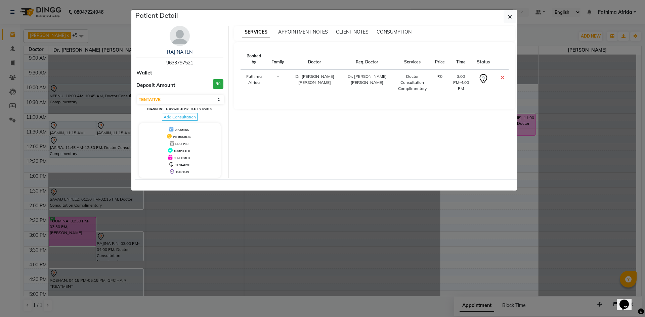
click at [119, 245] on ngb-modal-window "Patient Detail RAJINA R.N 9633797521 Wallet Deposit Amount ₹0 Select CONFIRMED …" at bounding box center [322, 158] width 645 height 317
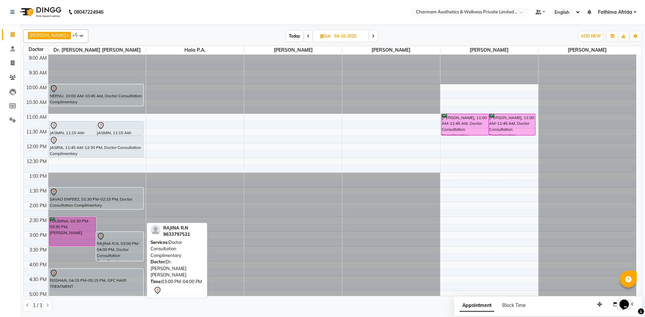
click at [132, 243] on div "RAJINA R.N, 03:00 PM-04:00 PM, Doctor Consultation Complimentary" at bounding box center [119, 246] width 47 height 29
select select "7"
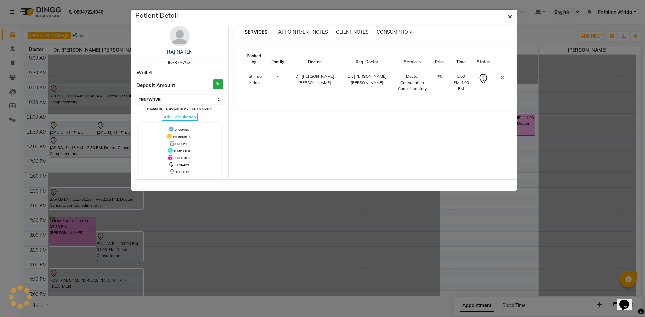
click at [177, 97] on select "Select CONFIRMED TENTATIVE" at bounding box center [180, 99] width 87 height 9
click at [108, 253] on ngb-modal-window "Patient Detail RAJINA R.N 9633797521 Wallet Deposit Amount ₹0 Select CONFIRMED …" at bounding box center [322, 158] width 645 height 317
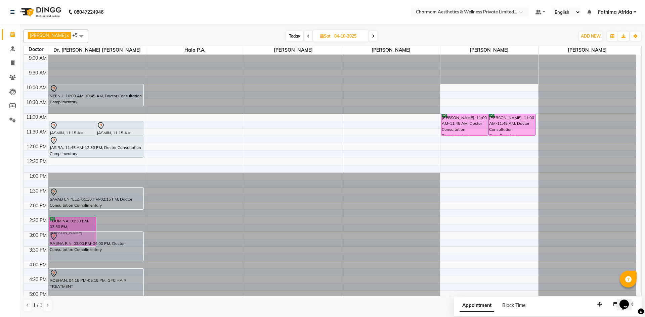
click at [141, 264] on div "JASMIN, 11:15 AM-11:45 AM, Doctor Consultation Complimentary JASMIN, 11:15 AM-1…" at bounding box center [97, 217] width 98 height 325
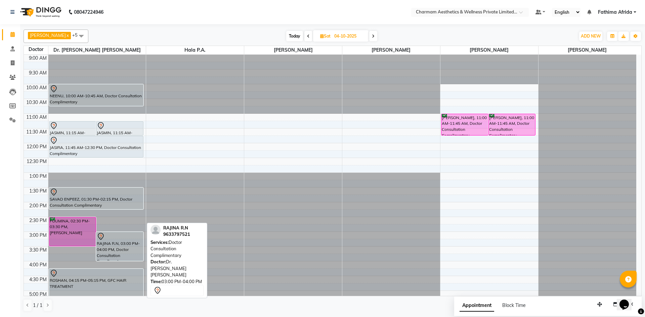
click at [125, 245] on div "RAJINA R.N, 03:00 PM-04:00 PM, Doctor Consultation Complimentary" at bounding box center [119, 246] width 47 height 29
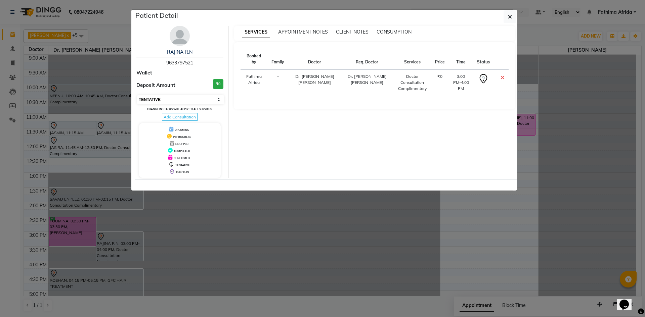
click at [205, 99] on select "Select CONFIRMED TENTATIVE" at bounding box center [180, 99] width 87 height 9
select select "6"
click at [137, 95] on select "Select CONFIRMED TENTATIVE" at bounding box center [180, 99] width 87 height 9
click at [511, 17] on icon "button" at bounding box center [510, 16] width 4 height 5
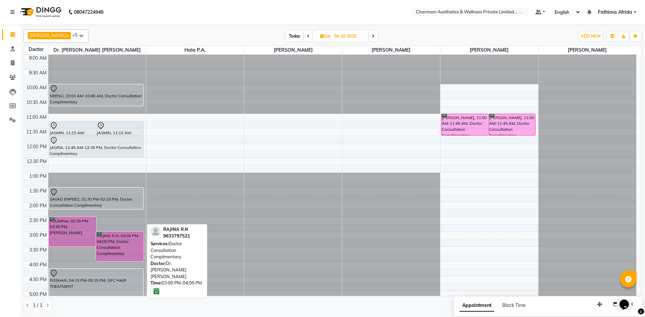
scroll to position [34, 0]
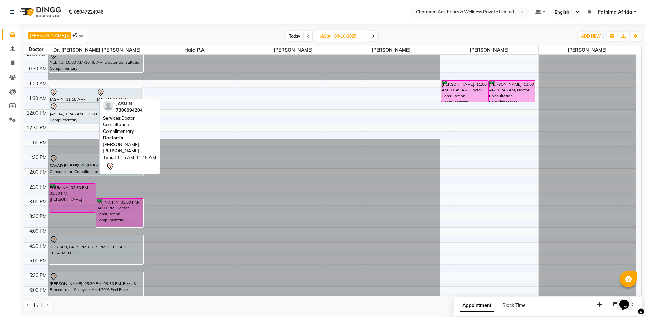
click at [80, 94] on div at bounding box center [73, 92] width 46 height 8
select select "7"
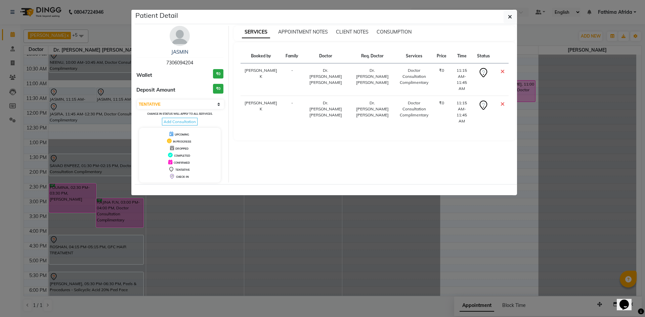
click at [74, 139] on ngb-modal-window "Patient Detail JASMIN 7306094204 Wallet ₹0 Deposit Amount ₹0 Select CONFIRMED T…" at bounding box center [322, 158] width 645 height 317
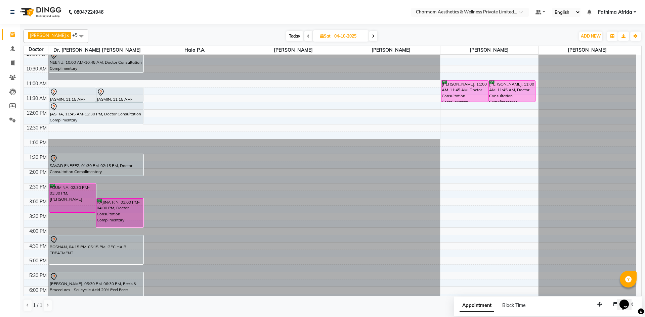
click at [324, 38] on icon at bounding box center [322, 36] width 4 height 4
select select "10"
select select "2025"
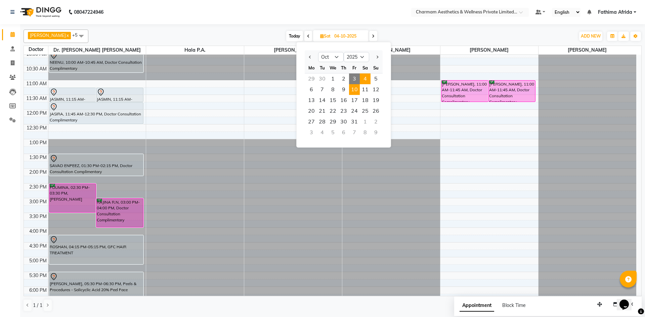
click at [355, 92] on span "10" at bounding box center [354, 89] width 11 height 11
type input "10-10-2025"
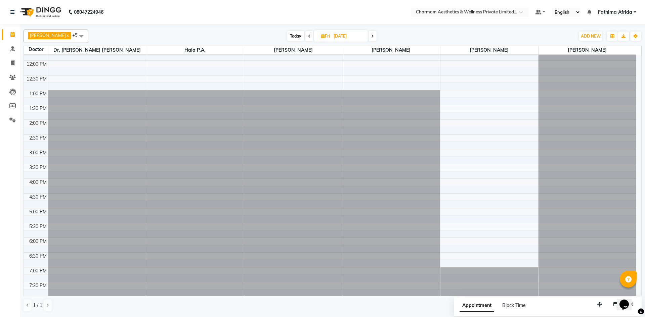
scroll to position [83, 0]
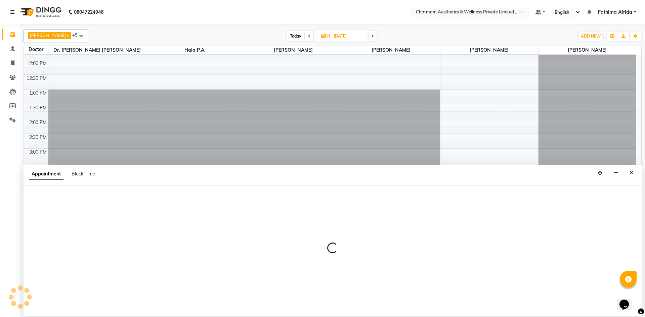
select select "69891"
select select "tentative"
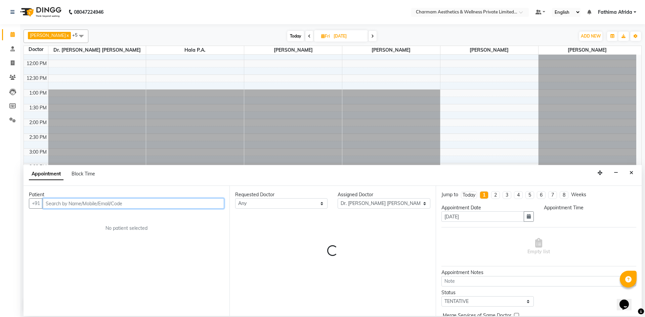
select select "1080"
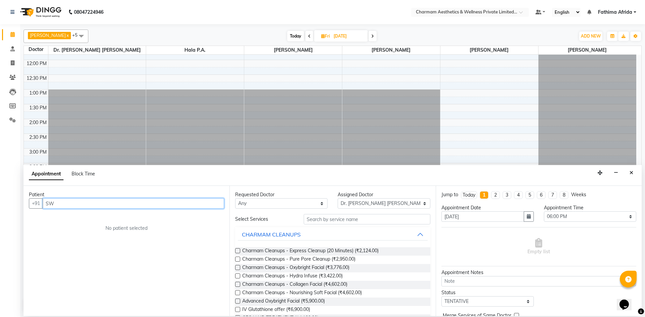
type input "S"
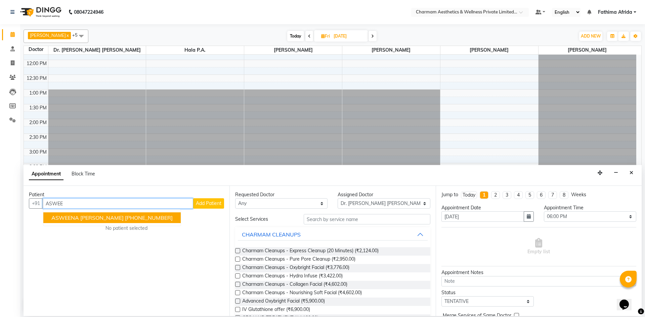
click at [125, 216] on ngb-highlight "[PHONE_NUMBER]" at bounding box center [149, 218] width 48 height 7
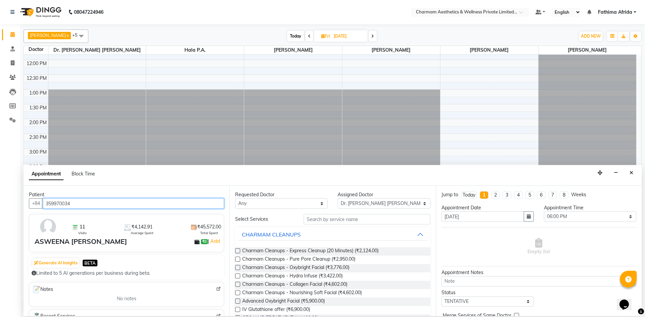
type input "359970034"
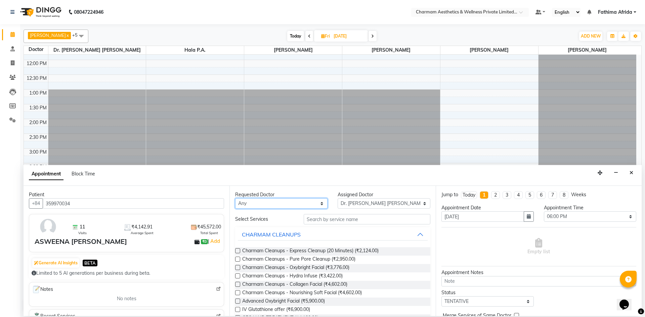
click at [258, 203] on select "Any Aparna G Dinsha K Dr. Aysha Lubna Dr. Elizabeth Thadikaran Dr. Praveen Samu…" at bounding box center [281, 203] width 92 height 10
select select "69891"
click at [235, 198] on select "Any Aparna G Dinsha K Dr. Aysha Lubna Dr. Elizabeth Thadikaran Dr. Praveen Samu…" at bounding box center [281, 203] width 92 height 10
click at [359, 220] on input "text" at bounding box center [367, 219] width 127 height 10
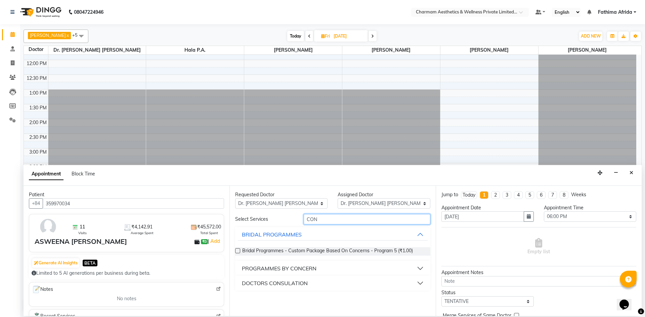
type input "CON"
click at [386, 281] on button "DOCTORS CONSULATION" at bounding box center [332, 283] width 189 height 12
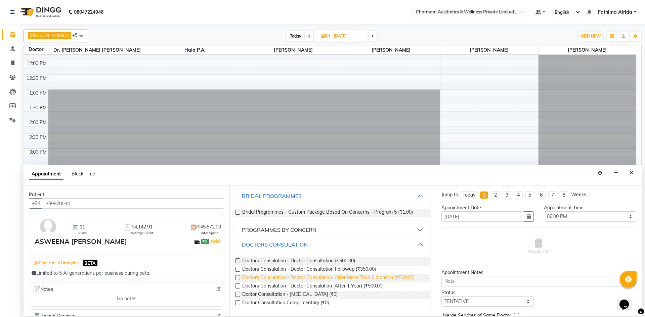
scroll to position [41, 0]
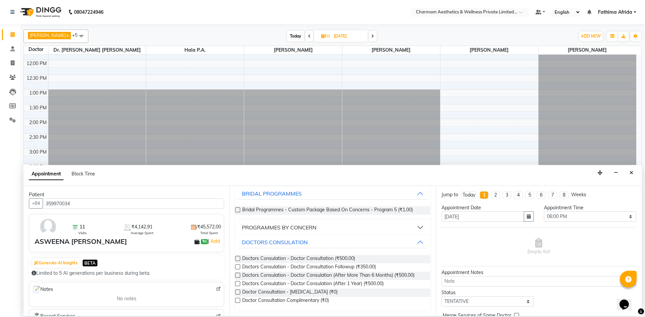
click at [238, 301] on label at bounding box center [237, 300] width 5 height 5
click at [238, 301] on input "checkbox" at bounding box center [237, 301] width 4 height 4
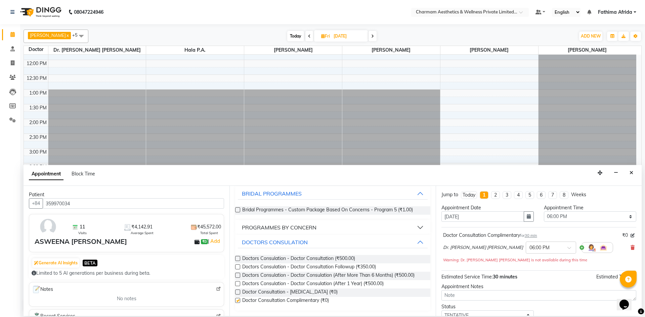
checkbox input "false"
click at [499, 298] on textarea at bounding box center [538, 295] width 195 height 10
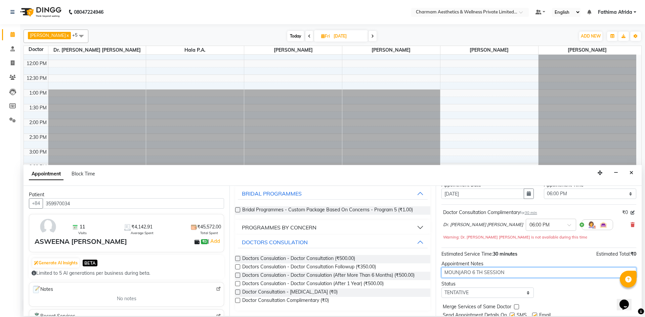
scroll to position [47, 0]
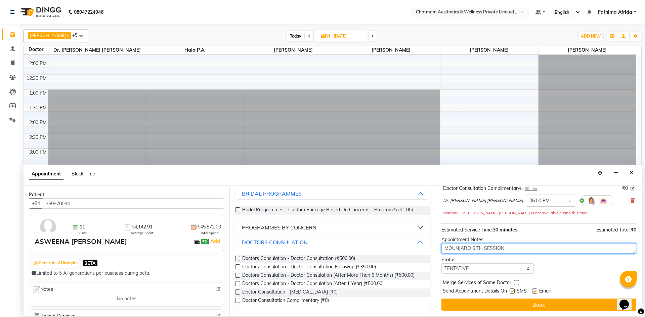
type textarea "MOUNJARO 6 TH SESSION"
drag, startPoint x: 512, startPoint y: 290, endPoint x: 545, endPoint y: 291, distance: 32.6
click at [512, 291] on label at bounding box center [511, 291] width 5 height 5
click at [512, 291] on input "checkbox" at bounding box center [511, 292] width 4 height 4
checkbox input "false"
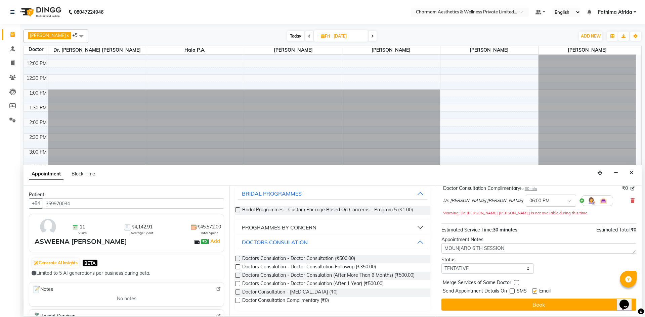
click at [535, 292] on label at bounding box center [534, 291] width 5 height 5
click at [535, 292] on input "checkbox" at bounding box center [534, 292] width 4 height 4
checkbox input "false"
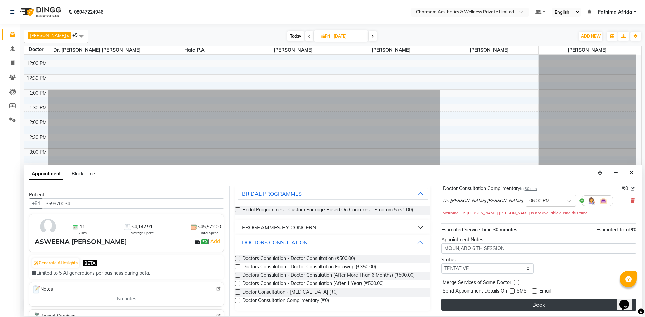
click at [535, 306] on button "Book" at bounding box center [538, 305] width 195 height 12
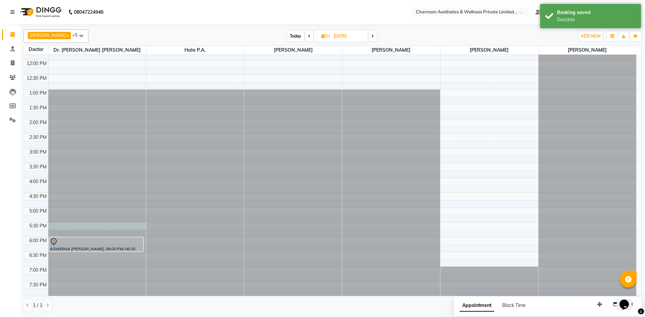
select select "69891"
select select "1050"
select select "tentative"
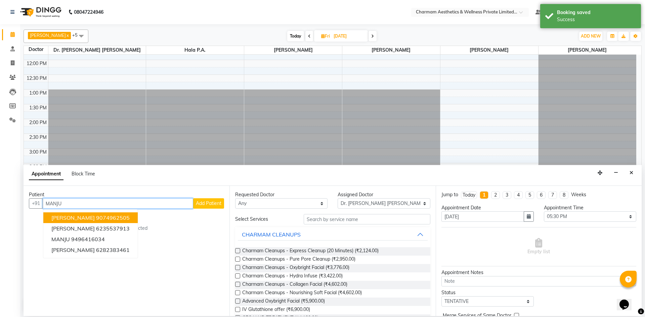
click at [127, 217] on button "MANJU KURIAN 9074962505" at bounding box center [90, 218] width 94 height 11
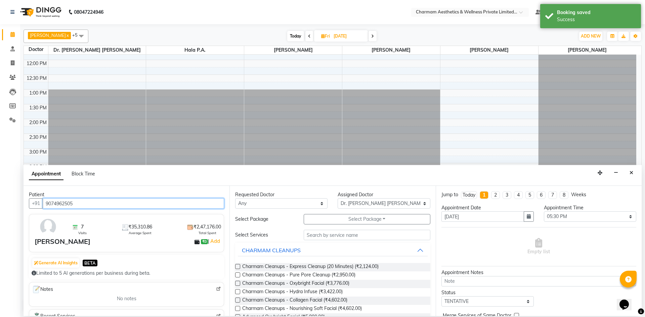
type input "9074962505"
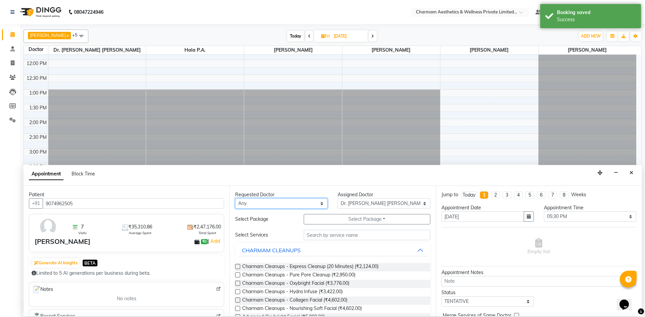
click at [308, 204] on select "Any Aparna G Dinsha K Dr. Aysha Lubna Dr. Elizabeth Thadikaran Dr. Praveen Samu…" at bounding box center [281, 203] width 92 height 10
select select "69891"
click at [235, 198] on select "Any Aparna G Dinsha K Dr. Aysha Lubna Dr. Elizabeth Thadikaran Dr. Praveen Samu…" at bounding box center [281, 203] width 92 height 10
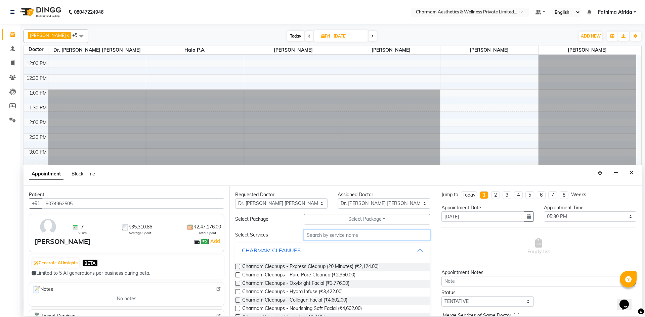
click at [357, 235] on input "text" at bounding box center [367, 235] width 127 height 10
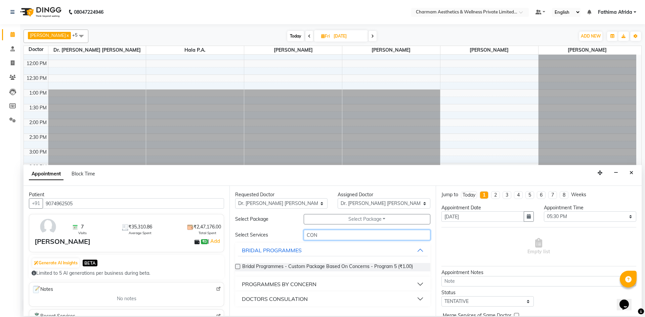
type input "CON"
click at [392, 297] on button "DOCTORS CONSULATION" at bounding box center [332, 299] width 189 height 12
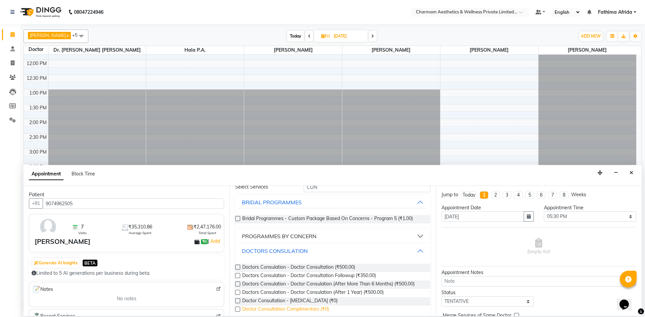
scroll to position [55, 0]
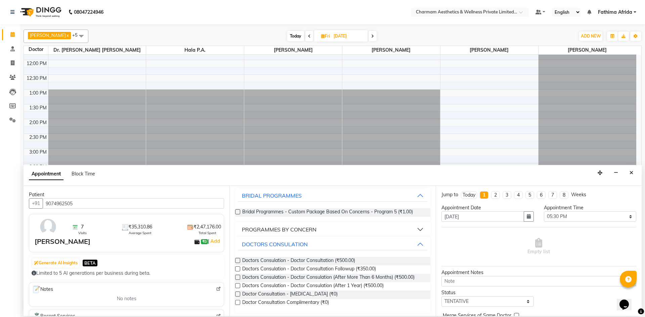
click at [237, 302] on label at bounding box center [237, 302] width 5 height 5
click at [237, 302] on input "checkbox" at bounding box center [237, 303] width 4 height 4
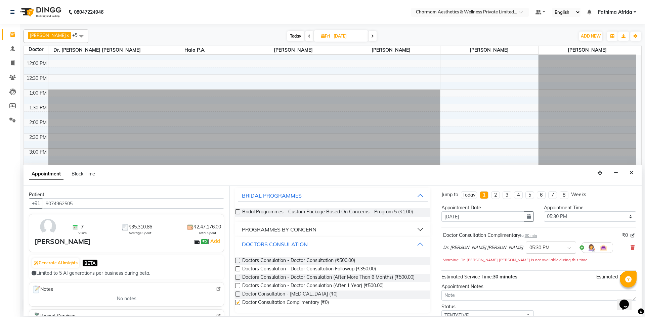
checkbox input "false"
click at [517, 293] on textarea at bounding box center [538, 295] width 195 height 10
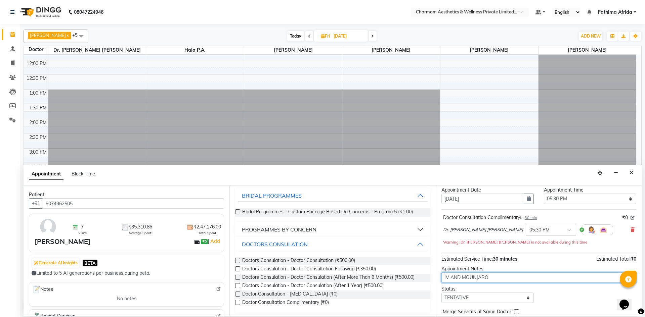
scroll to position [47, 0]
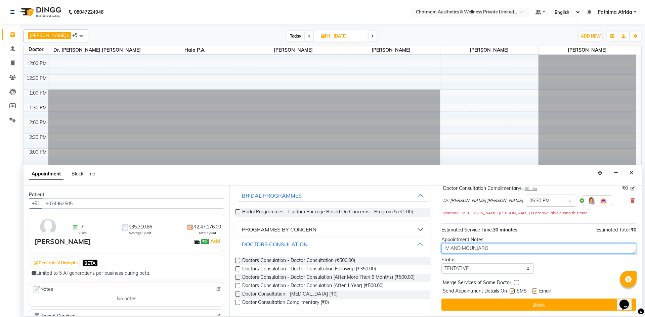
type textarea "IV AND MOUNJARO"
drag, startPoint x: 511, startPoint y: 292, endPoint x: 526, endPoint y: 290, distance: 15.2
click at [514, 291] on label at bounding box center [511, 291] width 5 height 5
click at [514, 291] on input "checkbox" at bounding box center [511, 292] width 4 height 4
checkbox input "false"
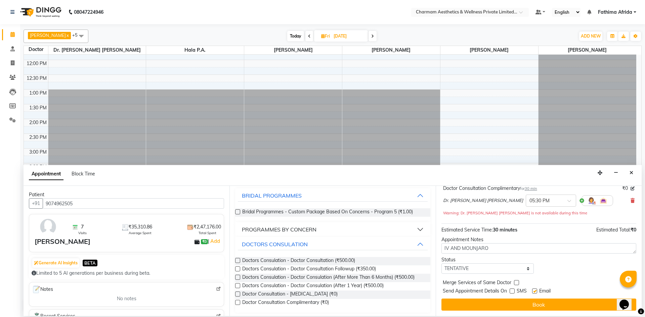
click at [536, 290] on label at bounding box center [534, 291] width 5 height 5
click at [536, 290] on input "checkbox" at bounding box center [534, 292] width 4 height 4
checkbox input "false"
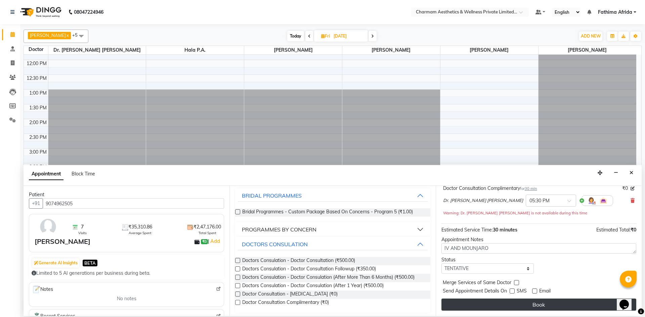
click at [536, 305] on button "Book" at bounding box center [538, 305] width 195 height 12
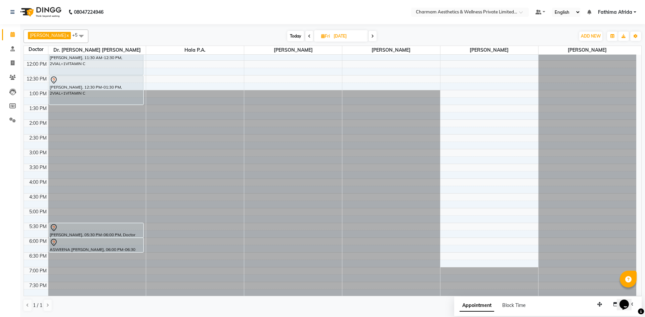
scroll to position [83, 0]
click at [325, 38] on icon at bounding box center [323, 36] width 4 height 4
select select "10"
select select "2025"
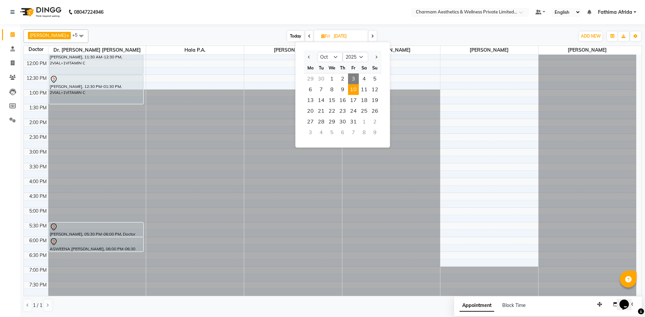
click at [354, 80] on span "3" at bounding box center [353, 79] width 11 height 11
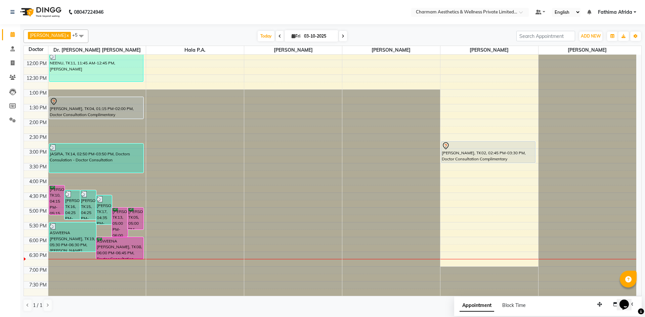
click at [347, 34] on span at bounding box center [343, 36] width 8 height 10
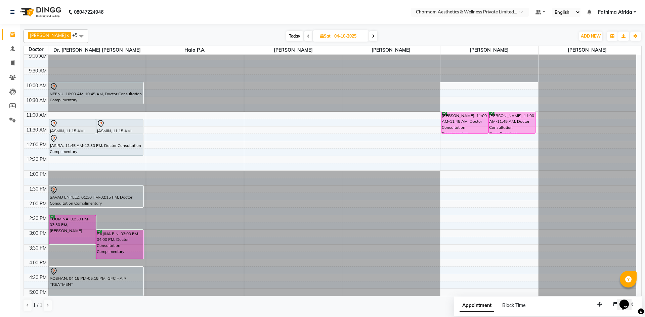
scroll to position [0, 0]
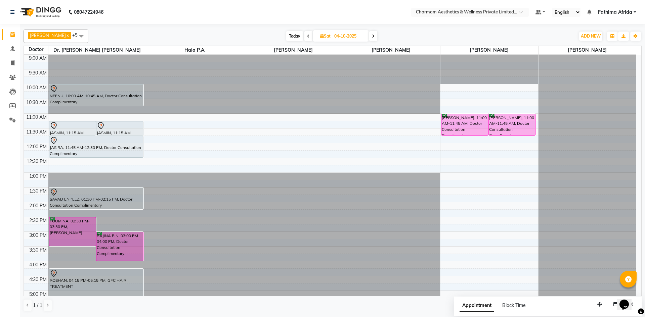
click at [377, 39] on span at bounding box center [373, 36] width 8 height 10
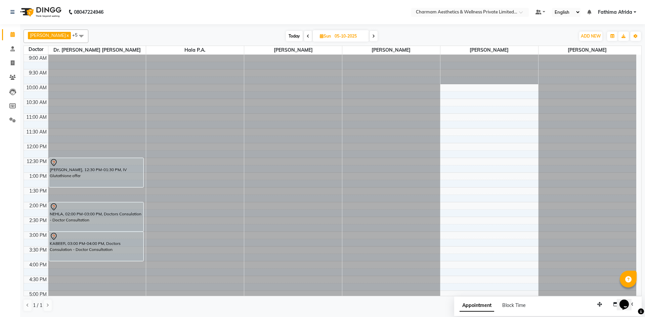
click at [312, 35] on span at bounding box center [308, 36] width 8 height 10
type input "04-10-2025"
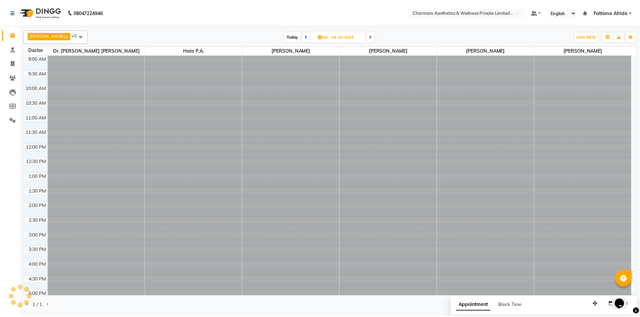
scroll to position [83, 0]
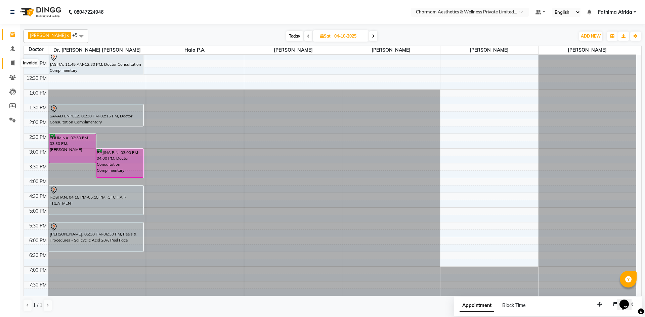
click at [13, 61] on icon at bounding box center [13, 62] width 4 height 5
select select "7625"
select select "service"
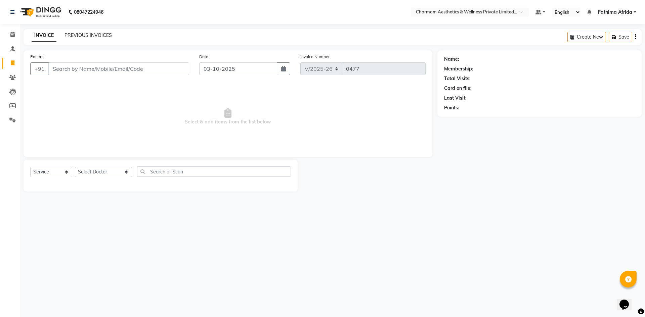
click at [92, 35] on link "PREVIOUS INVOICES" at bounding box center [87, 35] width 47 height 6
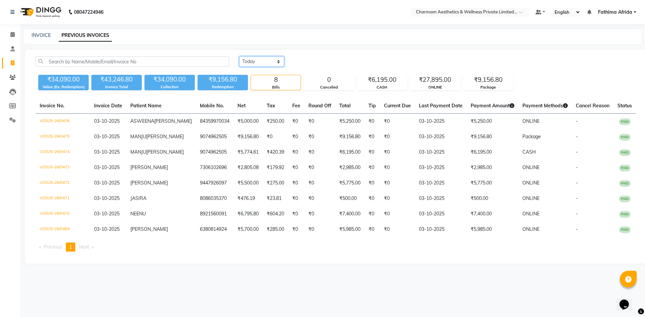
click at [254, 65] on select "Today Yesterday Custom Range" at bounding box center [261, 61] width 45 height 10
select select "range"
click at [239, 56] on select "Today Yesterday Custom Range" at bounding box center [261, 61] width 45 height 10
click at [301, 61] on input "03-10-2025" at bounding box center [316, 61] width 47 height 9
select select "10"
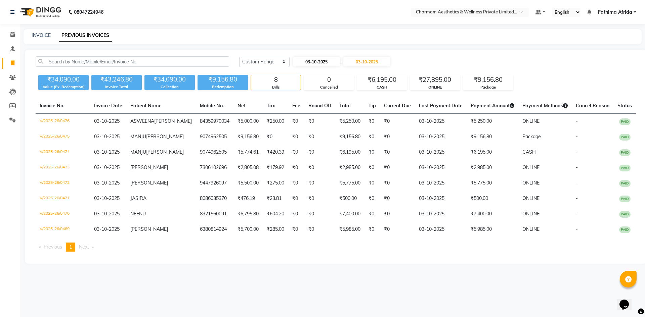
select select "2025"
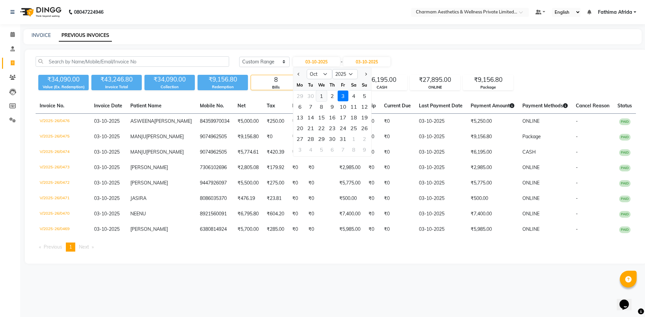
click at [321, 97] on div "1" at bounding box center [321, 96] width 11 height 11
type input "01-10-2025"
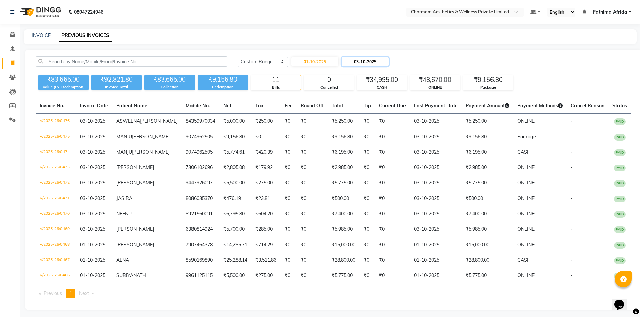
click at [357, 61] on input "03-10-2025" at bounding box center [364, 61] width 47 height 9
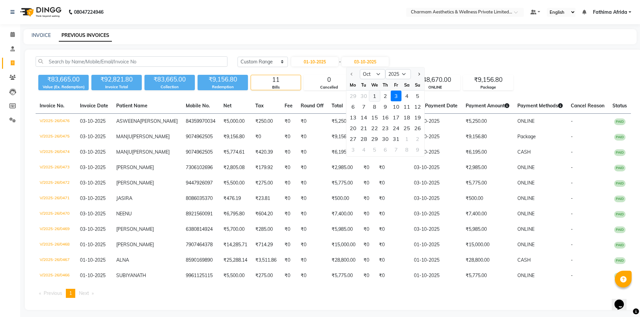
click at [373, 95] on div "1" at bounding box center [374, 96] width 11 height 11
type input "01-10-2025"
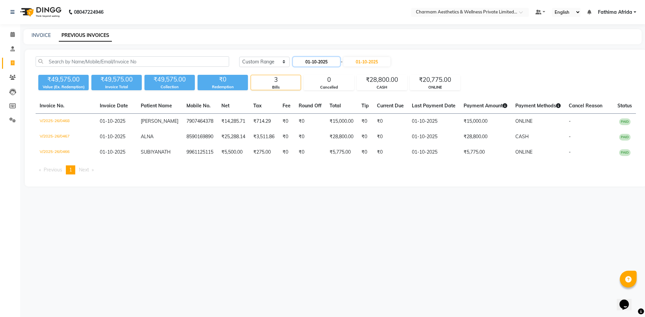
click at [301, 59] on input "01-10-2025" at bounding box center [316, 61] width 47 height 9
select select "10"
select select "2025"
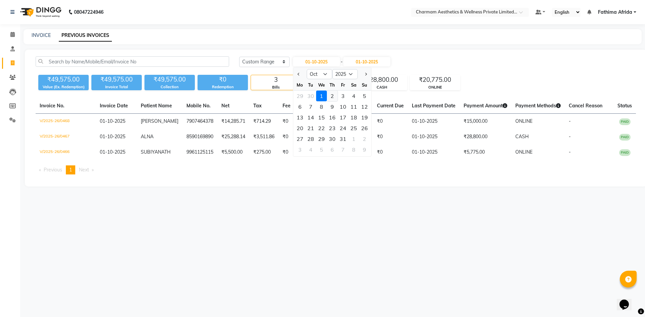
click at [330, 97] on div "2" at bounding box center [332, 96] width 11 height 11
type input "02-10-2025"
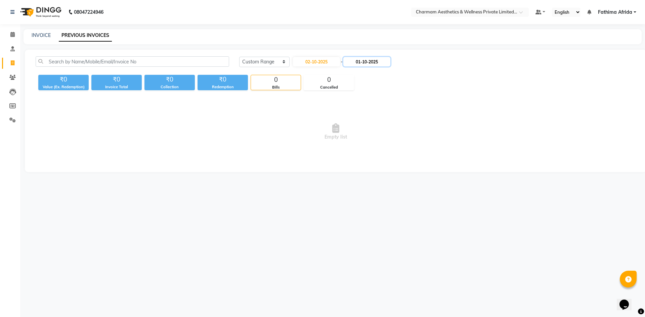
click at [358, 59] on input "01-10-2025" at bounding box center [366, 61] width 47 height 9
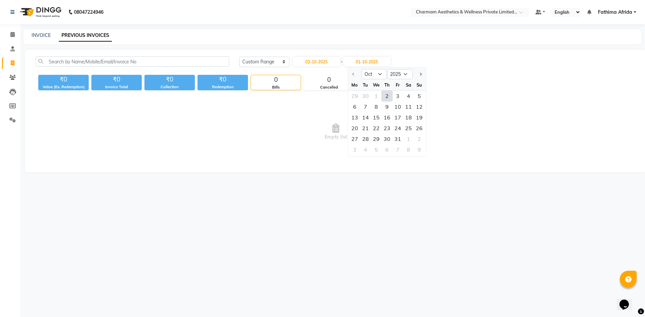
click at [387, 96] on div "2" at bounding box center [386, 96] width 11 height 11
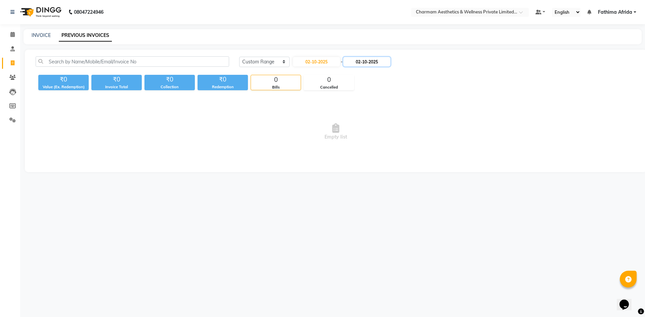
click at [358, 61] on input "02-10-2025" at bounding box center [366, 61] width 47 height 9
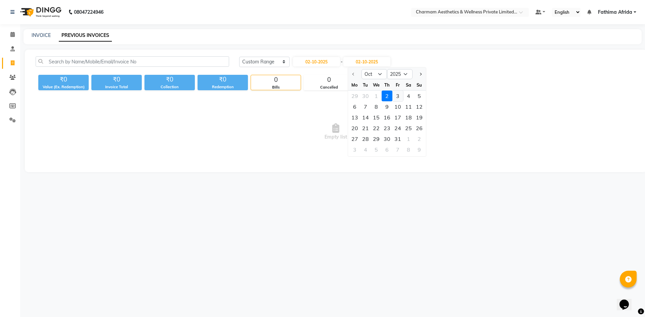
click at [397, 98] on div "3" at bounding box center [397, 96] width 11 height 11
type input "03-10-2025"
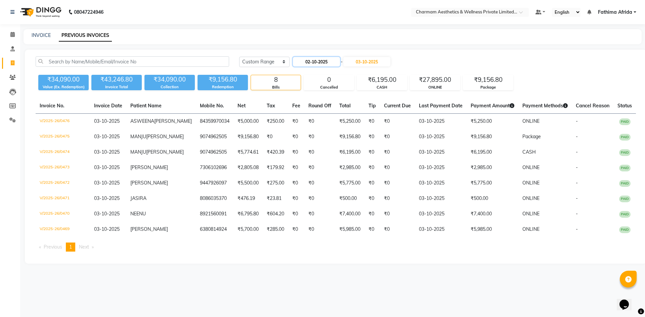
click at [307, 61] on input "02-10-2025" at bounding box center [316, 61] width 47 height 9
select select "10"
select select "2025"
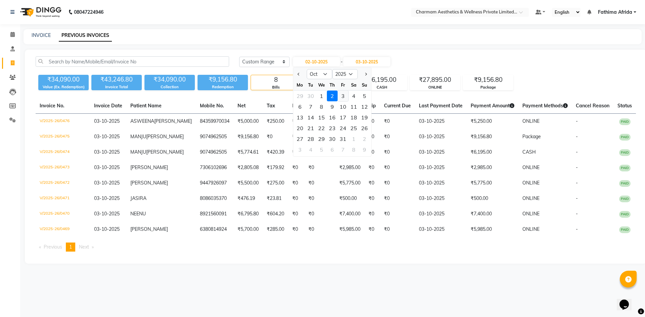
click at [340, 95] on div "3" at bounding box center [342, 96] width 11 height 11
type input "03-10-2025"
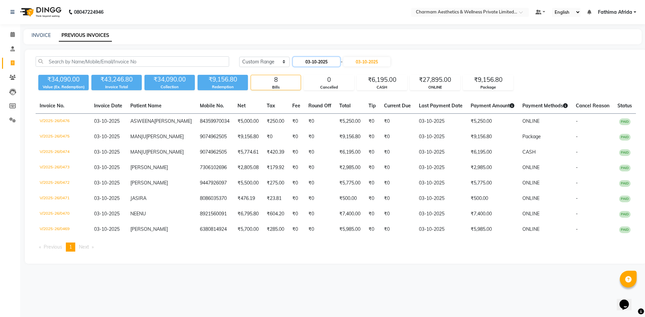
click at [304, 59] on input "03-10-2025" at bounding box center [316, 61] width 47 height 9
select select "10"
select select "2025"
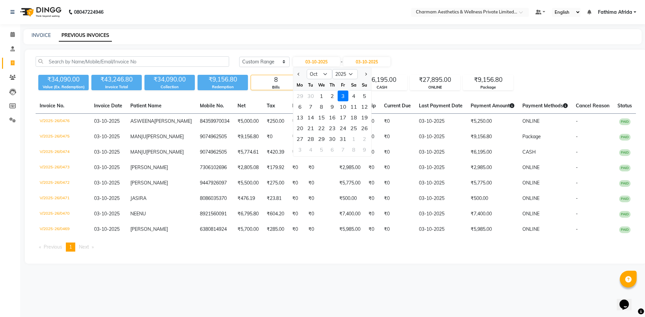
click at [431, 63] on div "Today Yesterday Custom Range 03-10-2025 Jan Feb Mar Apr May Jun Jul Aug Sep Oct…" at bounding box center [437, 61] width 397 height 11
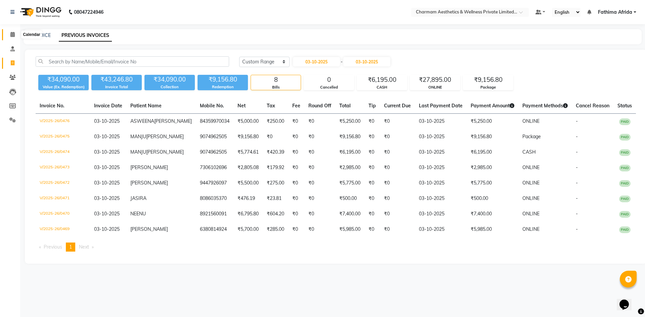
click at [13, 33] on icon at bounding box center [12, 34] width 4 height 5
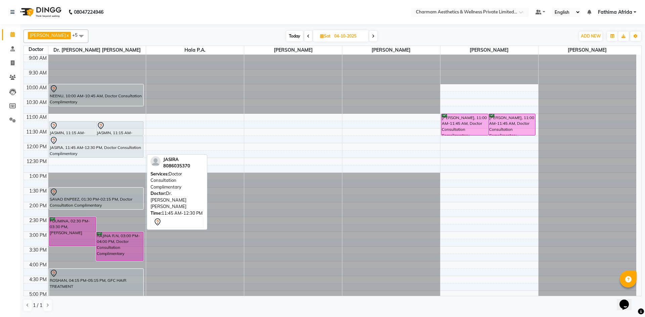
click at [109, 146] on div "JASIRA, 11:45 AM-12:30 PM, Doctor Consultation Complimentary" at bounding box center [96, 146] width 94 height 21
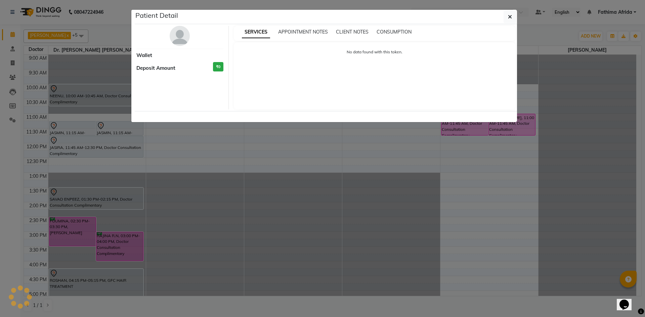
select select "7"
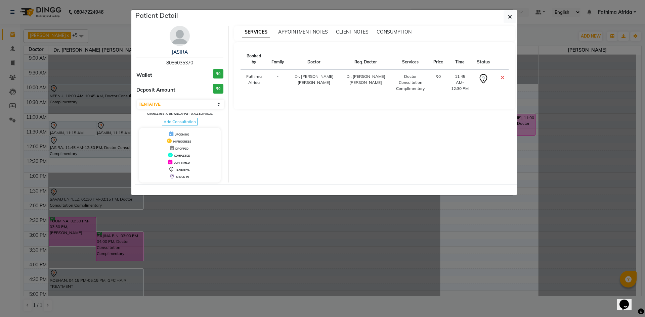
click at [111, 147] on ngb-modal-window "Patient Detail JASIRA 8086035370 Wallet ₹0 Deposit Amount ₹0 Select CONFIRMED T…" at bounding box center [322, 158] width 645 height 317
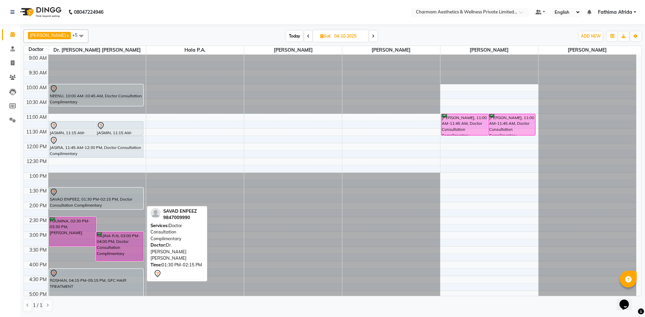
click at [107, 201] on div "SAVAD ENPEEZ, 01:30 PM-02:15 PM, Doctor Consultation Complimentary" at bounding box center [96, 198] width 94 height 21
select select "7"
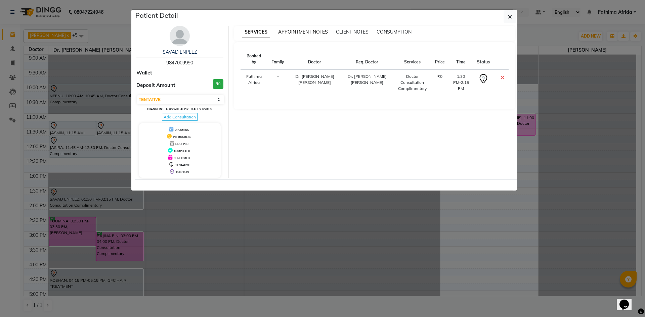
click at [310, 32] on span "APPOINTMENT NOTES" at bounding box center [303, 32] width 50 height 6
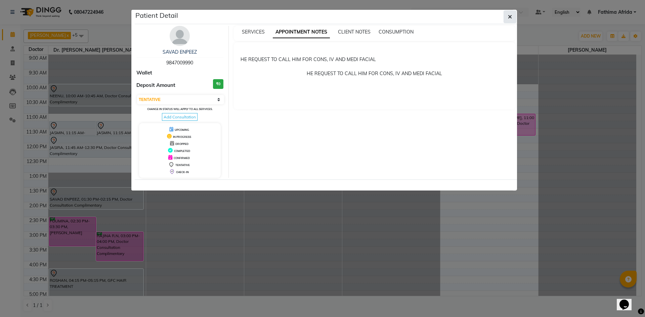
click at [511, 17] on icon "button" at bounding box center [510, 16] width 4 height 5
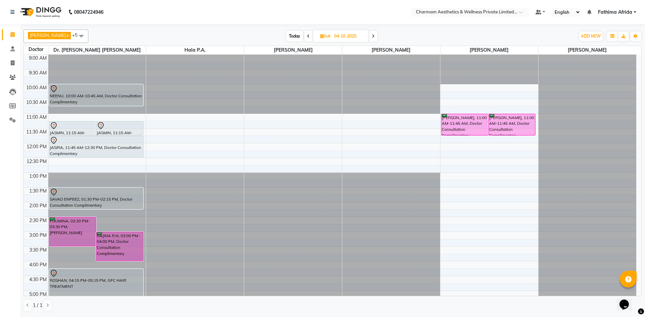
click at [476, 35] on div "Today Sat 04-10-2025" at bounding box center [332, 36] width 480 height 10
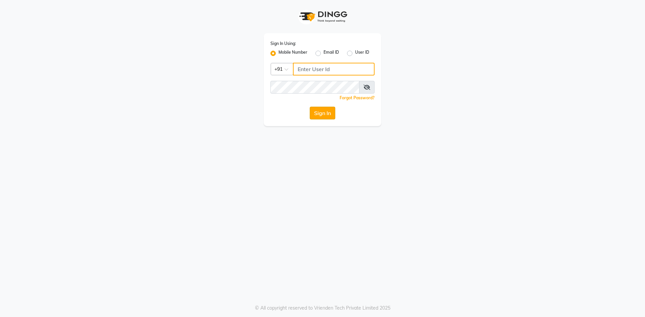
type input "9778373105"
click at [334, 111] on button "Sign In" at bounding box center [323, 113] width 26 height 13
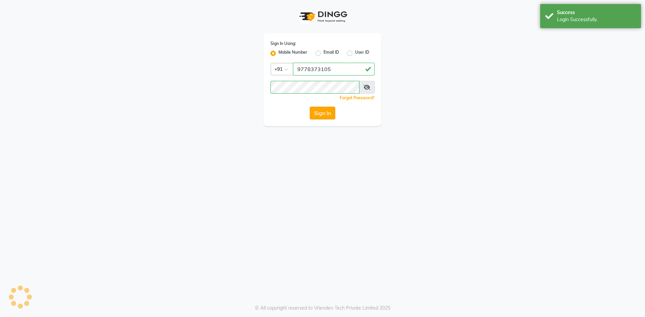
select select "service"
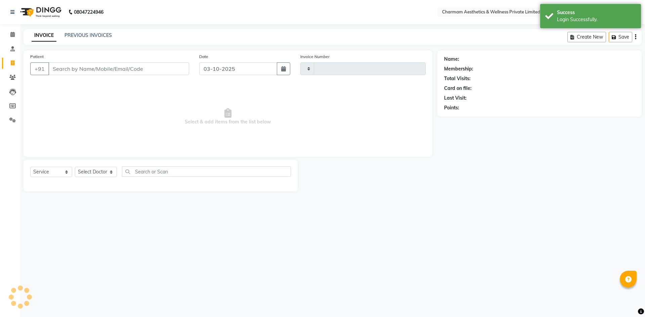
type input "0477"
select select "en"
select select "7625"
click at [12, 34] on icon at bounding box center [12, 34] width 4 height 5
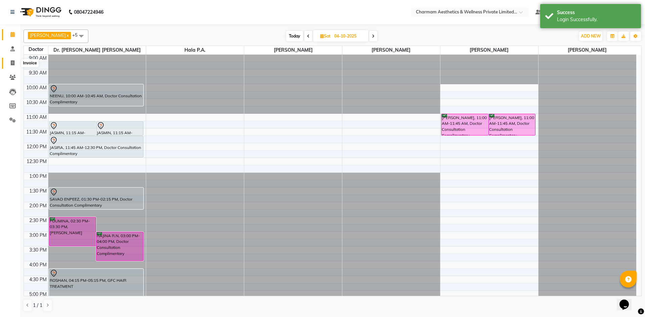
click at [12, 62] on icon at bounding box center [13, 62] width 4 height 5
select select "service"
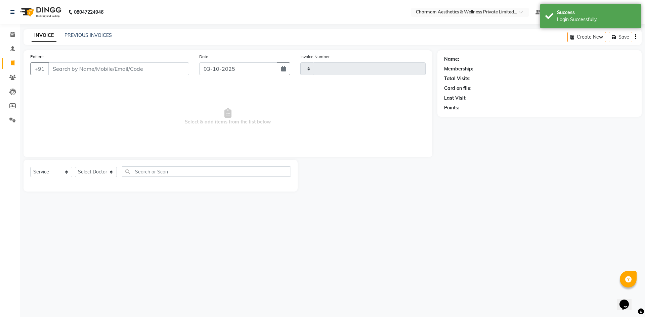
type input "0477"
select select "7625"
click at [71, 36] on link "PREVIOUS INVOICES" at bounding box center [87, 35] width 47 height 6
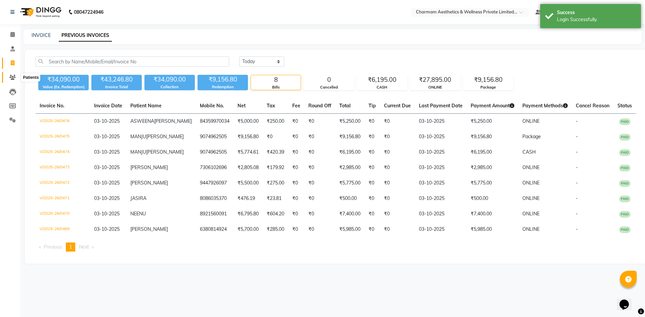
click at [12, 77] on icon at bounding box center [12, 77] width 6 height 5
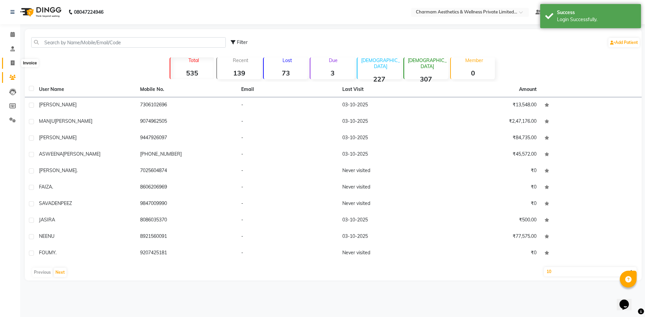
click at [11, 62] on icon at bounding box center [13, 62] width 4 height 5
select select "service"
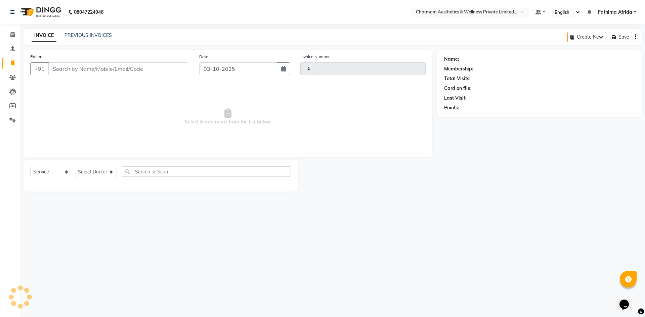
type input "0477"
select select "7625"
